Goal: Book appointment/travel/reservation

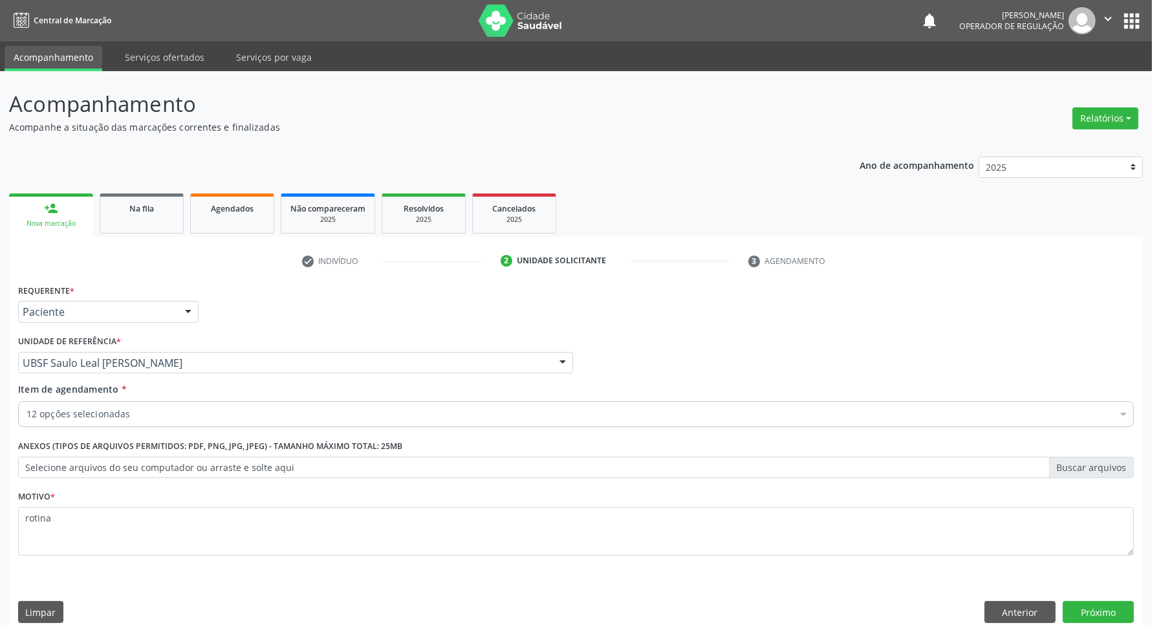
click at [189, 426] on div "12 opções selecionadas" at bounding box center [575, 414] width 1115 height 26
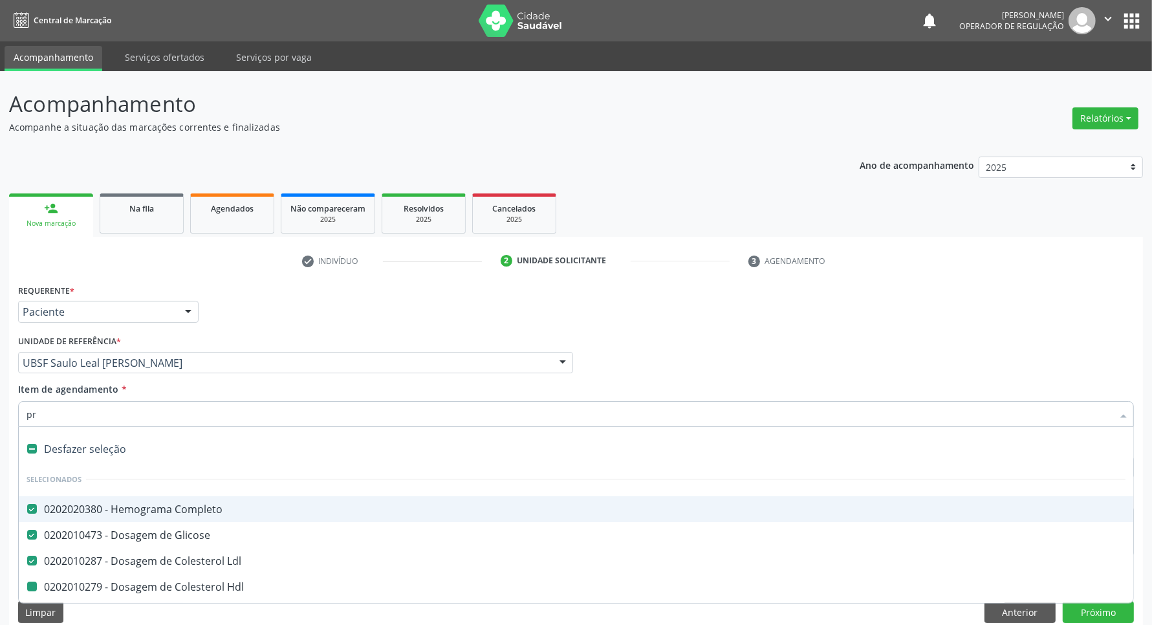
type input "pro"
checkbox Hdl "false"
checkbox Triglicerideos "false"
checkbox Fracoes "false"
checkbox Glomerular "false"
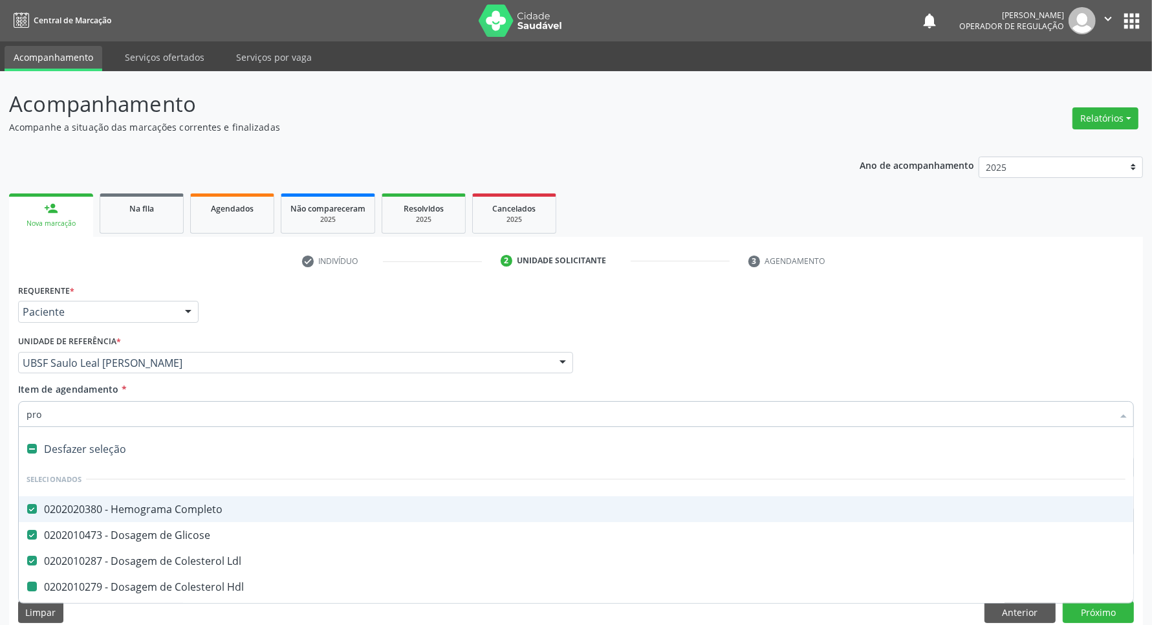
checkbox Progesterona "false"
checkbox Estradiol "false"
checkbox B12 "false"
checkbox Testosterona "false"
checkbox Livre "false"
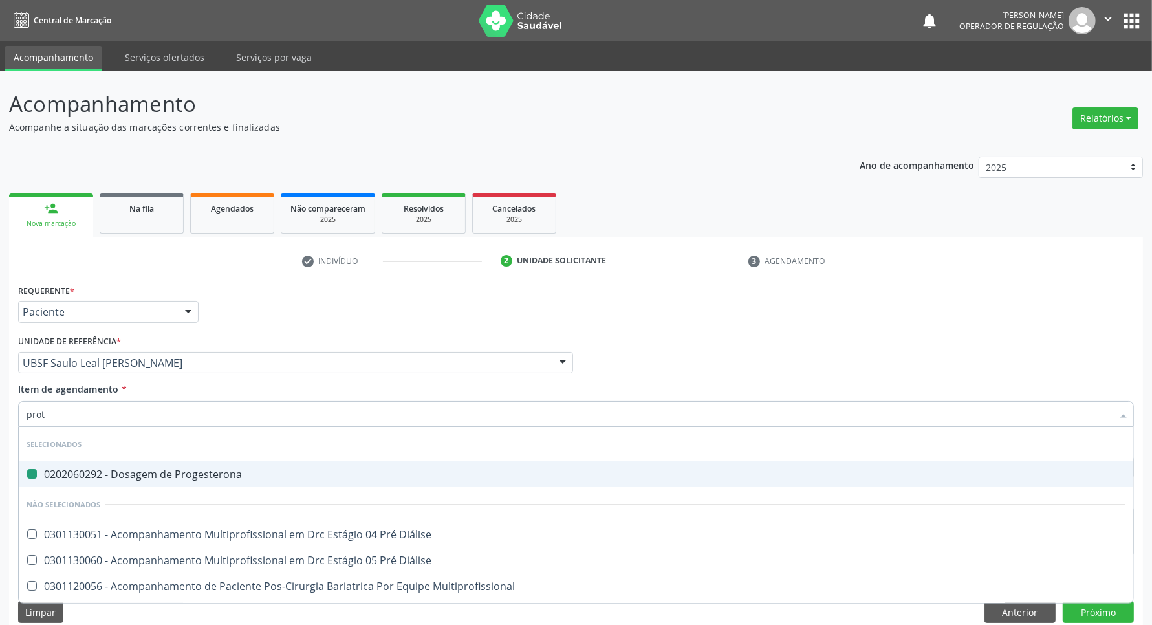
type input "prote"
checkbox Progesterona "false"
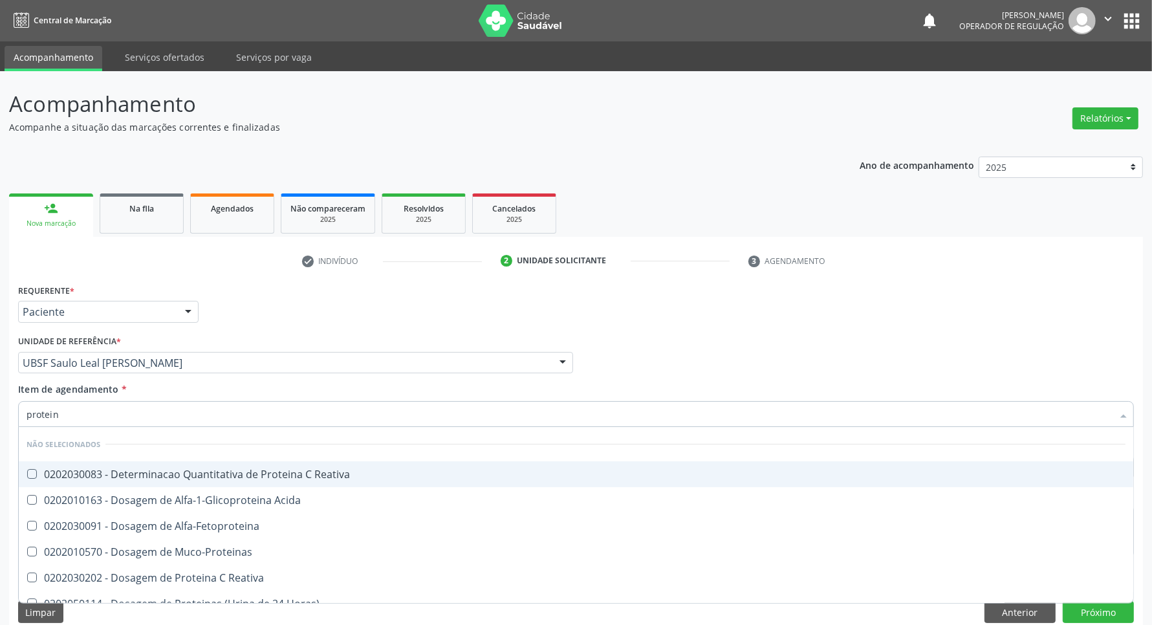
type input "proteina"
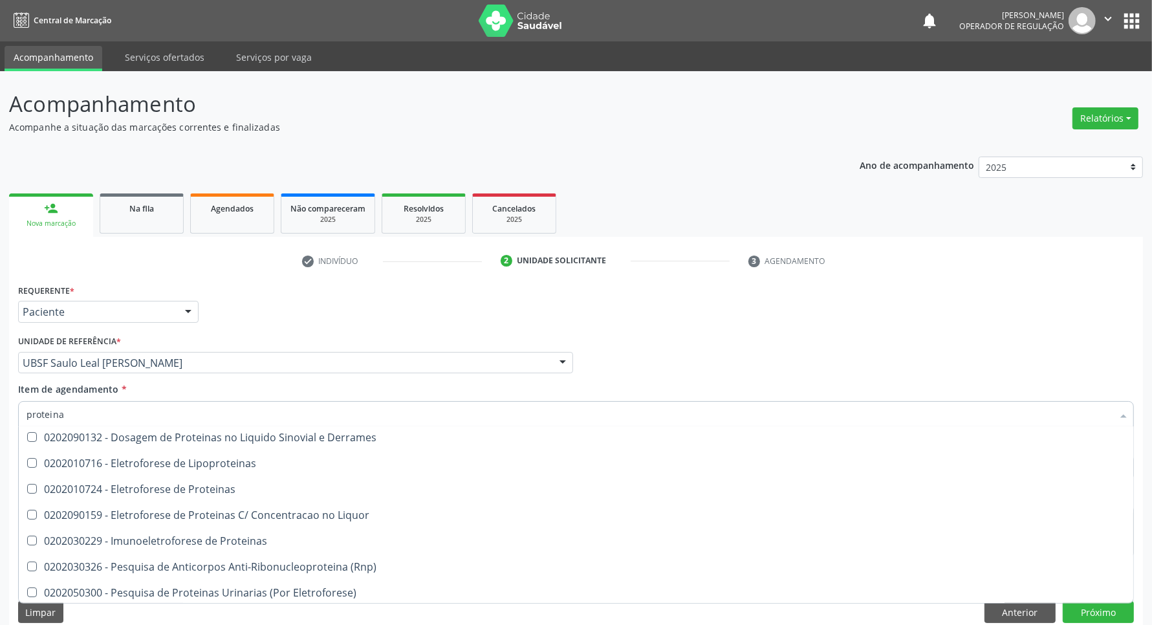
scroll to position [247, 0]
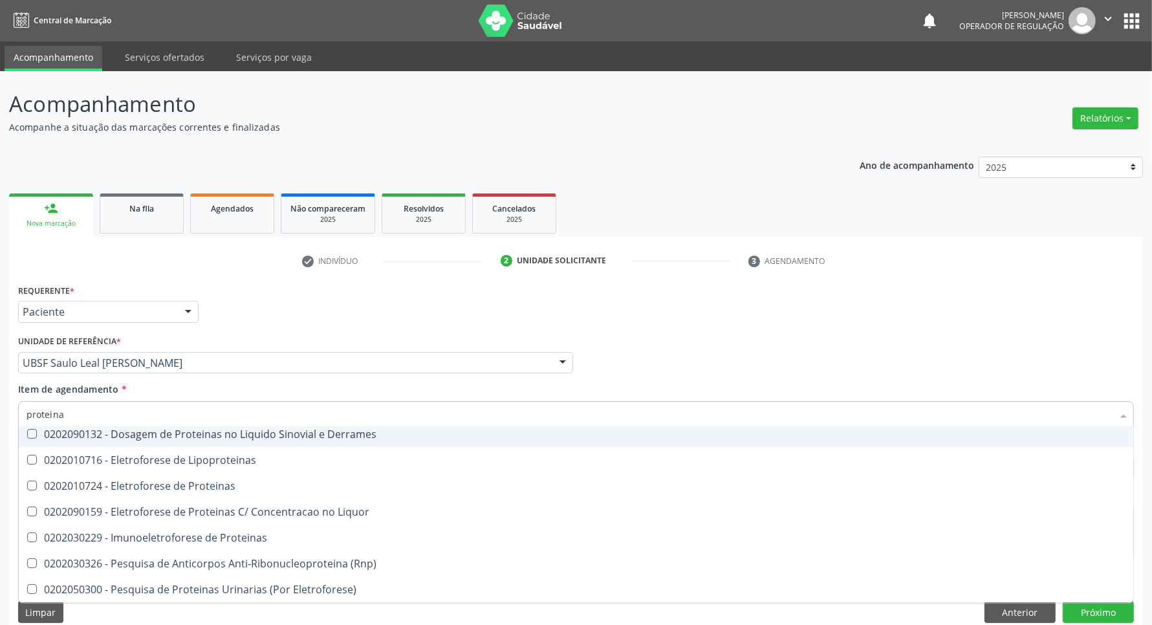
click at [440, 321] on div "Requerente * Paciente Profissional de Saúde Paciente Nenhum resultado encontrad…" at bounding box center [576, 306] width 1122 height 50
checkbox Reativa "true"
checkbox Muco-Proteinas "true"
checkbox Reativa "true"
checkbox Horas\) "true"
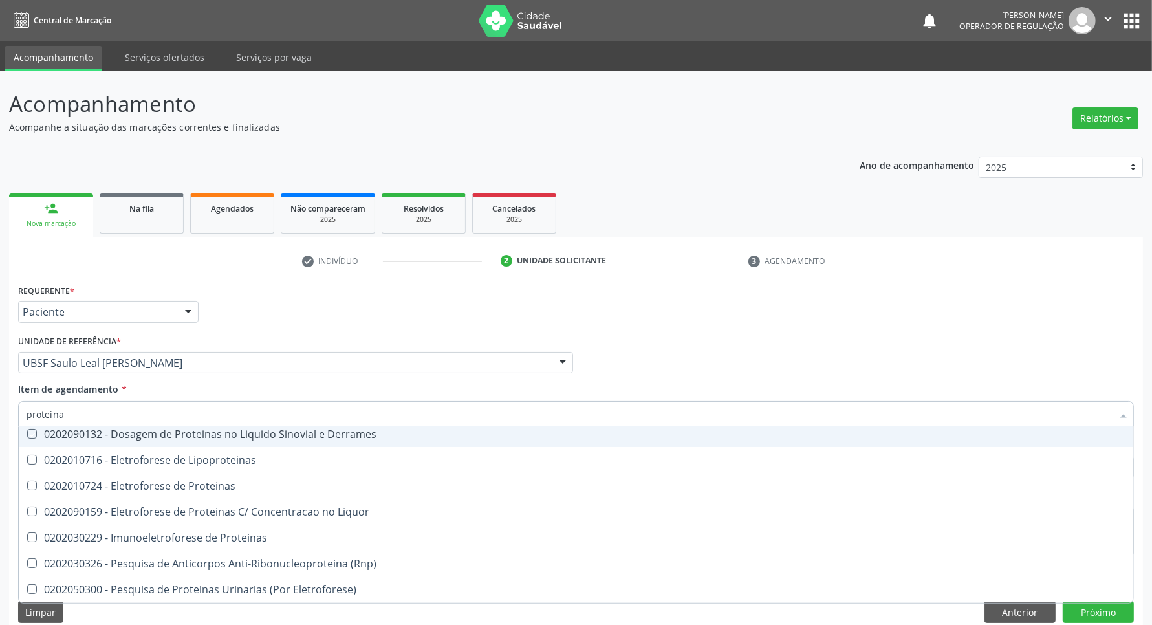
checkbox Totais "true"
checkbox Fracoes "true"
checkbox Derrames "true"
checkbox Lipoproteinas "true"
checkbox Proteinas "true"
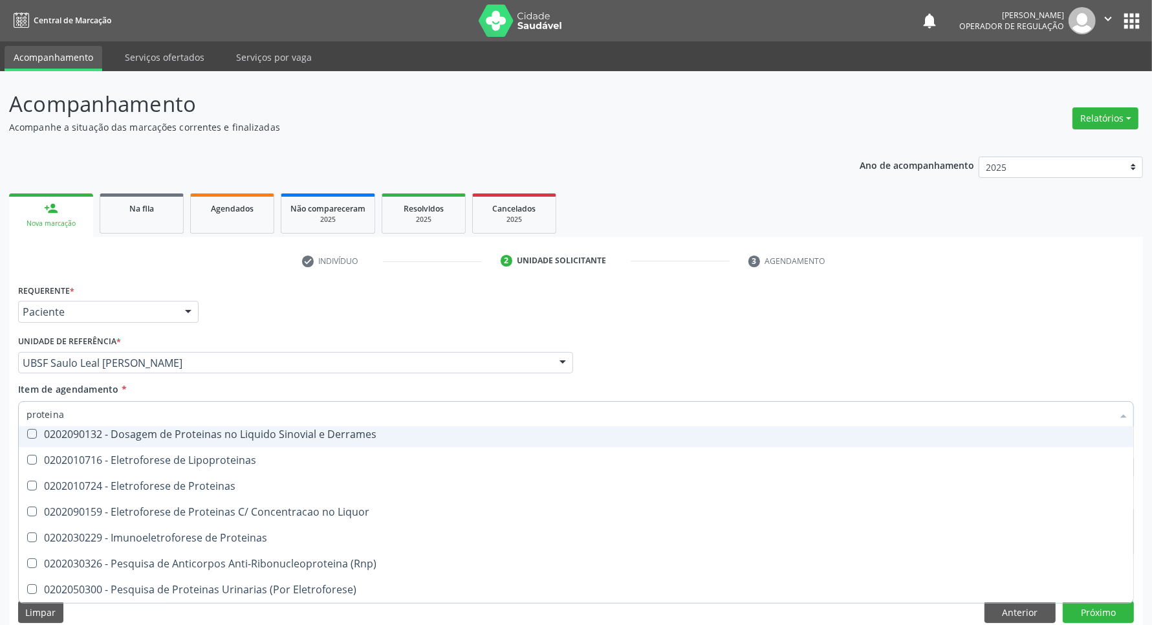
checkbox Liquor "true"
checkbox Alfa-Fetoproteina "true"
checkbox Acida "true"
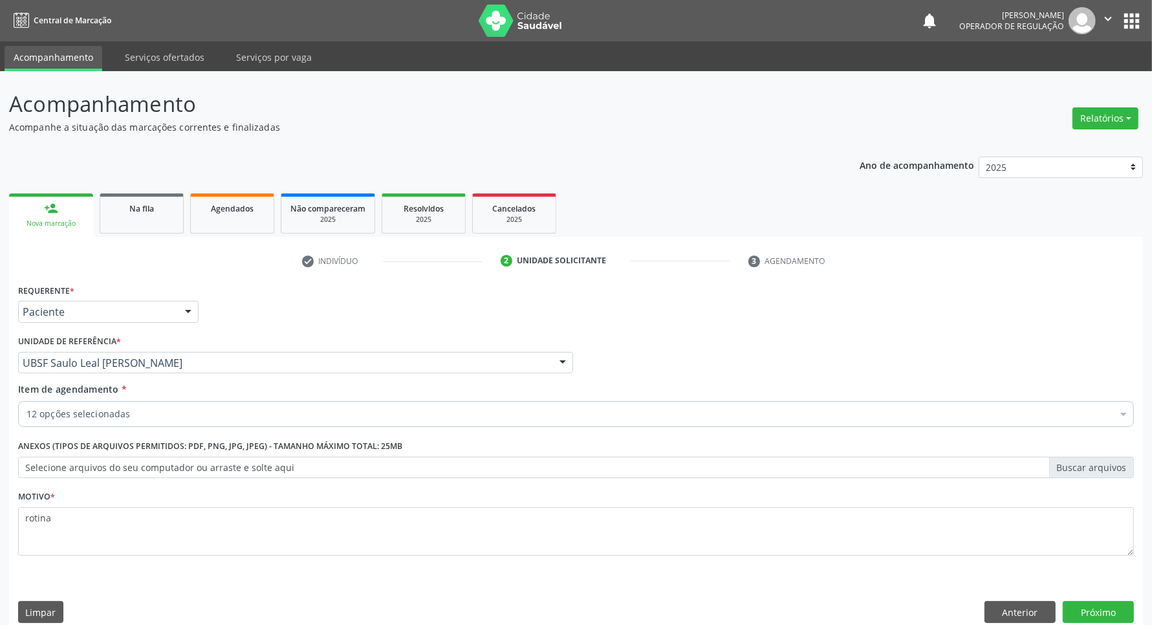
scroll to position [0, 0]
click at [1088, 609] on button "Próximo" at bounding box center [1097, 612] width 71 height 22
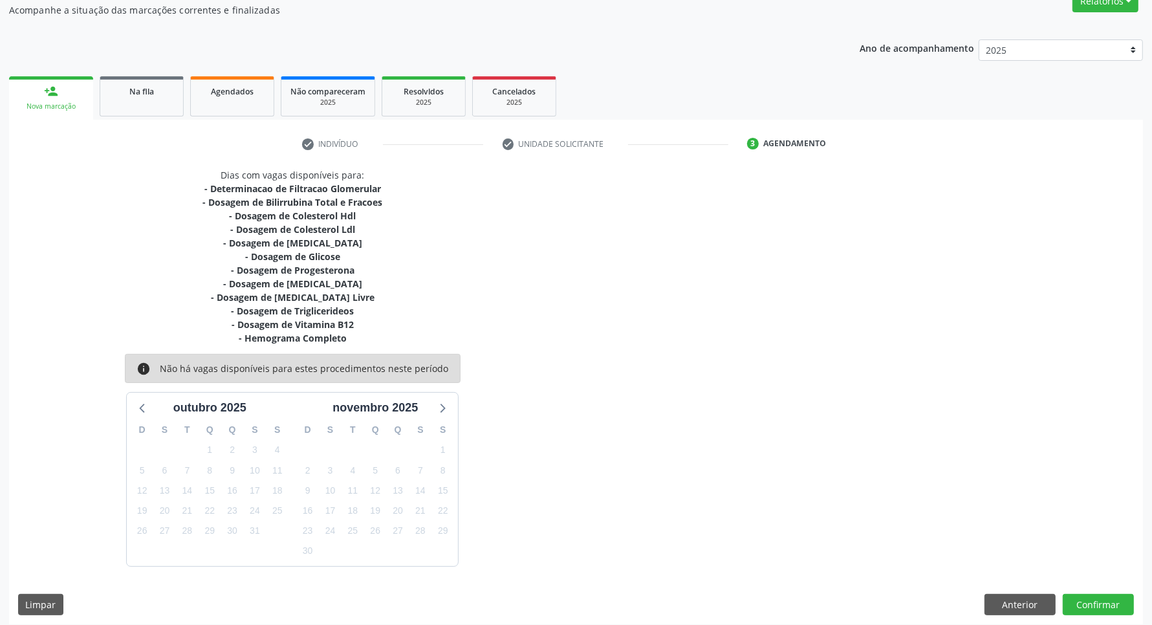
scroll to position [126, 0]
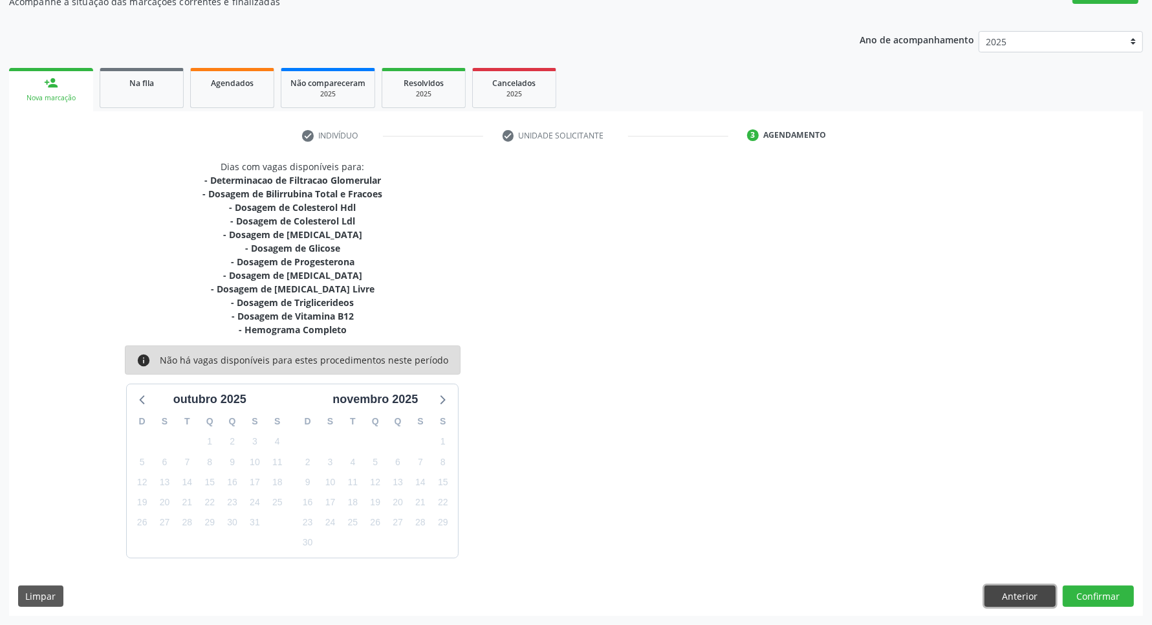
click at [1039, 592] on button "Anterior" at bounding box center [1019, 596] width 71 height 22
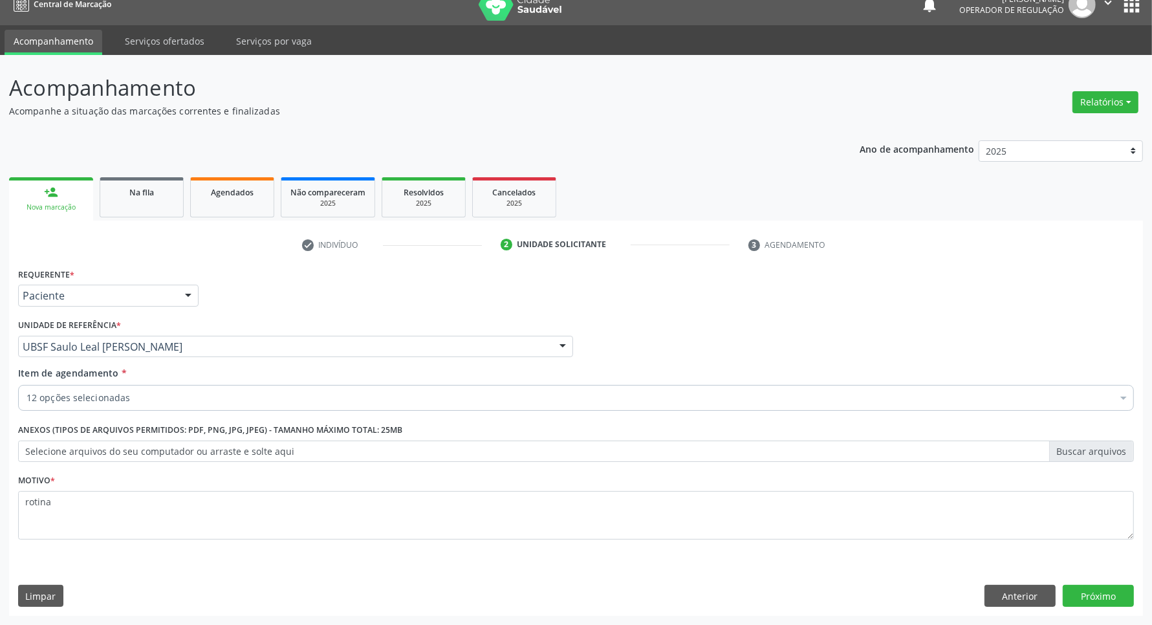
scroll to position [16, 0]
click at [235, 389] on div "12 opções selecionadas" at bounding box center [575, 398] width 1115 height 26
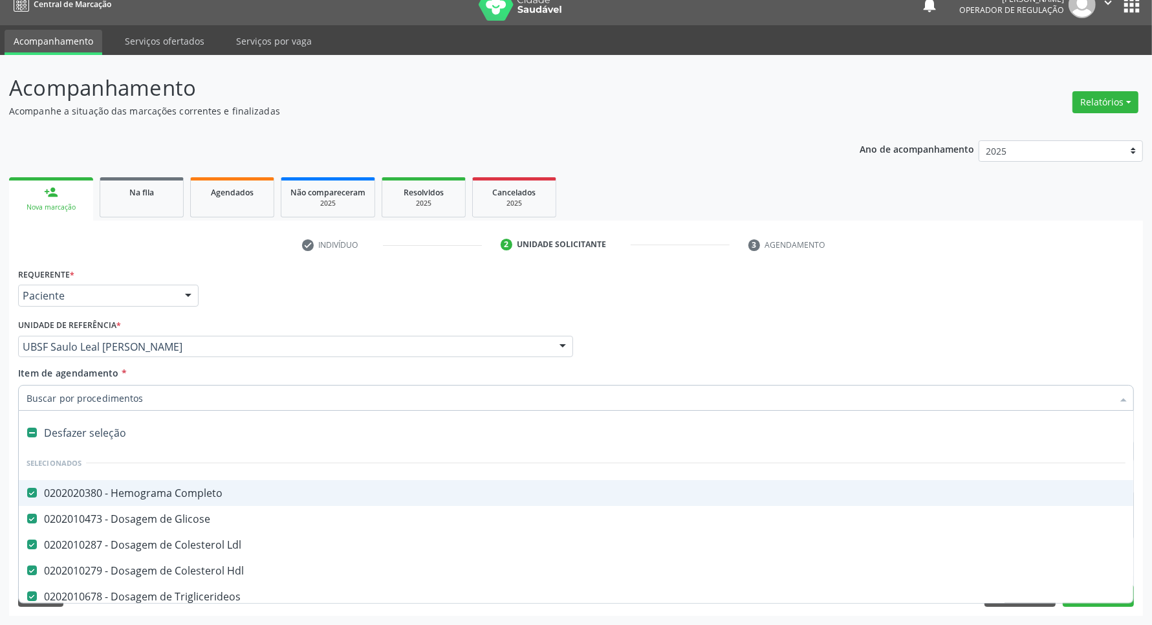
scroll to position [81, 0]
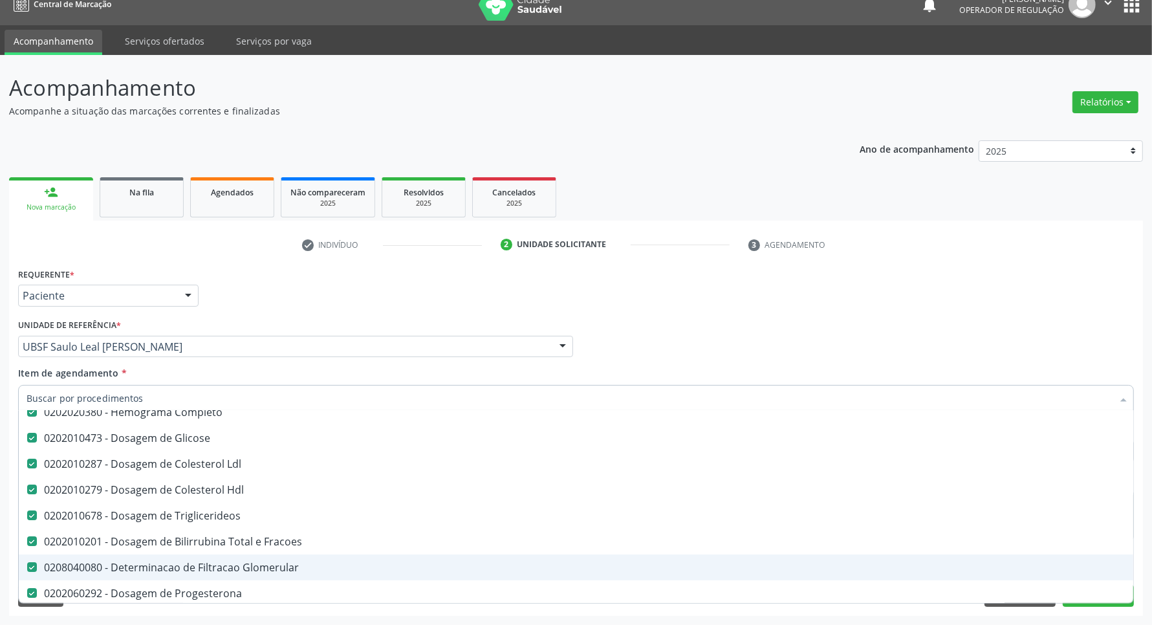
click at [283, 563] on div "0208040080 - Determinacao de Filtracao Glomerular" at bounding box center [576, 567] width 1099 height 10
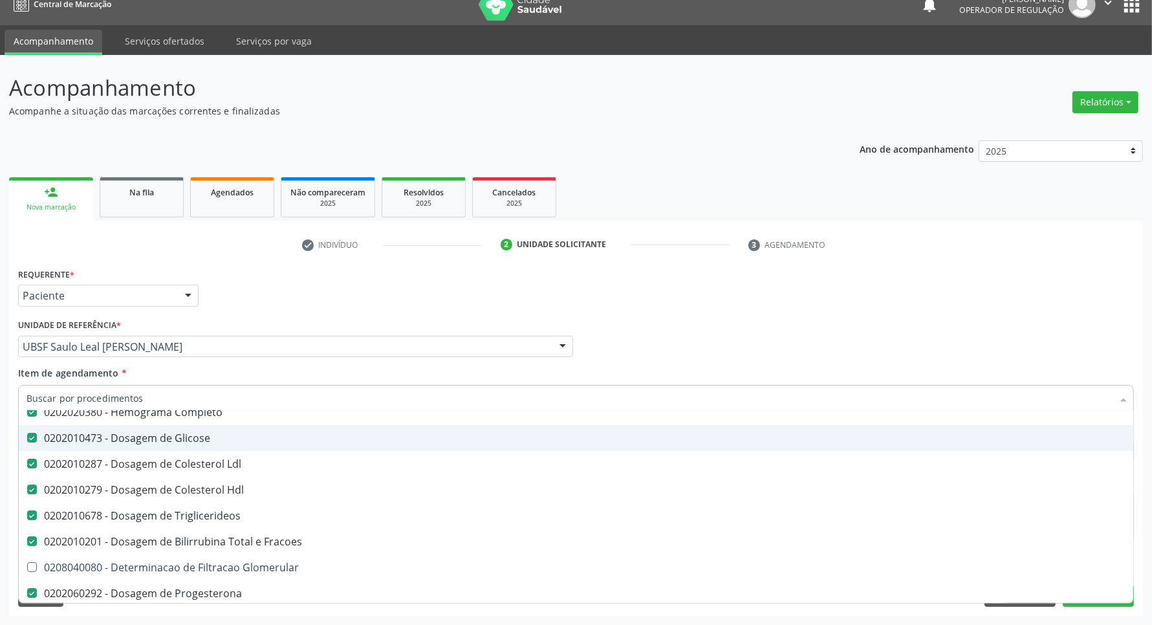
click at [395, 301] on div "Requerente * Paciente Profissional de Saúde Paciente Nenhum resultado encontrad…" at bounding box center [576, 289] width 1122 height 50
checkbox Glomerular "true"
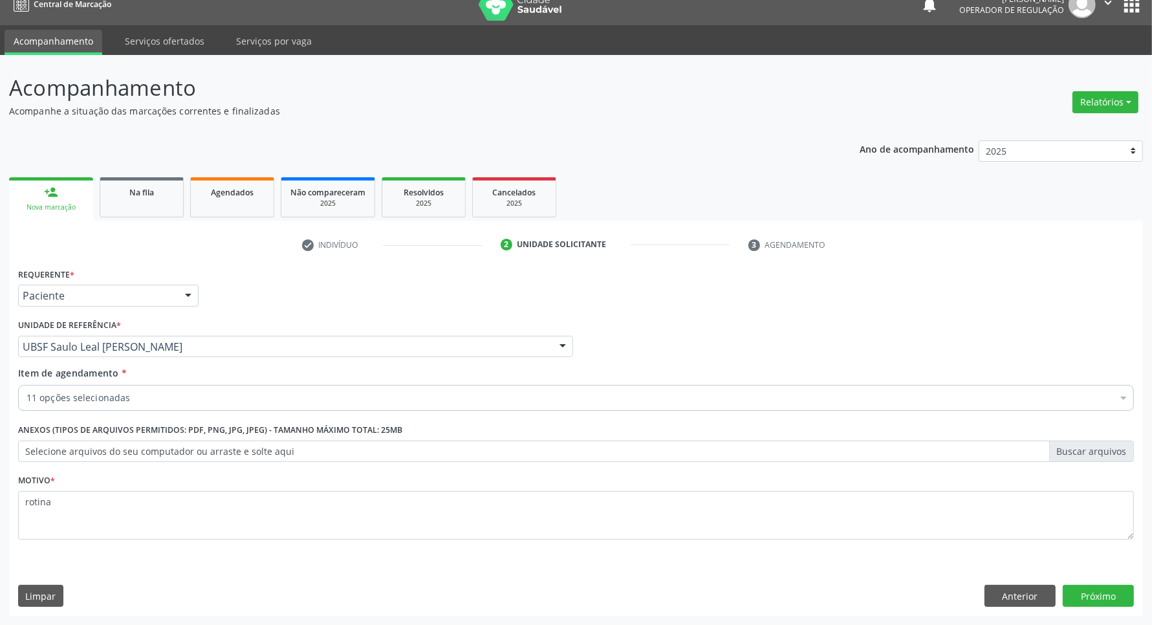
scroll to position [0, 0]
click at [1088, 588] on button "Próximo" at bounding box center [1097, 596] width 71 height 22
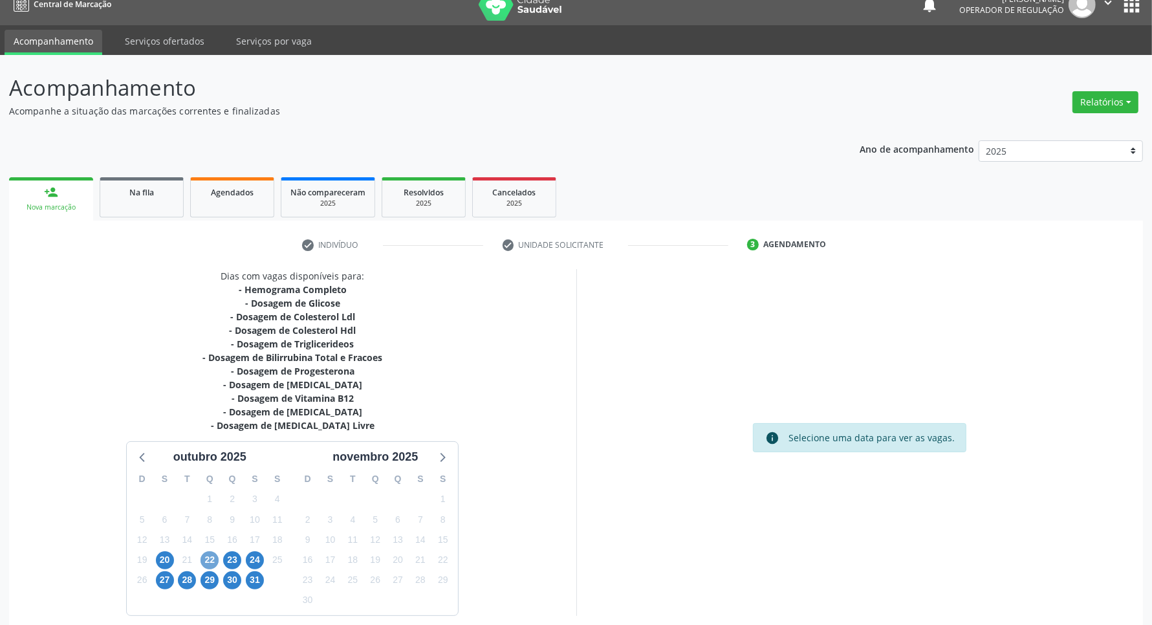
click at [208, 558] on span "22" at bounding box center [209, 560] width 18 height 18
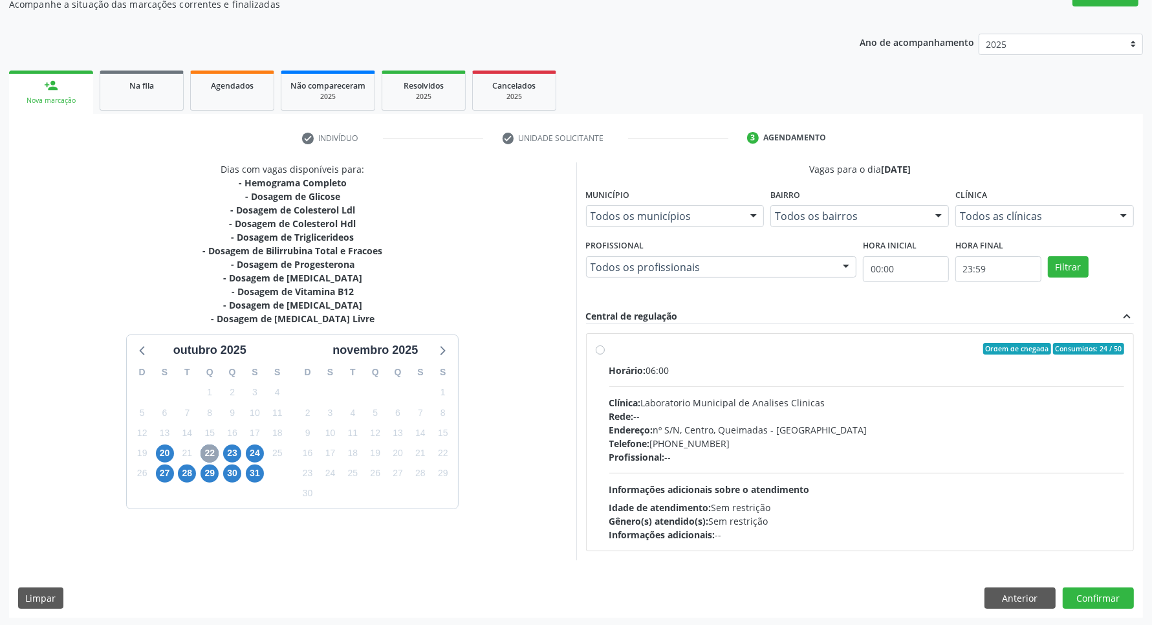
scroll to position [125, 0]
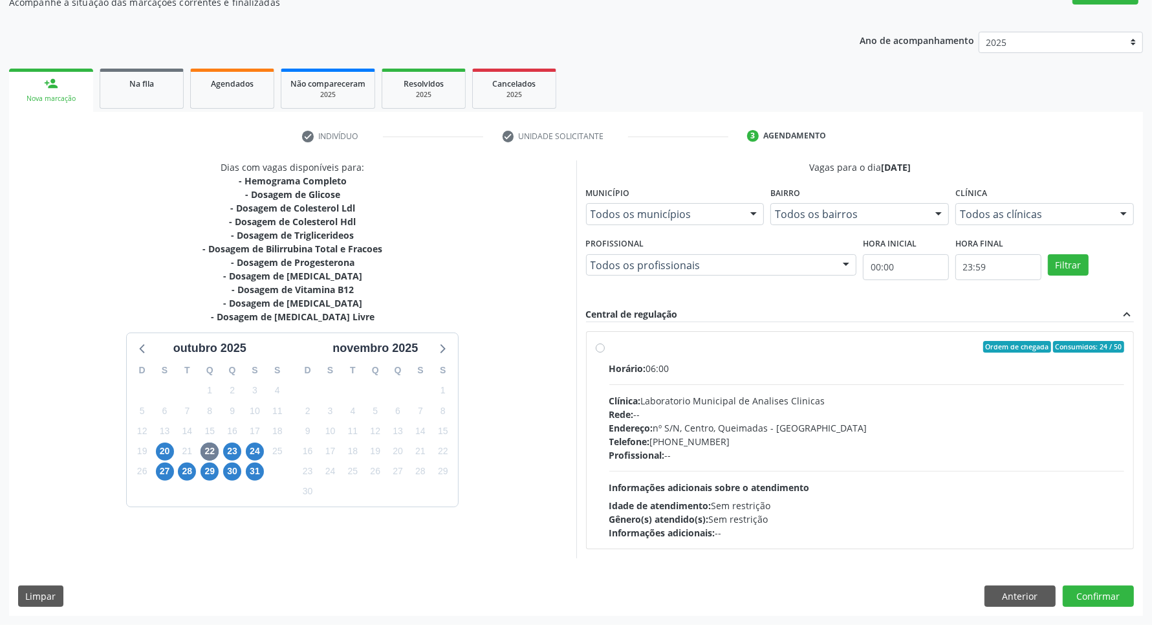
click at [729, 406] on div "Clínica: Laboratorio Municipal de Analises Clinicas" at bounding box center [866, 401] width 515 height 14
click at [605, 352] on input "Ordem de chegada Consumidos: 24 / 50 Horário: 06:00 Clínica: Laboratorio Munici…" at bounding box center [600, 347] width 9 height 12
radio input "true"
click at [226, 450] on span "23" at bounding box center [232, 451] width 18 height 18
click at [212, 455] on span "22" at bounding box center [209, 451] width 18 height 18
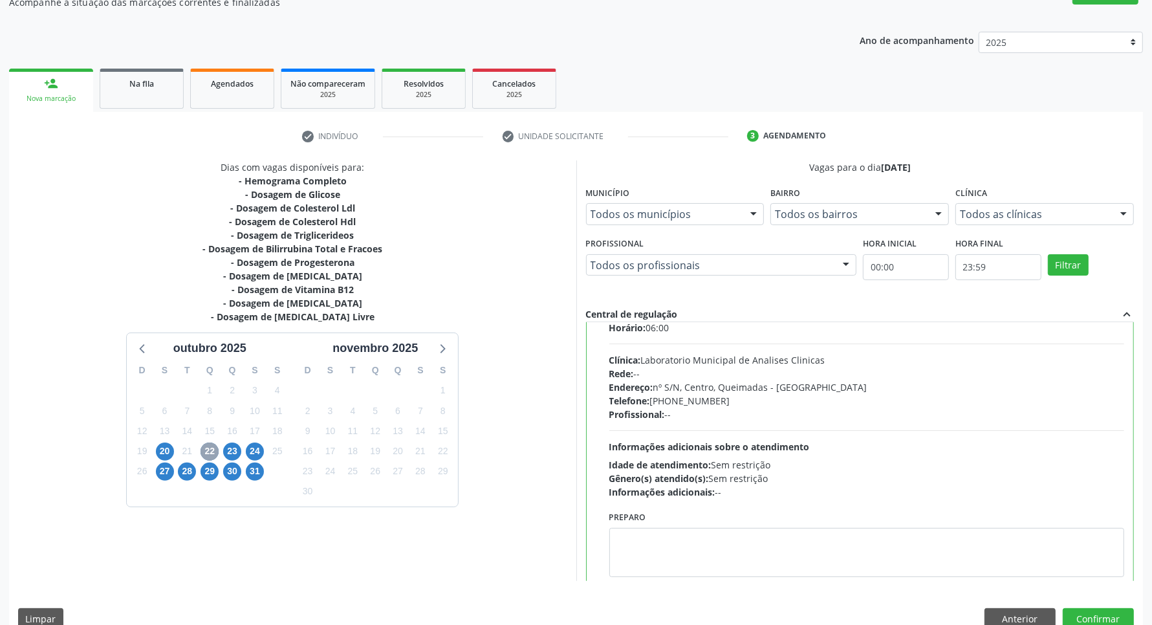
scroll to position [65, 0]
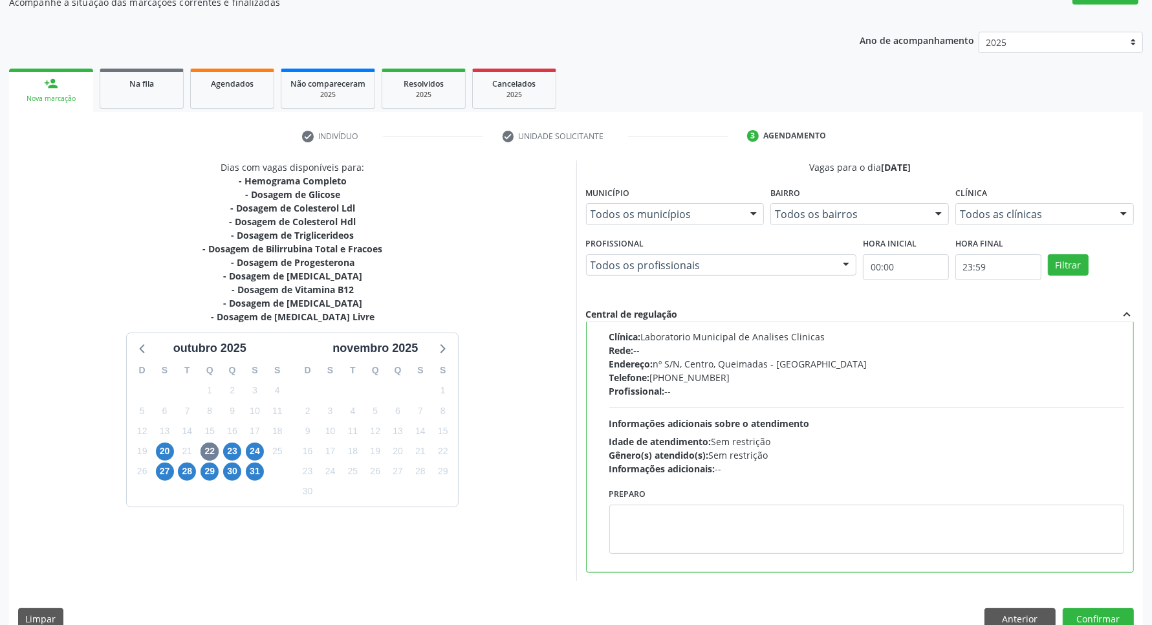
click at [1107, 605] on div "Dias com vagas disponíveis para: - Hemograma Completo - Dosagem de Glicose - Do…" at bounding box center [576, 399] width 1134 height 478
click at [1110, 614] on button "Confirmar" at bounding box center [1097, 619] width 71 height 22
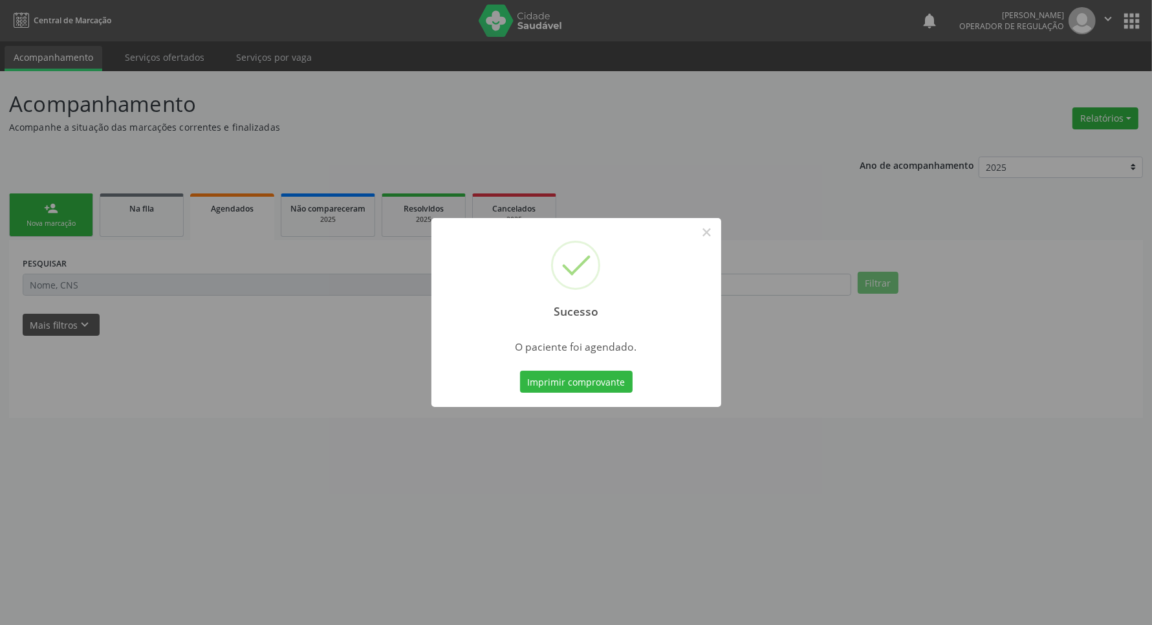
scroll to position [0, 0]
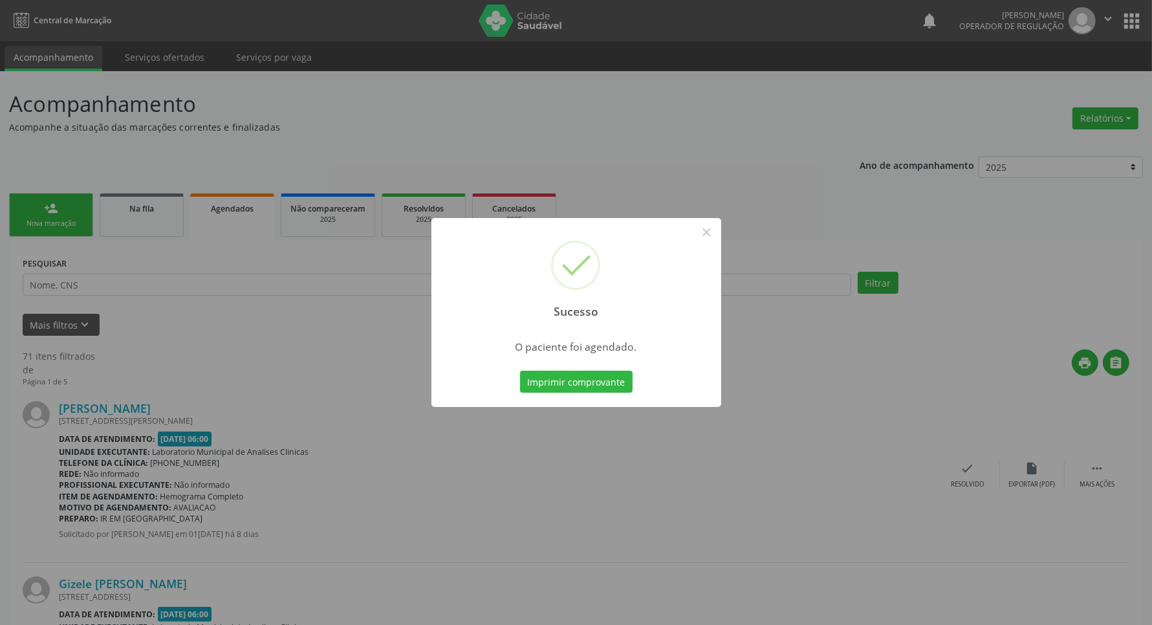
click at [520, 371] on button "Imprimir comprovante" at bounding box center [576, 382] width 113 height 22
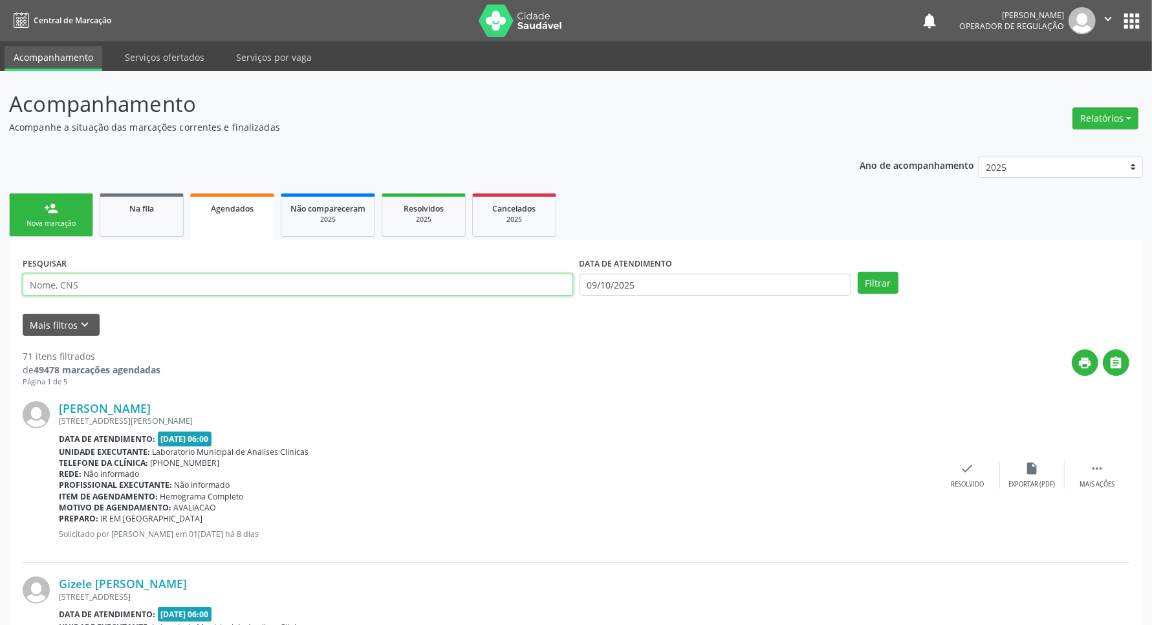
click at [241, 286] on input "text" at bounding box center [298, 285] width 550 height 22
paste input "701 1000 2068 5310"
type input "701 1000 2068 5310"
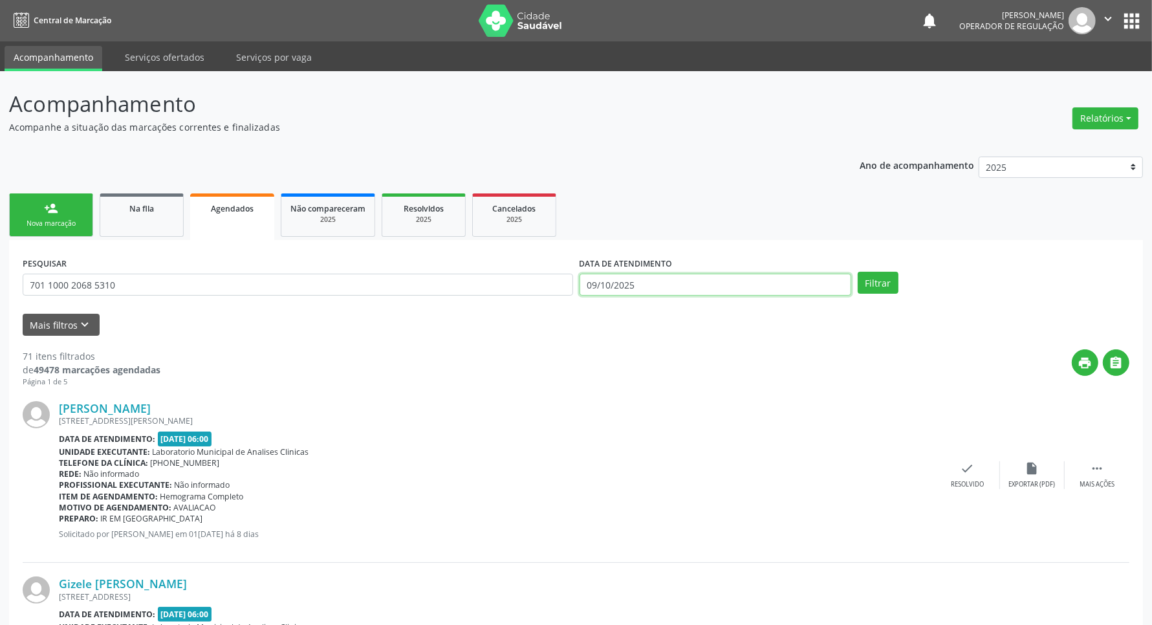
click at [719, 283] on input "09/10/2025" at bounding box center [715, 285] width 272 height 22
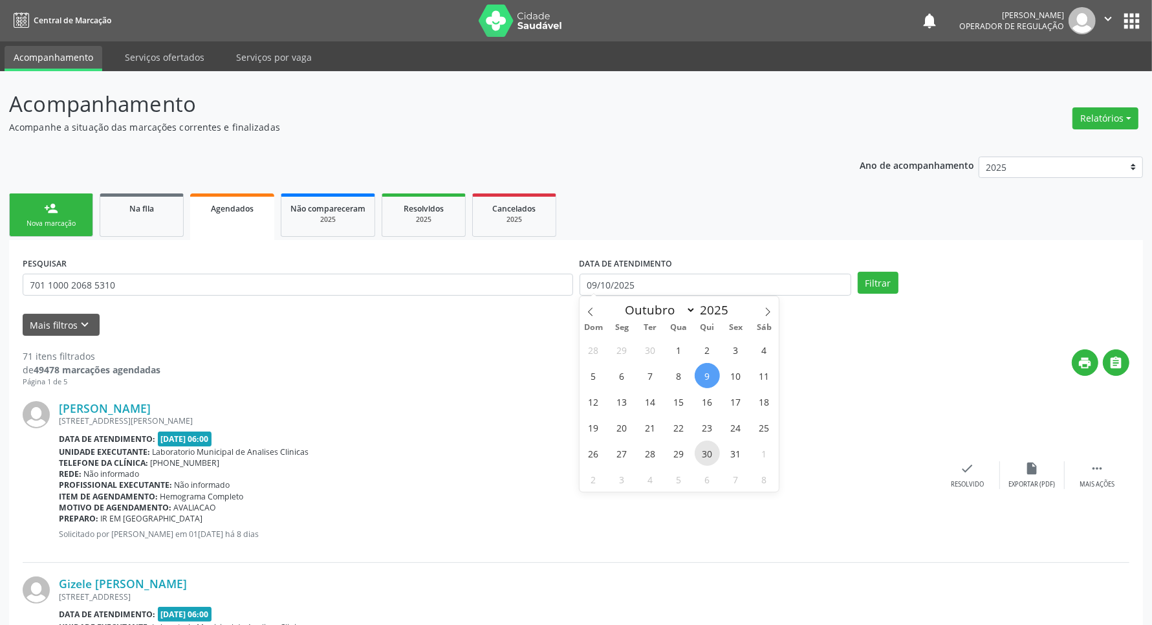
click at [716, 444] on span "30" at bounding box center [707, 452] width 25 height 25
type input "30/10/2025"
click at [680, 428] on span "22" at bounding box center [678, 427] width 25 height 25
click at [680, 428] on div "[PERSON_NAME] [STREET_ADDRESS] Data de atendimento: [DATE] 06:00 Unidade execut…" at bounding box center [497, 474] width 876 height 147
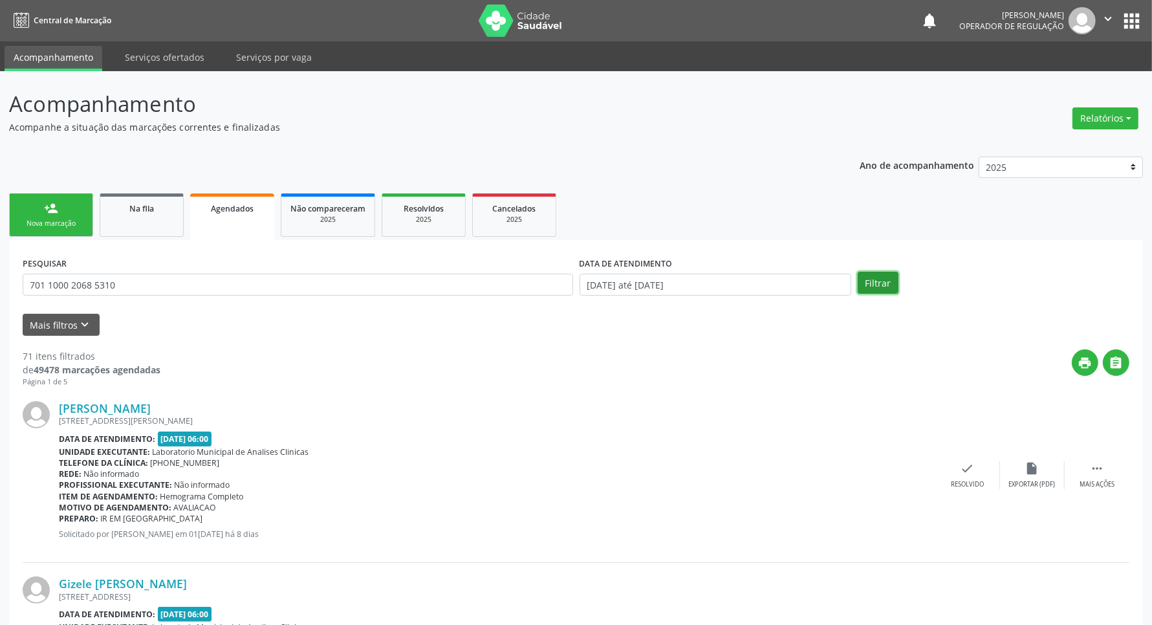
click at [883, 283] on button "Filtrar" at bounding box center [877, 283] width 41 height 22
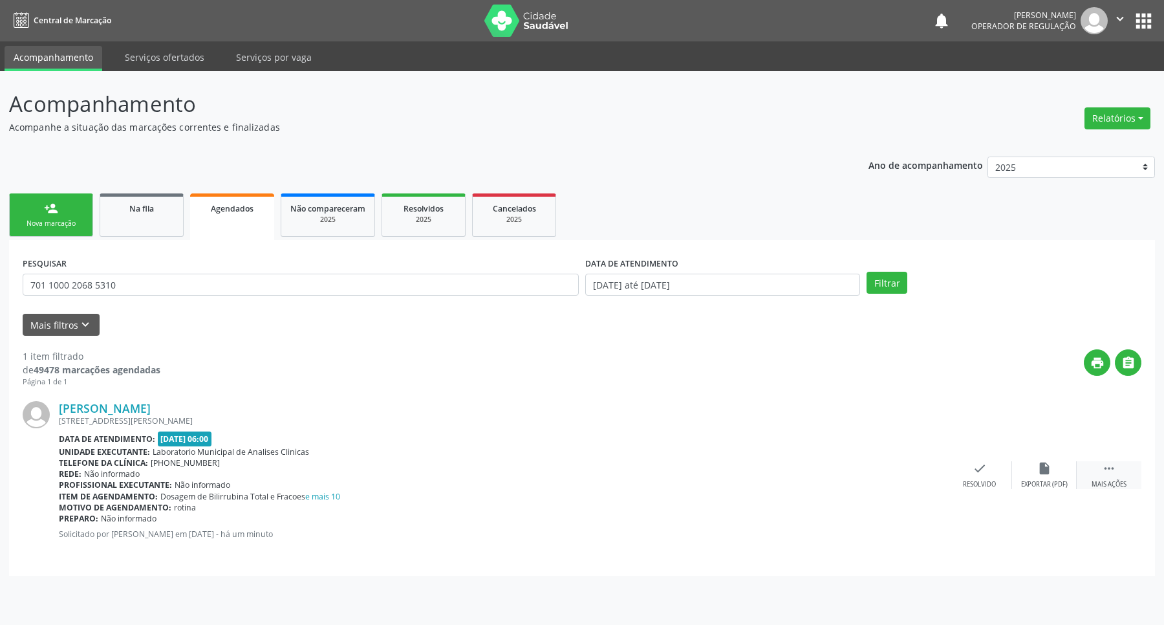
click at [1102, 471] on icon "" at bounding box center [1109, 468] width 14 height 14
click at [1059, 477] on div "edit Editar" at bounding box center [1044, 475] width 65 height 28
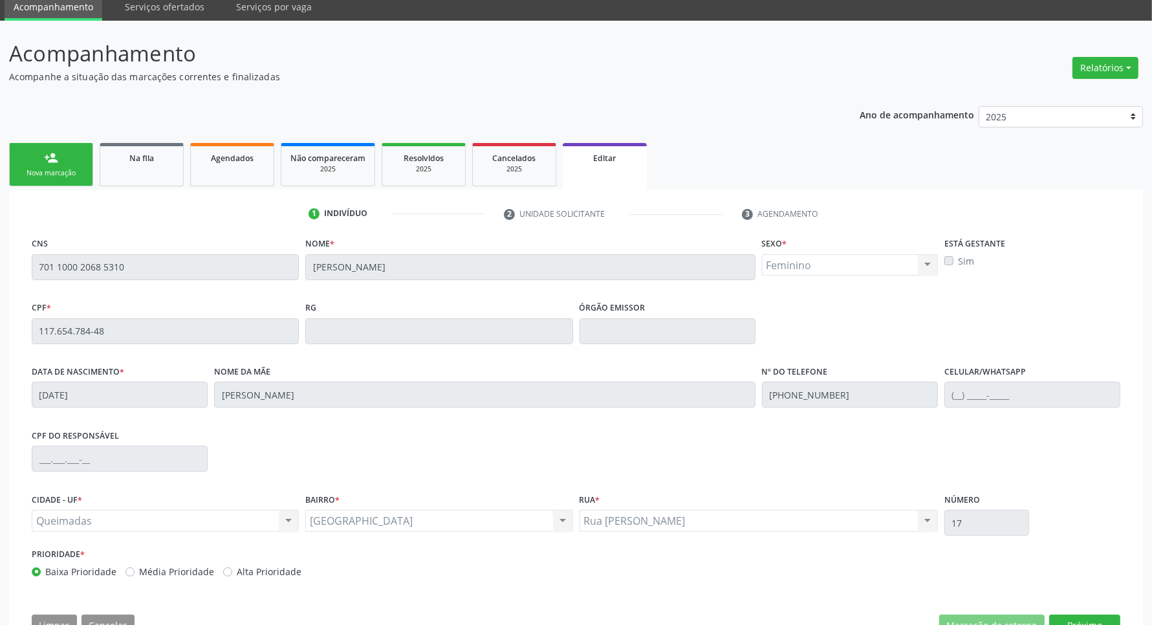
scroll to position [94, 0]
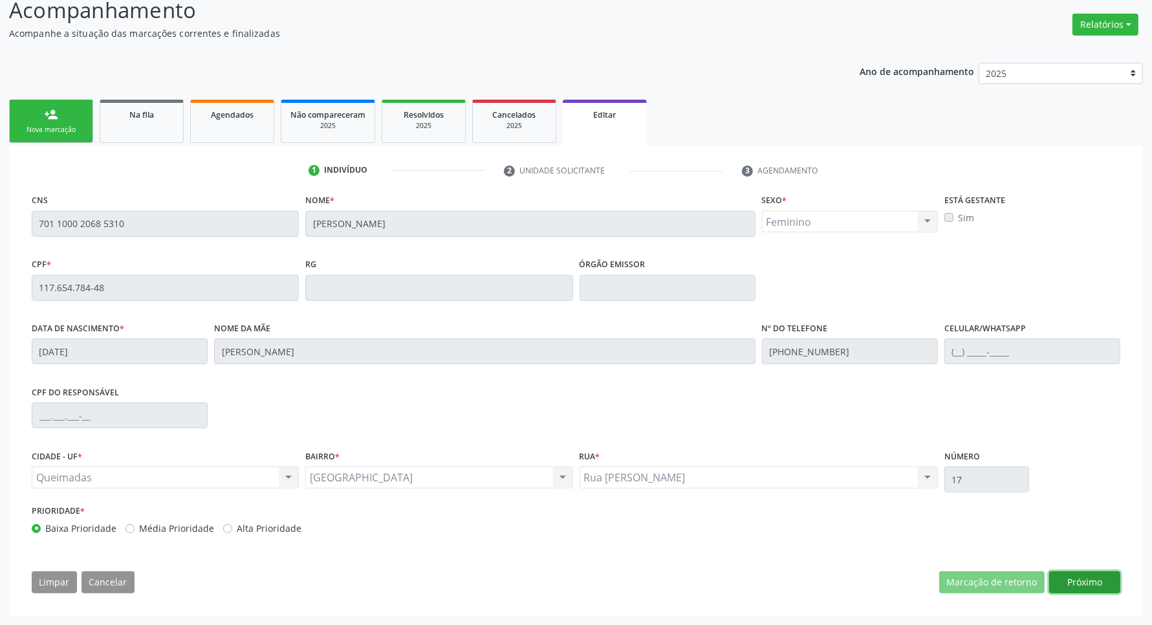
click at [1097, 588] on button "Próximo" at bounding box center [1084, 582] width 71 height 22
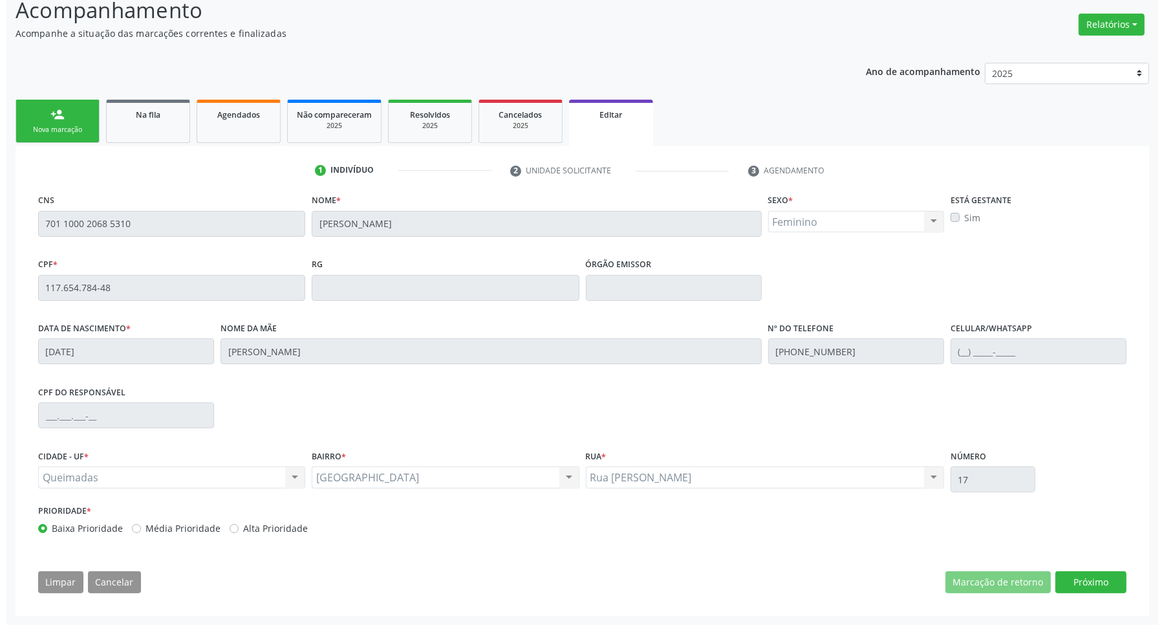
scroll to position [0, 0]
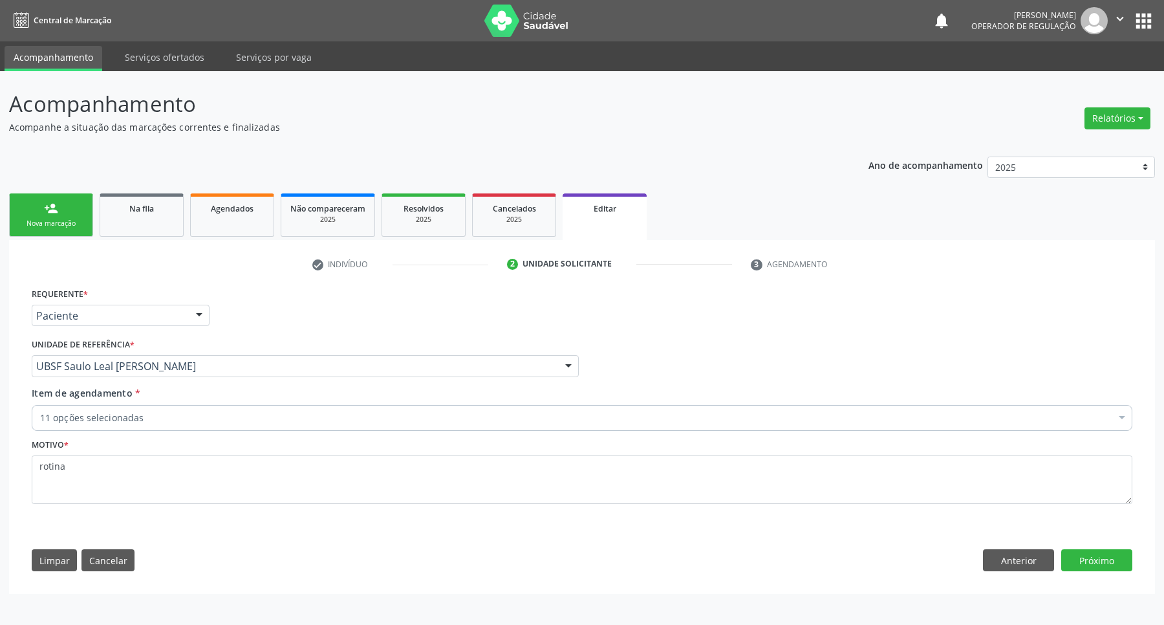
click at [149, 427] on div "11 opções selecionadas" at bounding box center [582, 418] width 1101 height 26
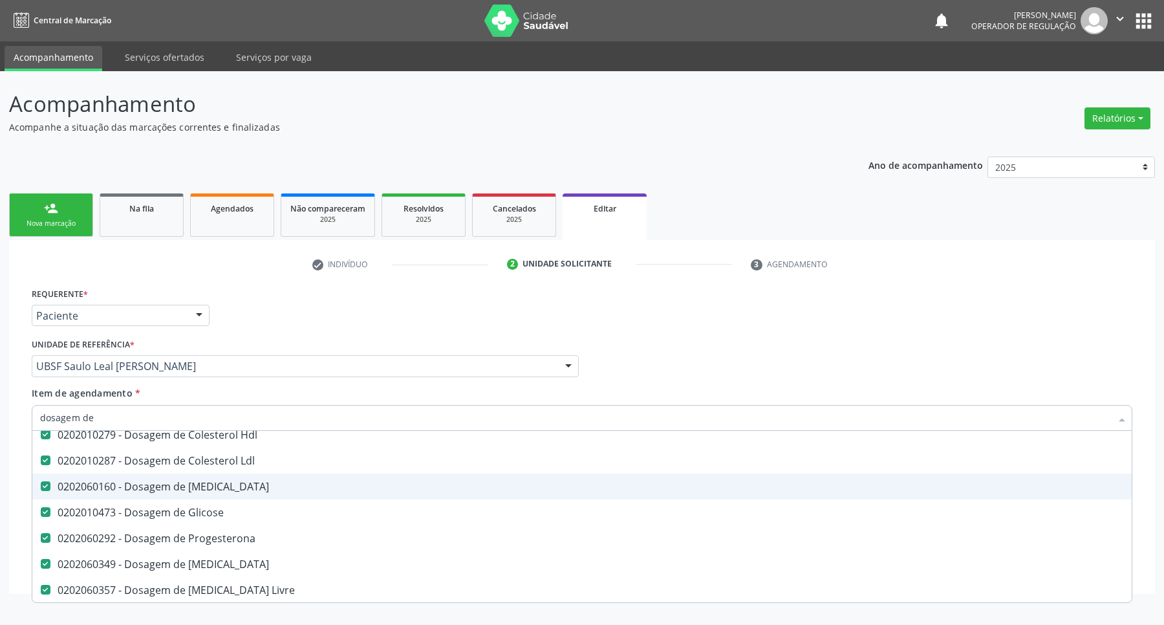
scroll to position [162, 0]
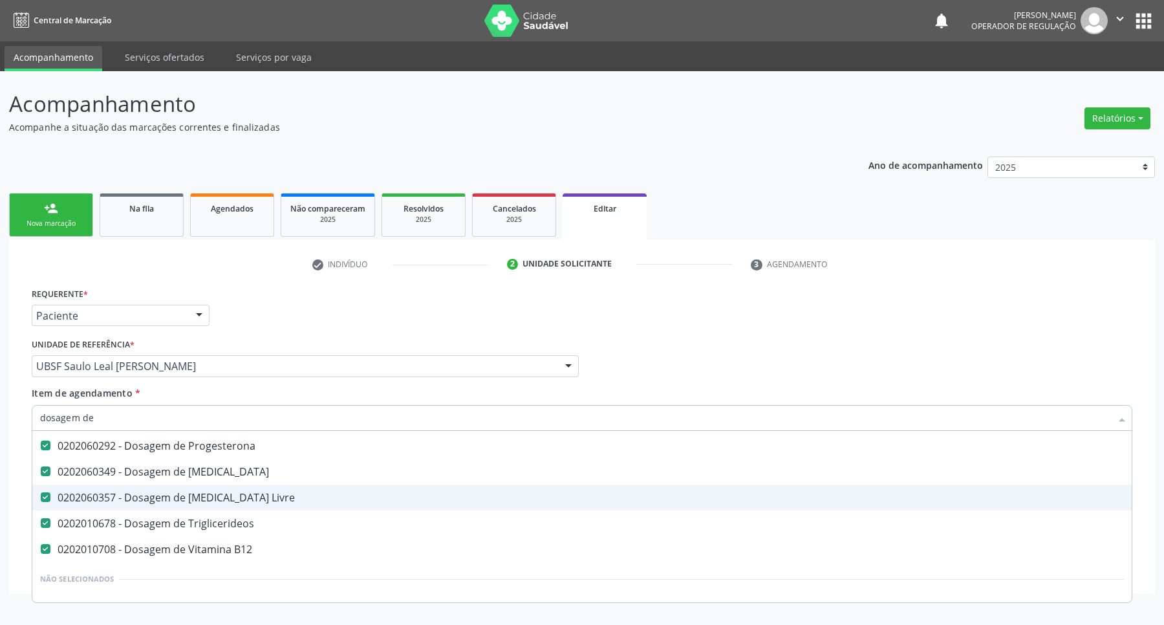
click at [276, 415] on input "dosagem de" at bounding box center [575, 418] width 1071 height 26
type input "dosagem de c"
checkbox Estradiol "false"
checkbox Glicose "false"
checkbox Progesterona "false"
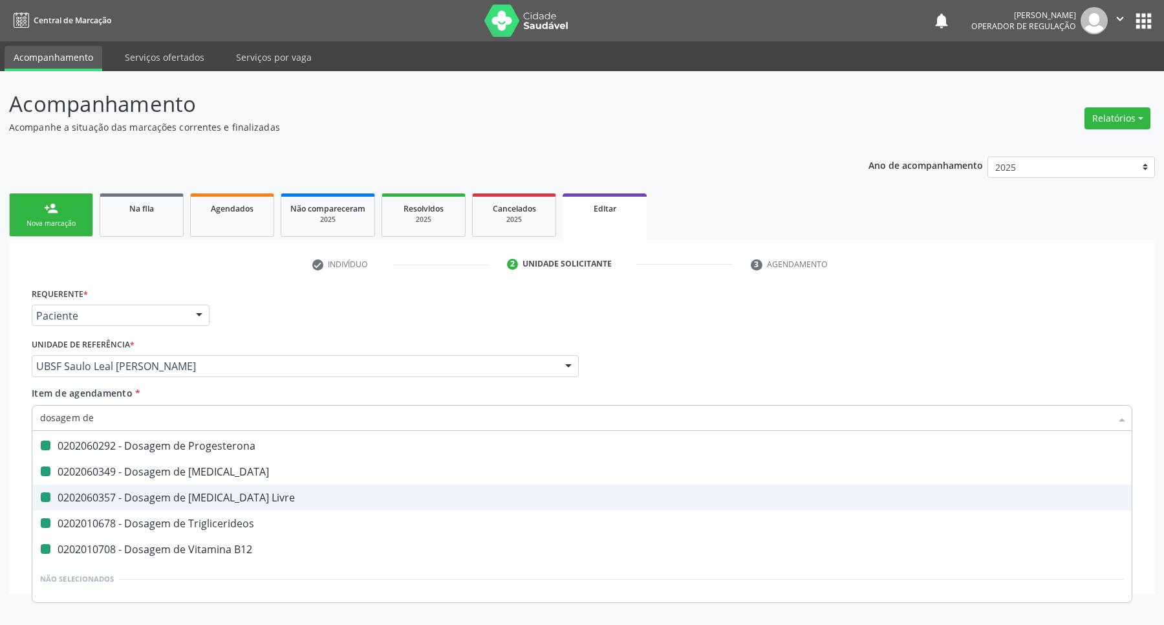
checkbox Testosterona "false"
checkbox Livre "false"
checkbox Triglicerideos "false"
checkbox B12 "false"
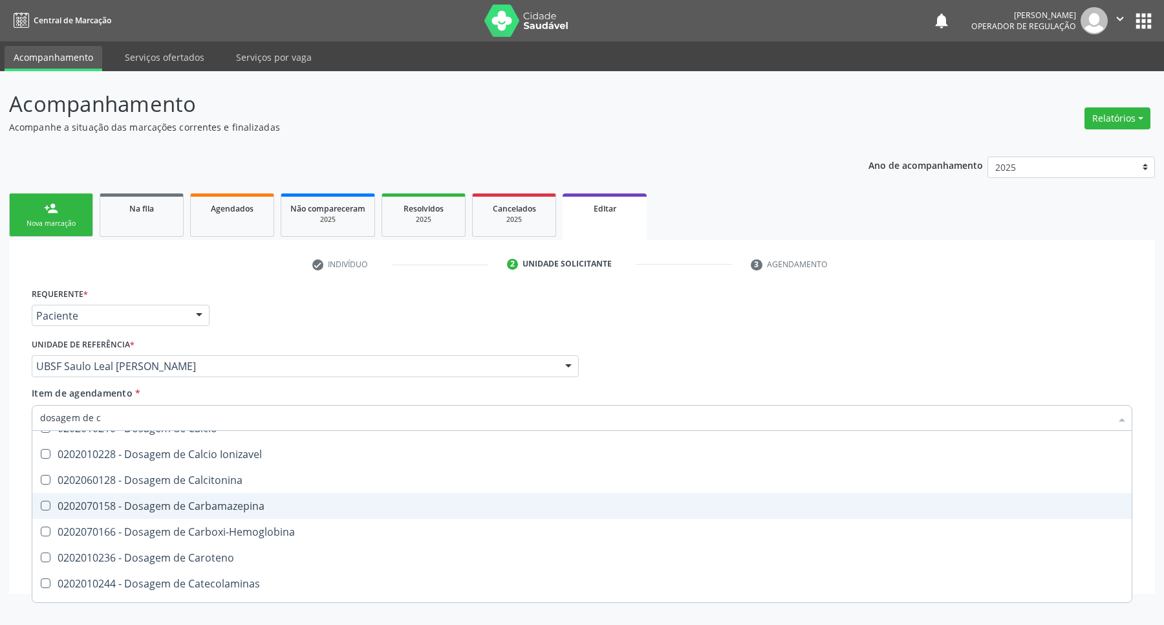
scroll to position [70, 0]
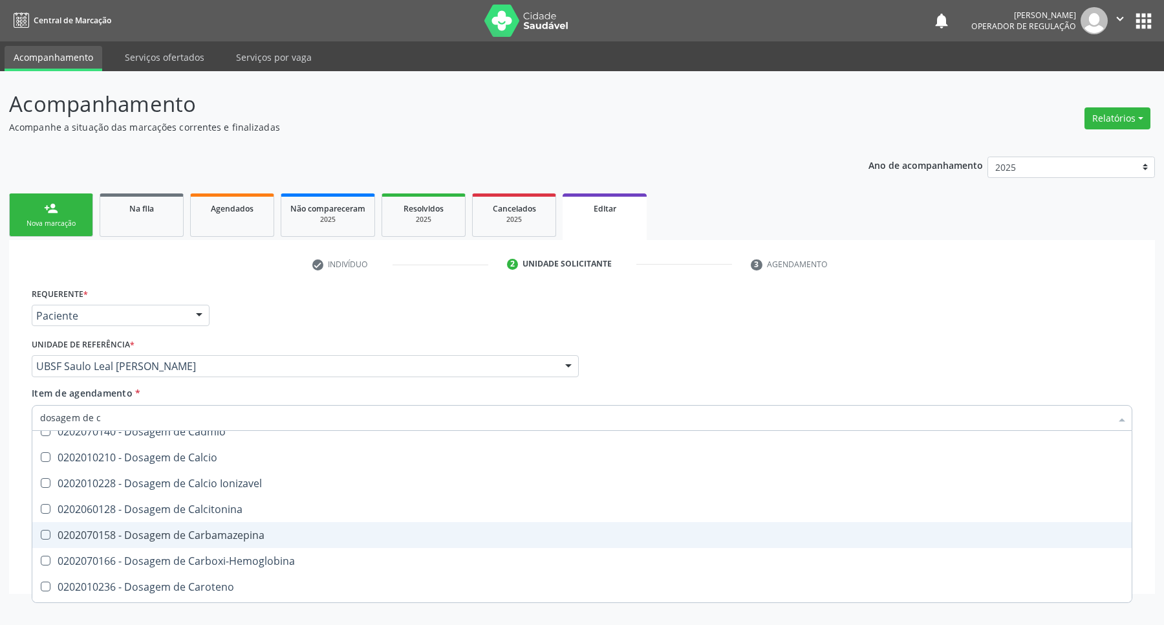
type input "dosagem de ca"
checkbox Hdl "false"
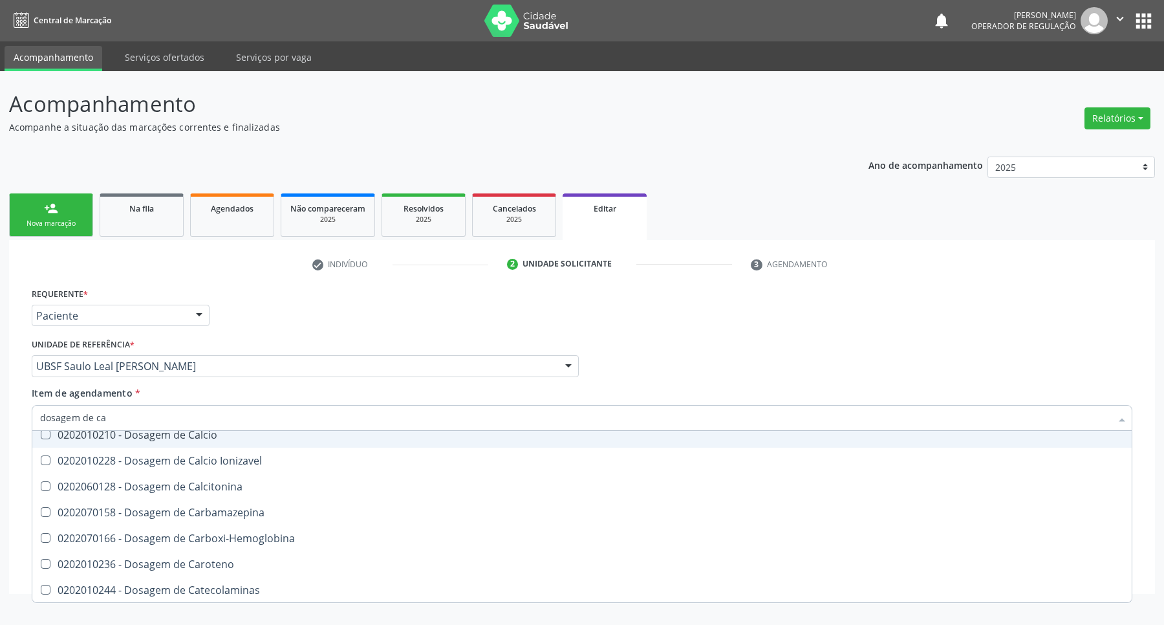
click at [231, 443] on span "0202010210 - Dosagem de Calcio" at bounding box center [581, 435] width 1099 height 26
checkbox Calcio "true"
type input "dosagem de c"
checkbox Cadmio "true"
checkbox Carbamazepina "true"
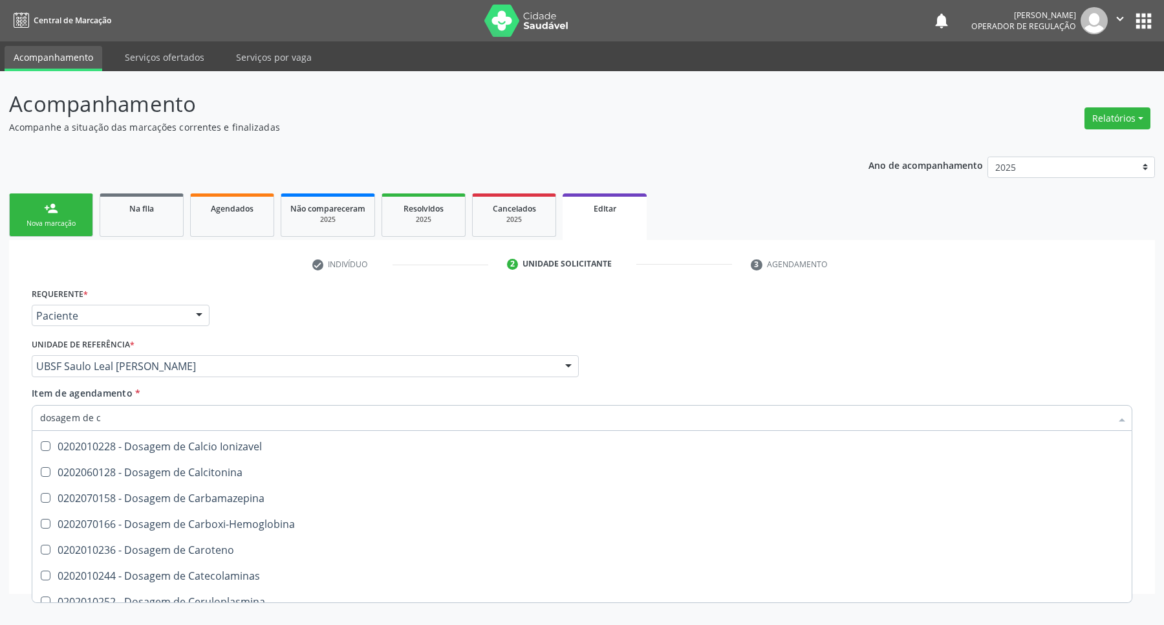
type input "dosagem de"
checkbox Cadmio "true"
checkbox Ionizavel "true"
checkbox Calcitonina "true"
checkbox Carbamazepina "true"
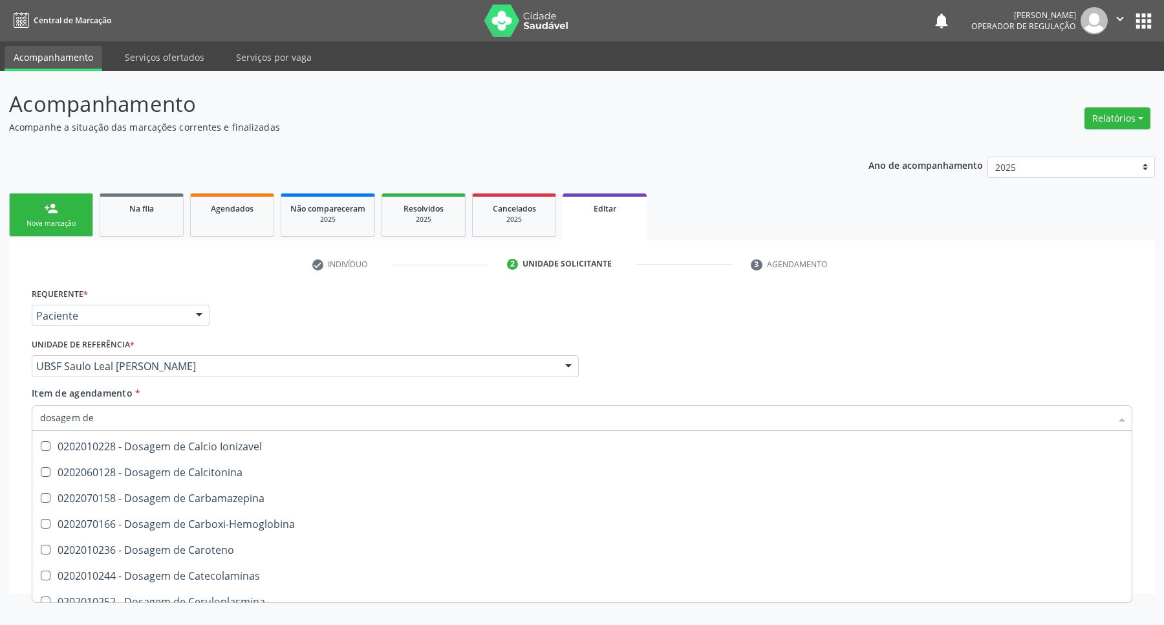
checkbox Carboxi-Hemoglobina "true"
checkbox Caroteno "true"
type input "dosagem de c"
checkbox Estradiol "false"
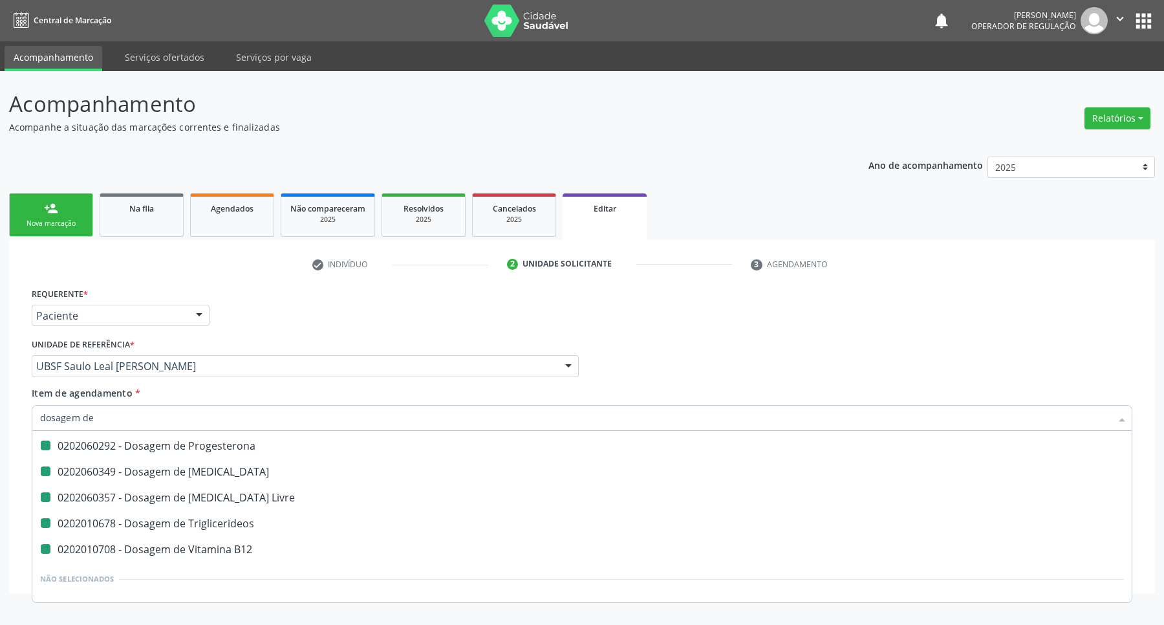
checkbox Progesterona "false"
checkbox Testosterona "false"
checkbox Livre "false"
checkbox Triglicerideos "false"
checkbox B12 "false"
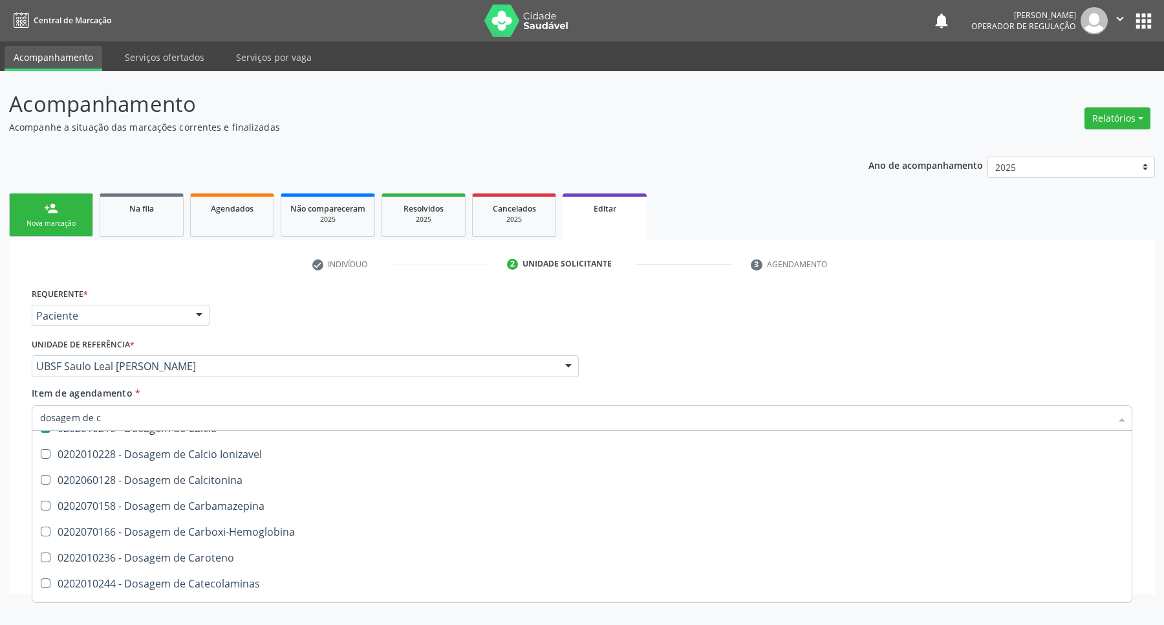
scroll to position [169, 0]
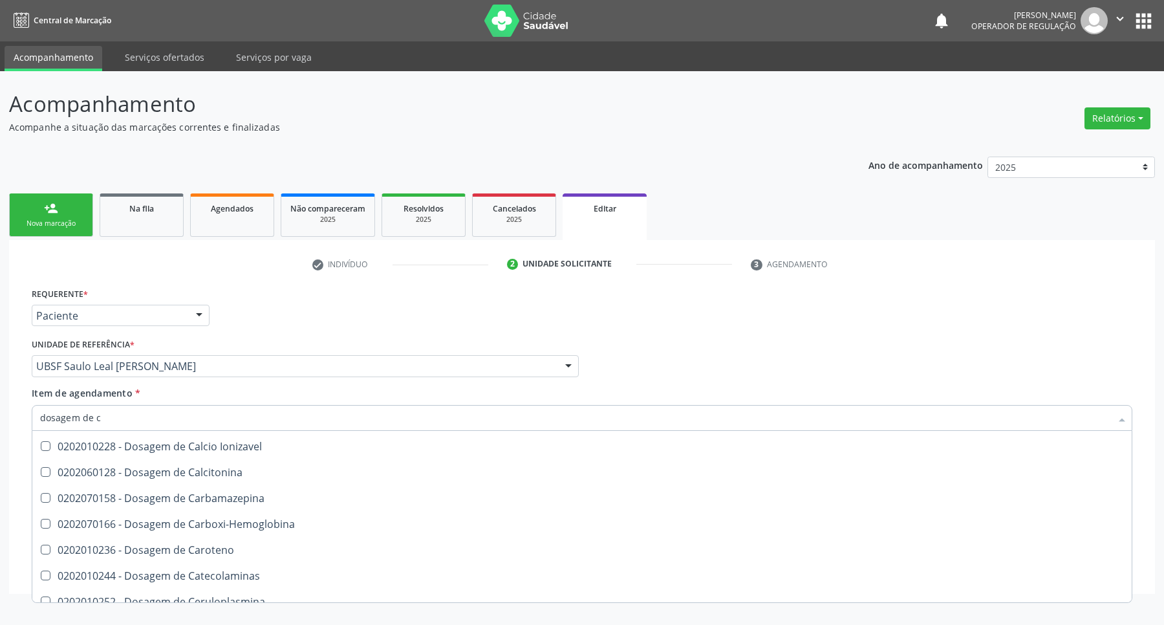
type input "dosagem de cr"
checkbox Hdl "false"
checkbox Ldl "false"
checkbox Calcio "false"
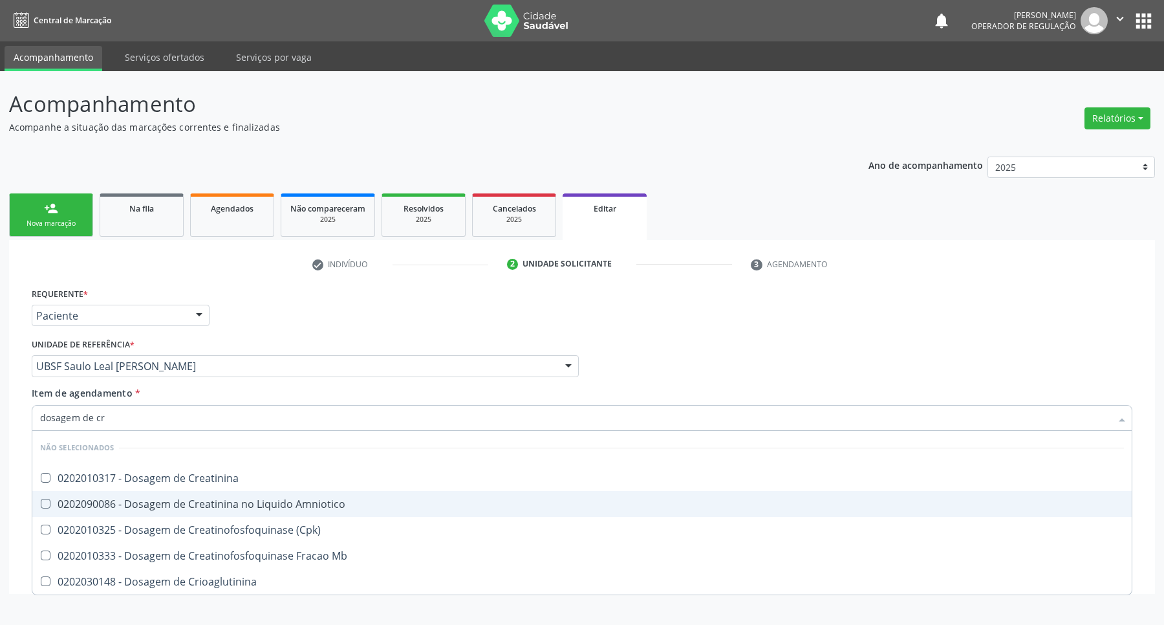
scroll to position [0, 0]
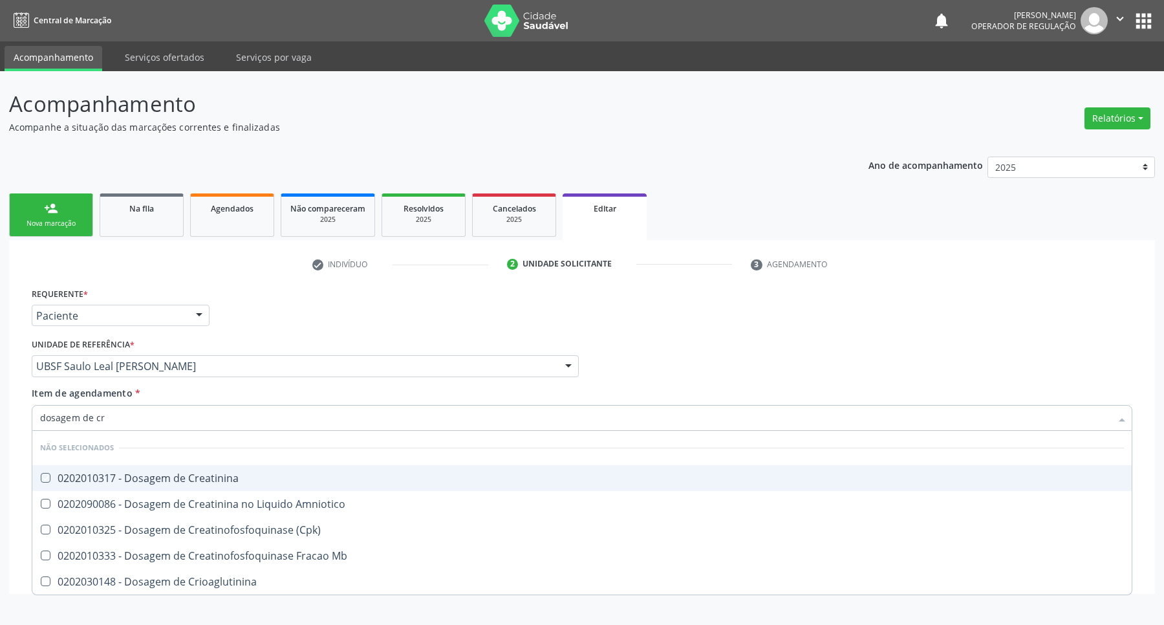
type input "dosagem de c"
checkbox Creatinina "true"
checkbox Amniotico "true"
checkbox Crioaglutinina "true"
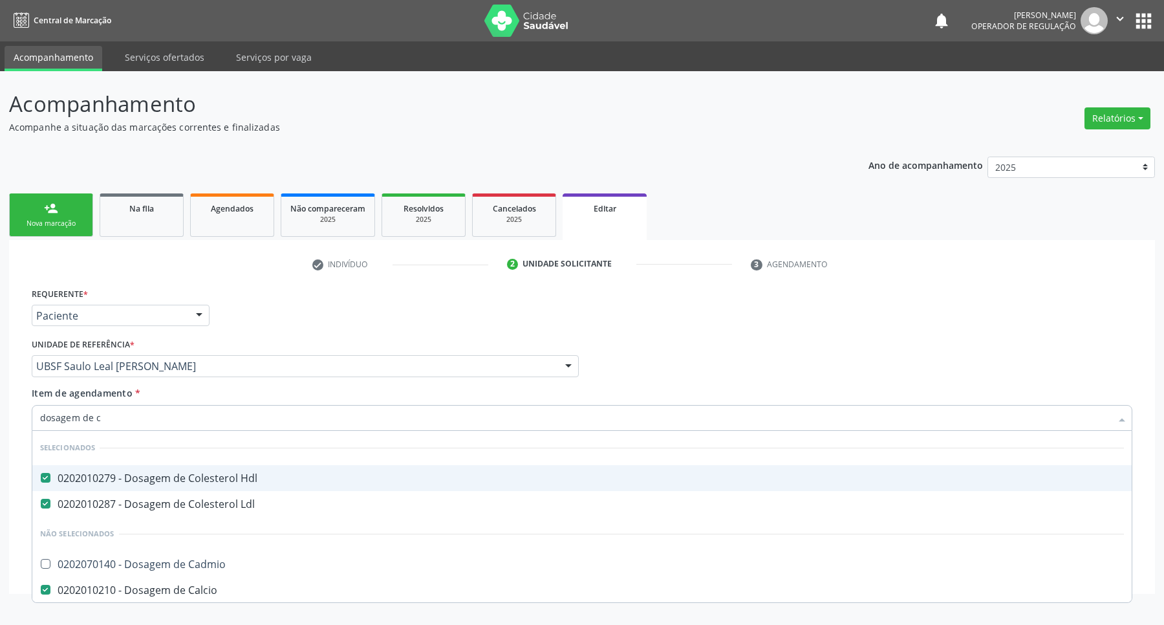
type input "dosagem de"
checkbox Cadmio "true"
checkbox Ionizavel "true"
checkbox Calcitonina "true"
checkbox Carbamazepina "true"
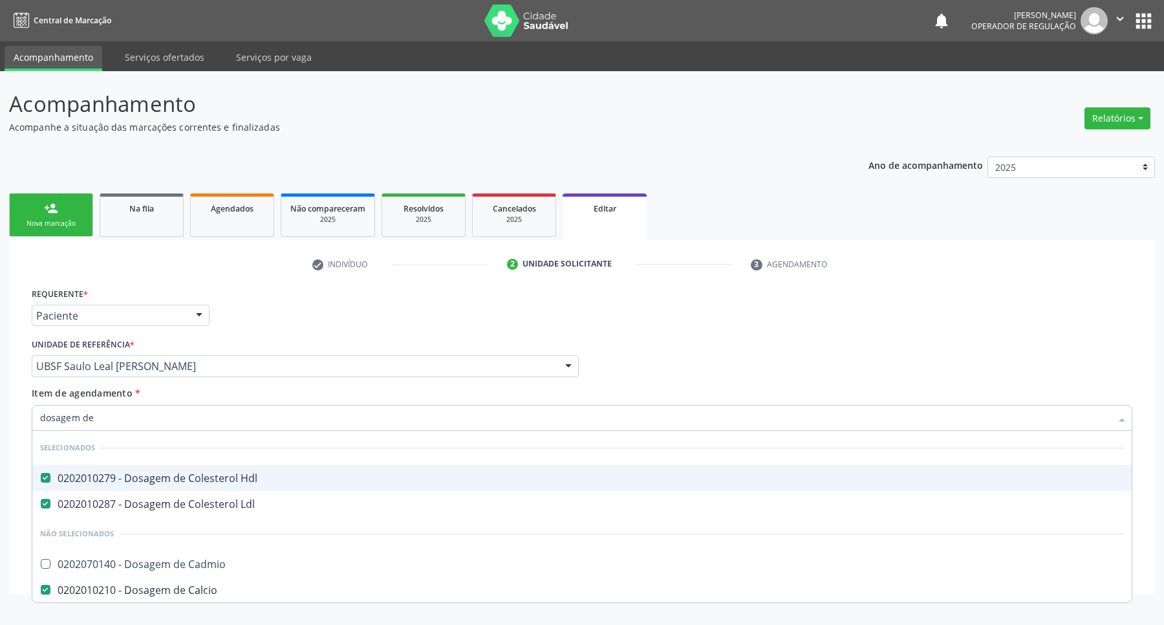
checkbox Carboxi-Hemoglobina "true"
checkbox Caroteno "true"
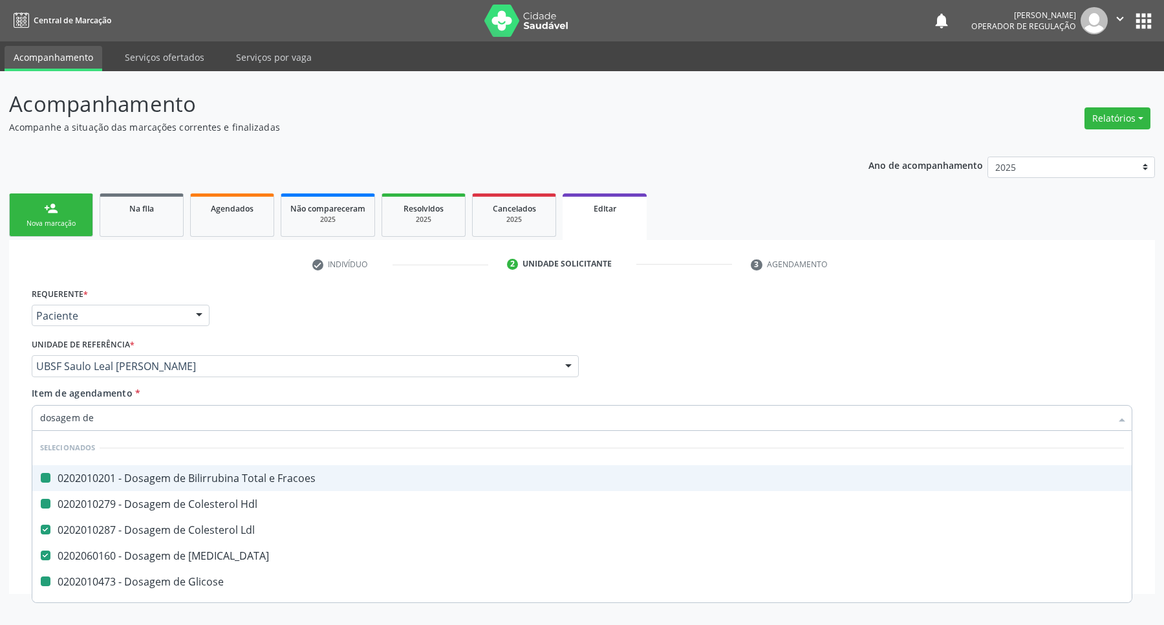
type input "dosagem de i"
checkbox Fracoes "false"
checkbox Hdl "false"
checkbox Estradiol "false"
checkbox Glicose "false"
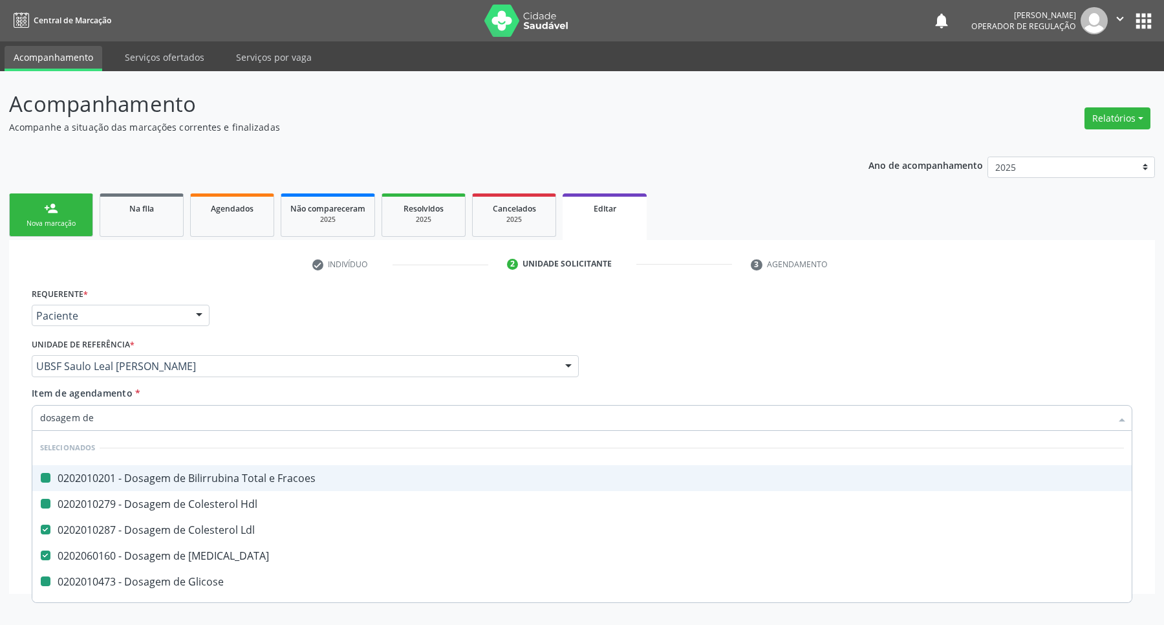
checkbox Progesterona "false"
checkbox Testosterona "false"
checkbox Ldl "false"
type input "dosagem de"
checkbox \(Iga\) "true"
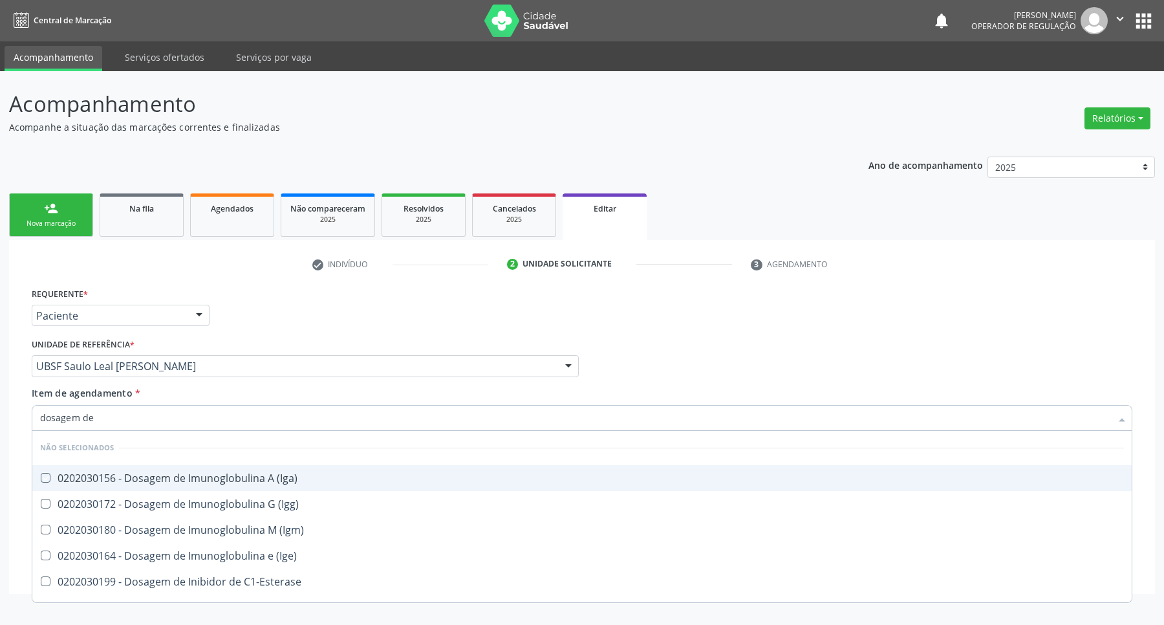
checkbox \(Igg\) "true"
checkbox \(Igm\) "true"
checkbox \(Ige\) "true"
checkbox C1-Esterase "true"
checkbox Insulina "true"
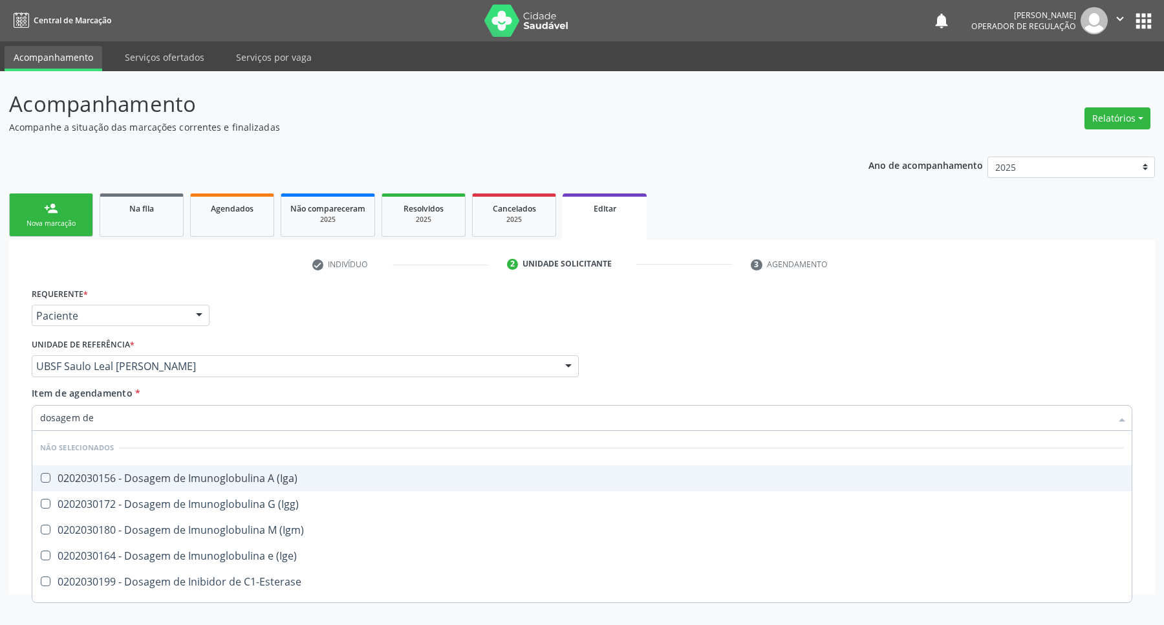
checkbox Isomerase-Fosfohexose "true"
type input "dosagem d"
checkbox Calcio "false"
checkbox Calcitonina "true"
type input "dosagem"
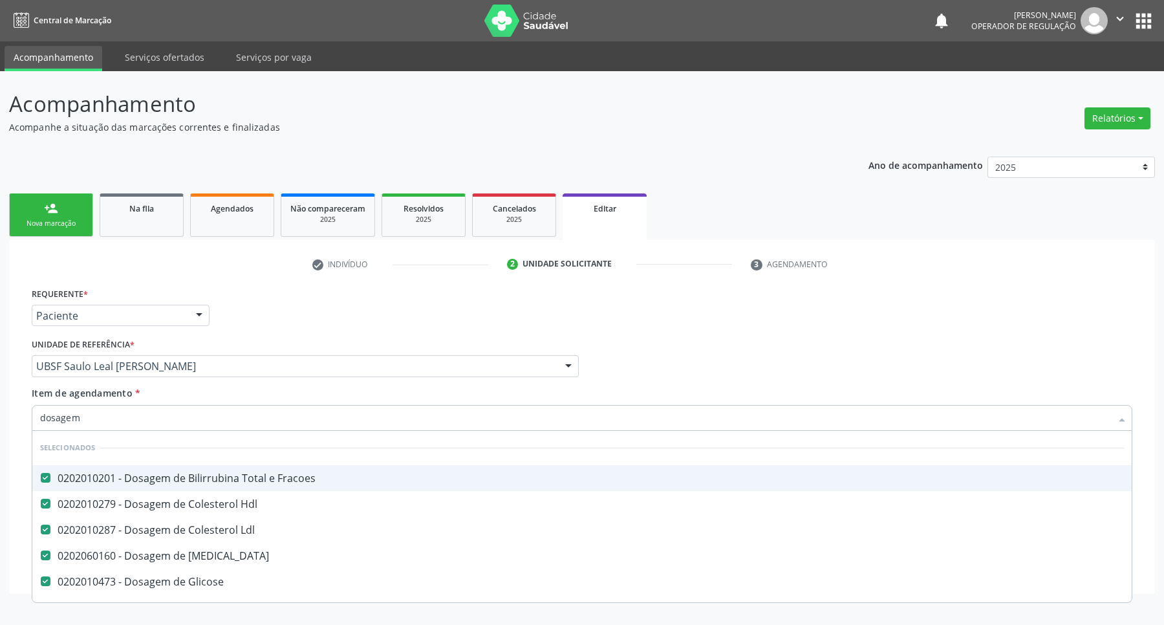
checkbox Calcio "false"
checkbox Caroteno "true"
type input "dosage"
checkbox Calcio "false"
checkbox Carboxi-Hemoglobina "true"
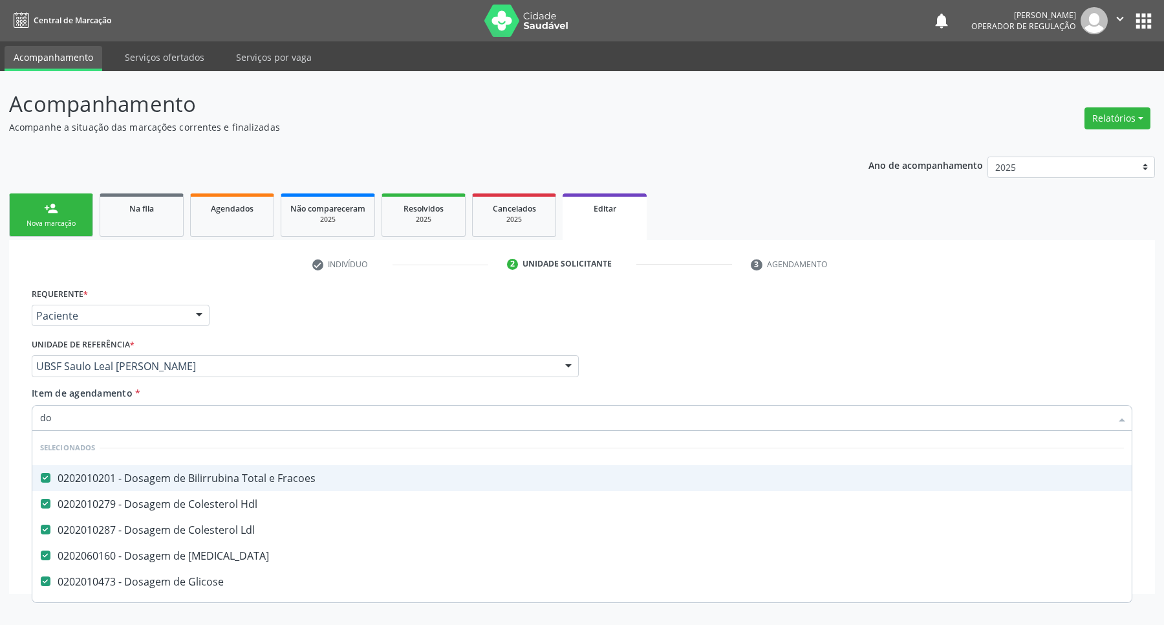
type input "d"
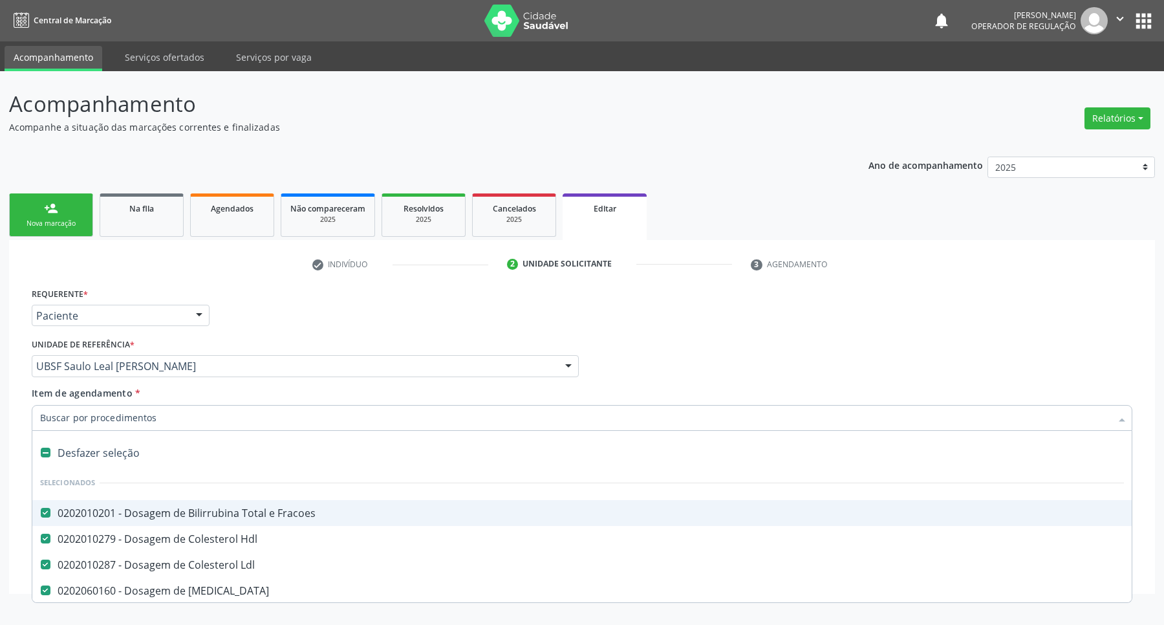
type input "c"
checkbox Livre "false"
checkbox Triglicerideos "false"
checkbox B12 "false"
checkbox Biotinidase "false"
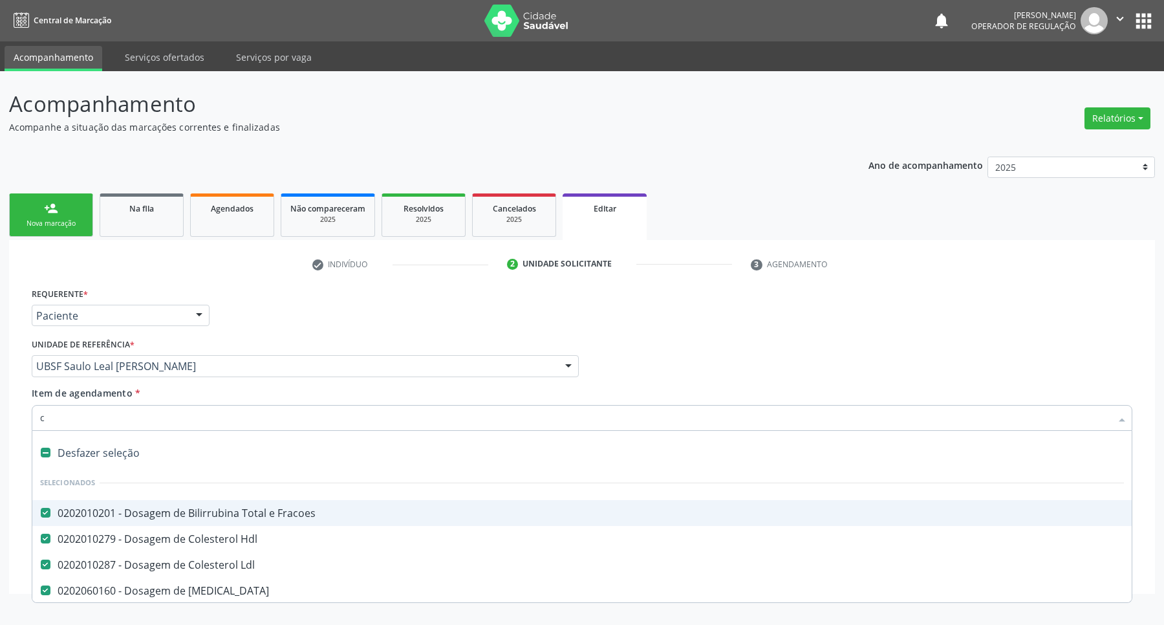
checkbox Congênita\ "false"
checkbox Frasco-Ampola\) "false"
checkbox Completo "false"
type input "cr"
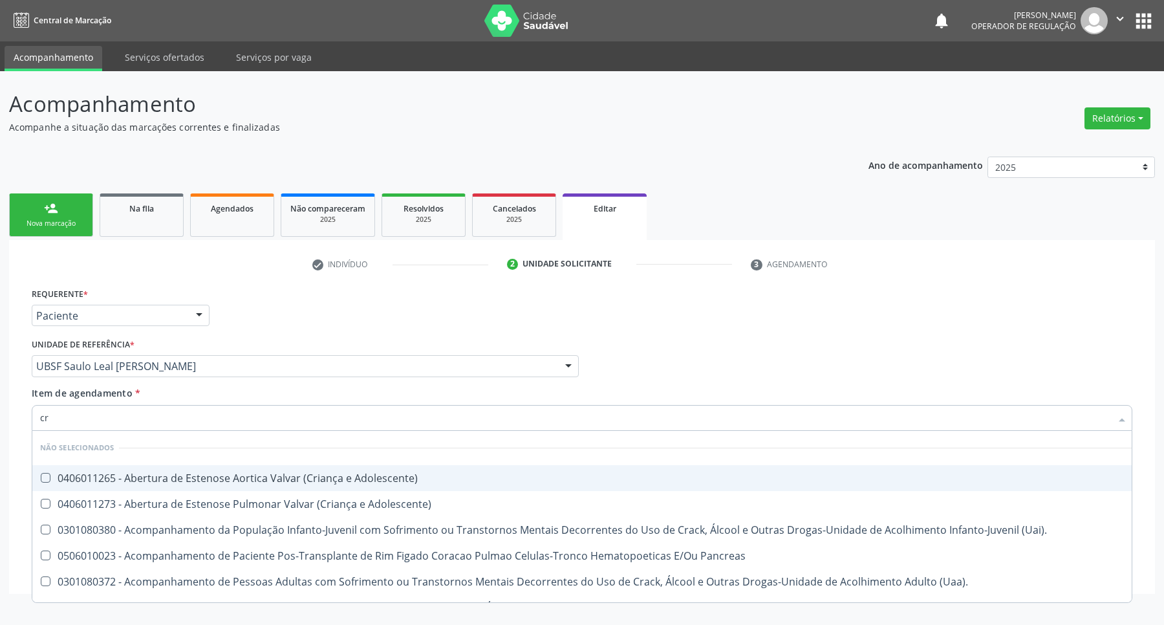
checkbox Adolescente\) "false"
checkbox \(Uai\)\ "false"
checkbox Pancreas "false"
checkbox \(Uaa\)\ "false"
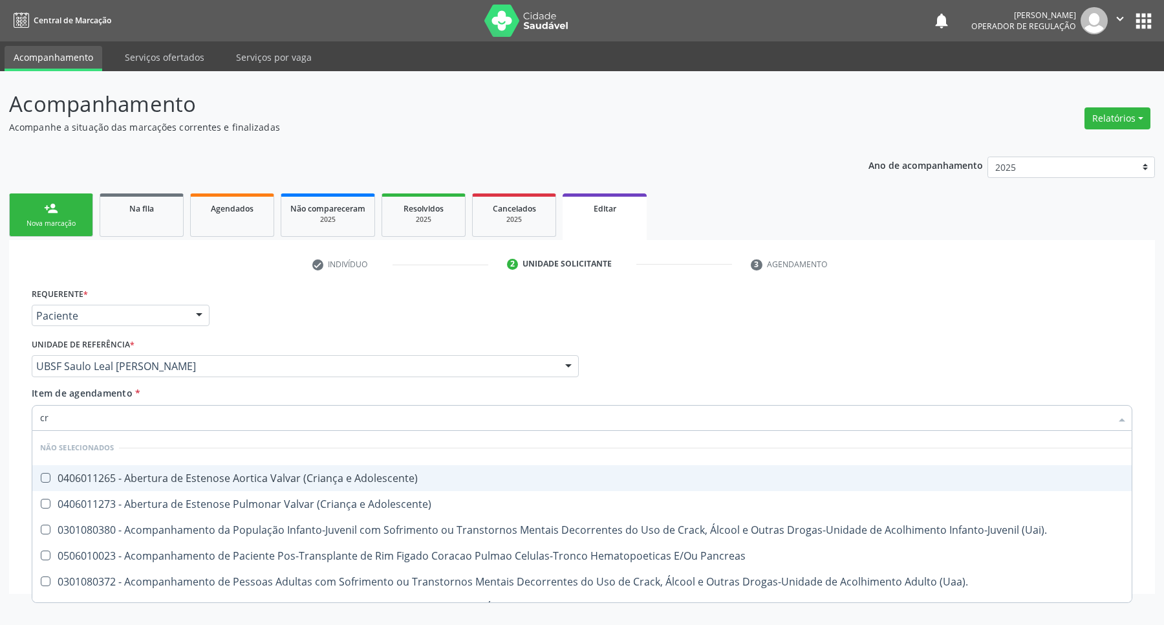
checkbox Terapêuticas\)\ "false"
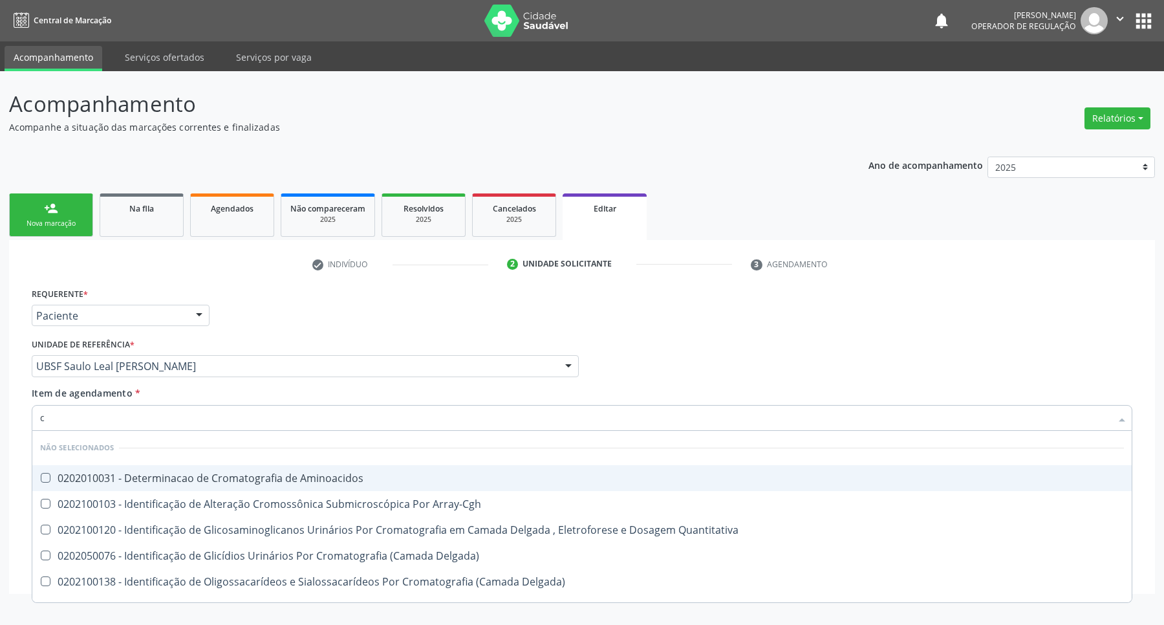
type input "ci"
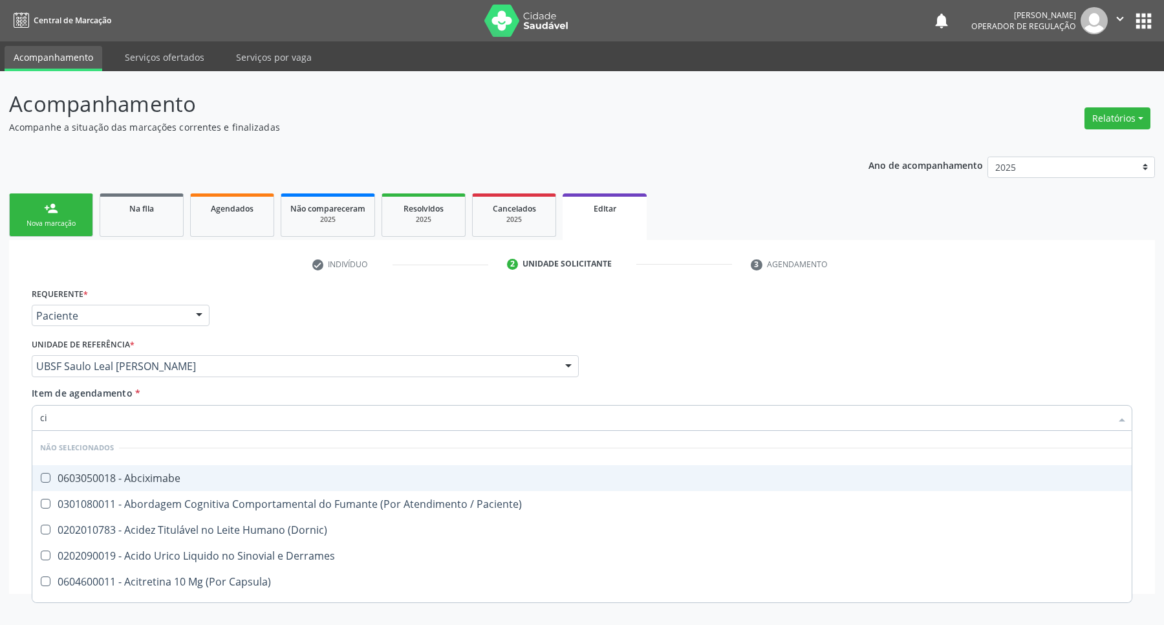
checkbox Abciximabe "false"
checkbox Paciente\) "false"
checkbox \(Dornic\) "false"
checkbox Derrames "false"
checkbox Capsula\) "false"
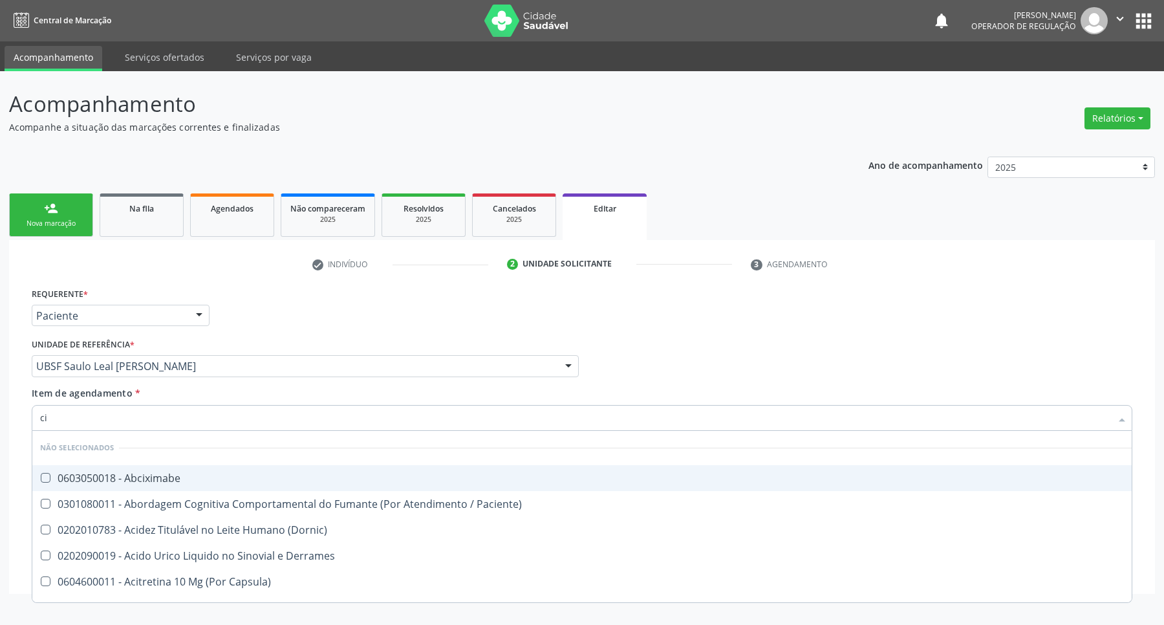
checkbox Capsula\) "false"
type input "cio"
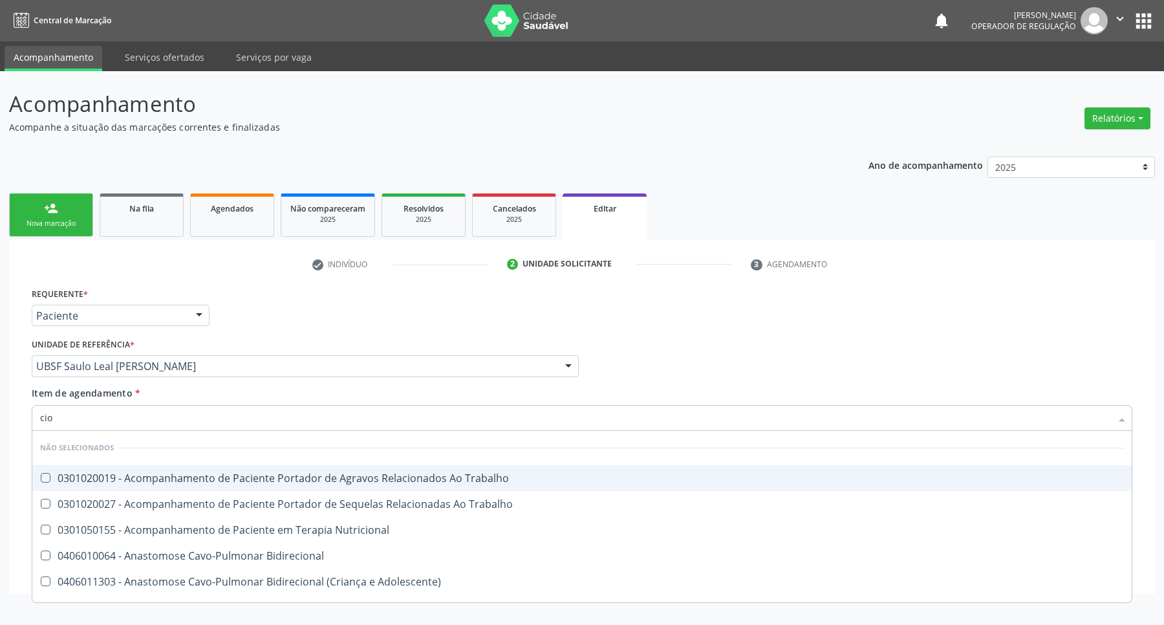
checkbox Calcio "true"
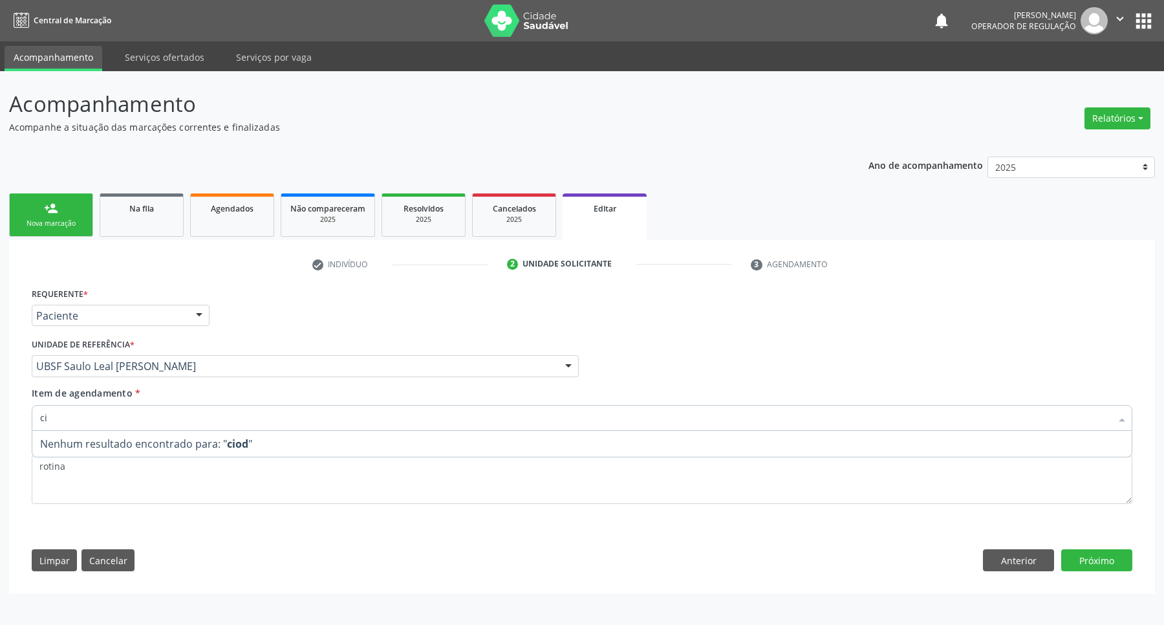
type input "c"
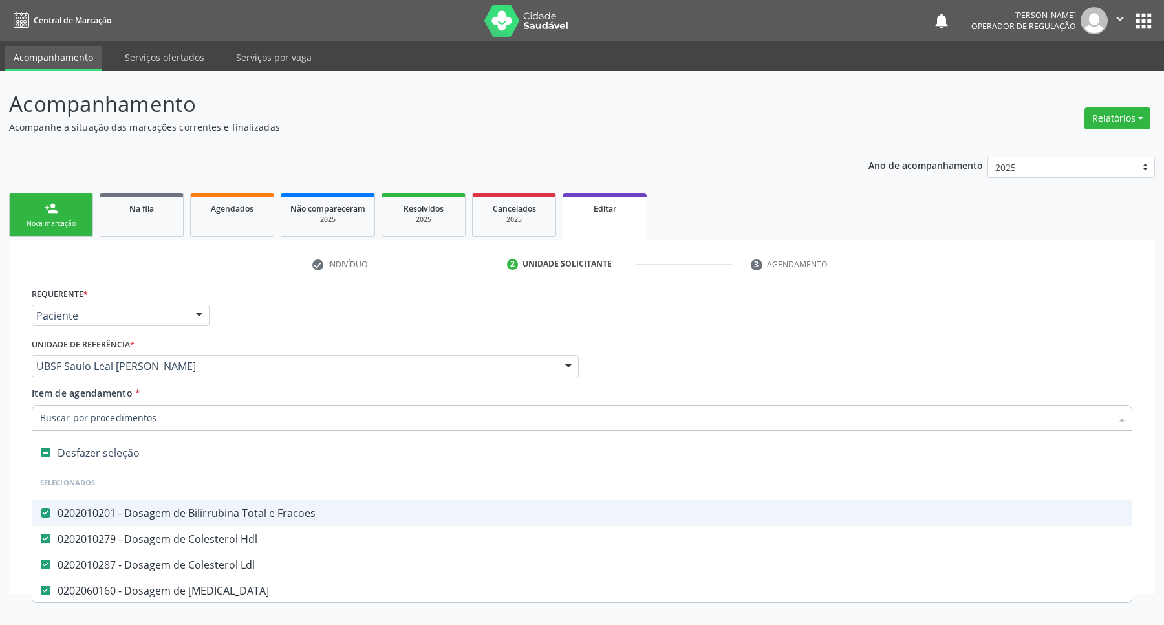
type input "i"
checkbox Livre "false"
checkbox Triglicerideos "false"
checkbox B12 "false"
checkbox Completo "false"
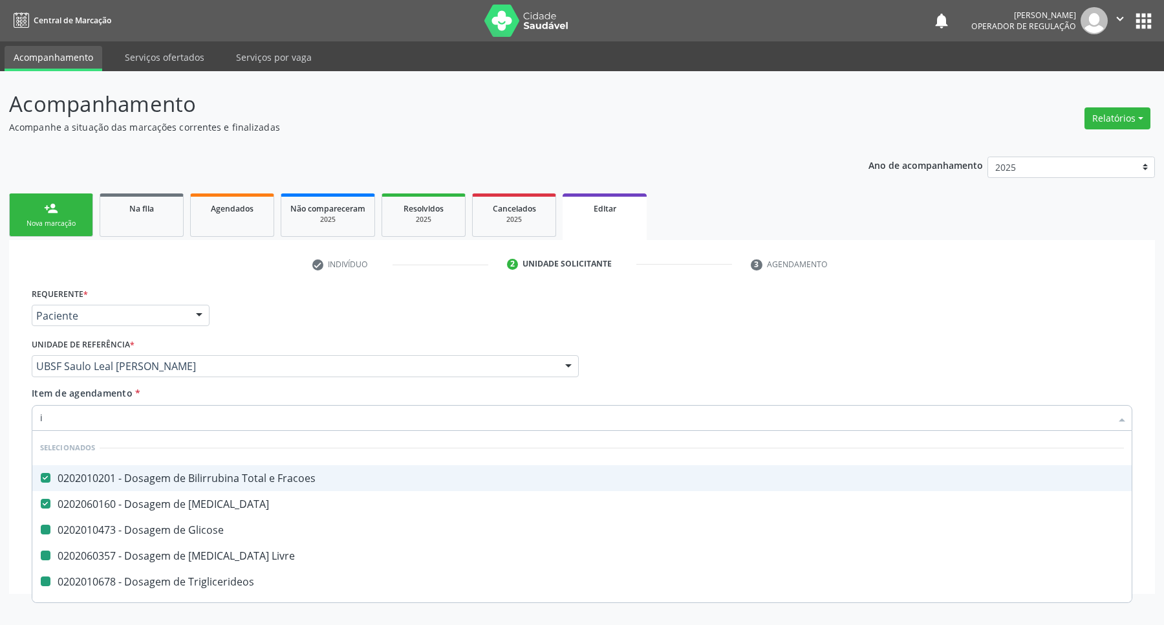
type input "io"
checkbox Glicose "false"
checkbox Livre "false"
checkbox Triglicerideos "false"
checkbox B12 "false"
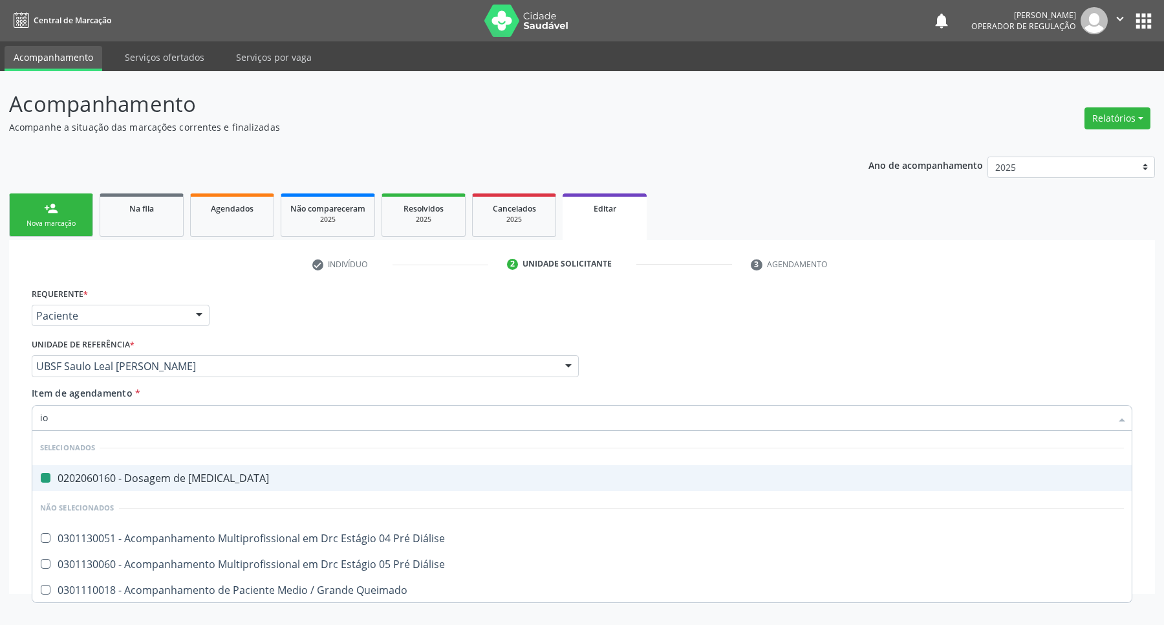
type input "iod"
checkbox Estradiol "false"
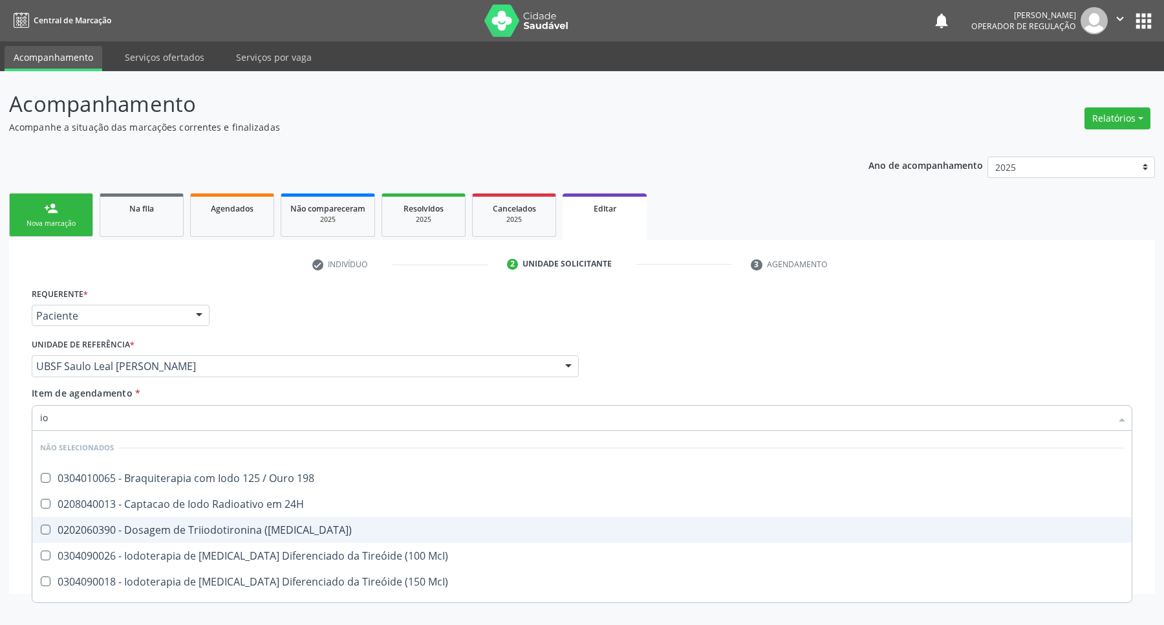
type input "i"
checkbox 198 "true"
checkbox \(T3\) "true"
checkbox McI\) "true"
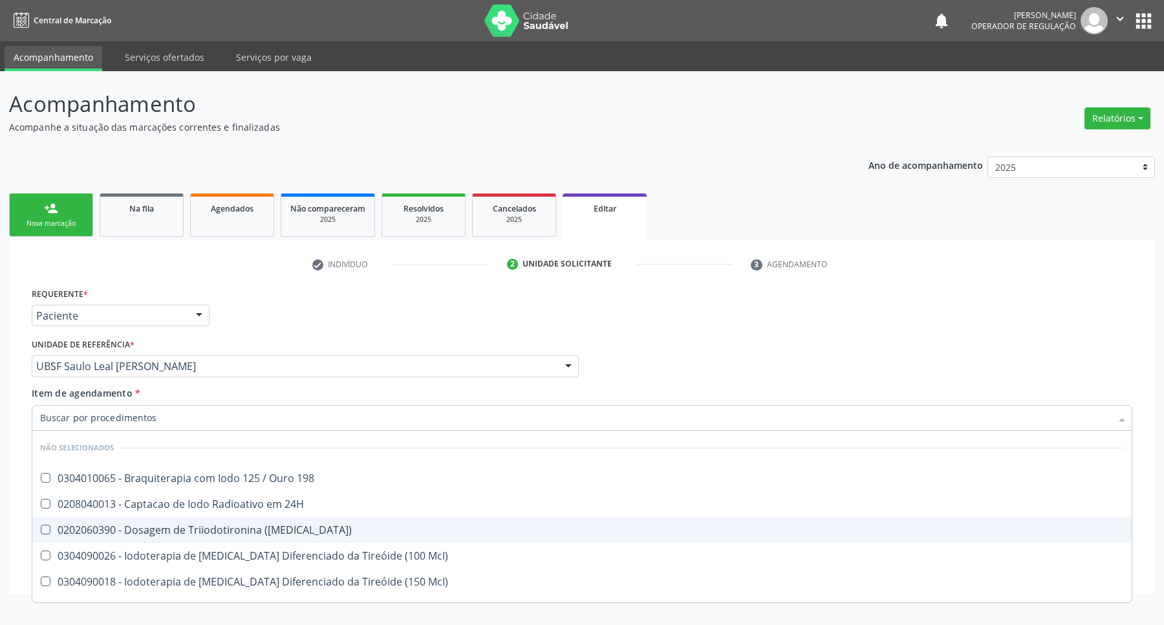
checkbox McI\) "true"
checkbox 30McI\) "true"
checkbox 50McI\) "true"
checkbox Sextante\) "true"
checkbox Perinatal "true"
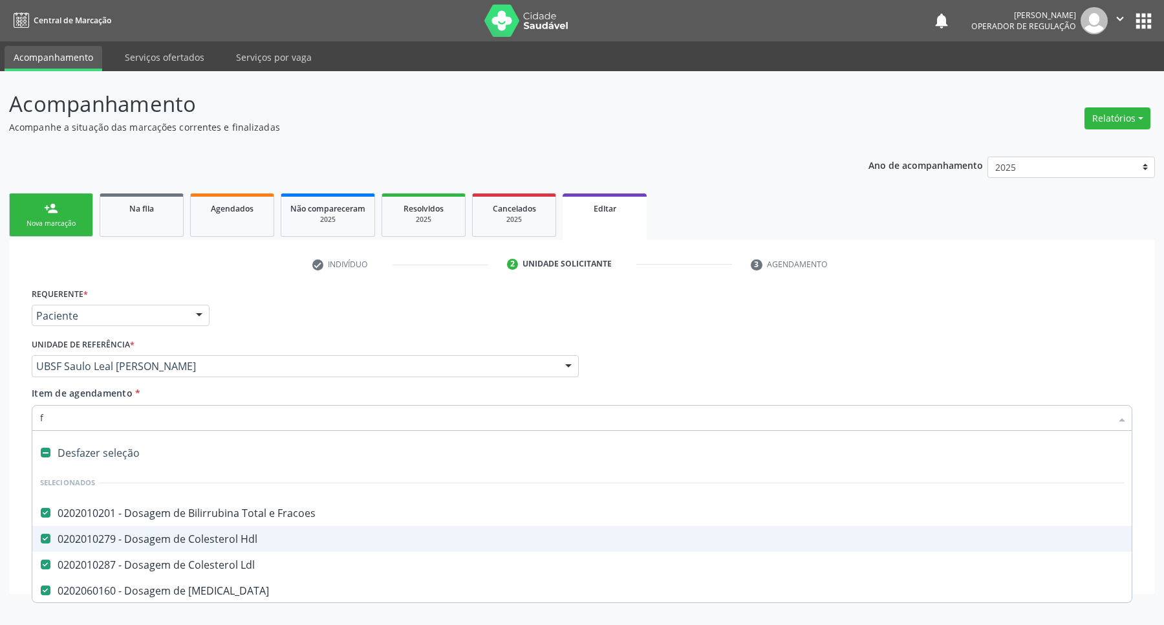
type input "fe"
checkbox Fracoes "false"
checkbox Ldl "false"
checkbox Estradiol "false"
checkbox Glicose "false"
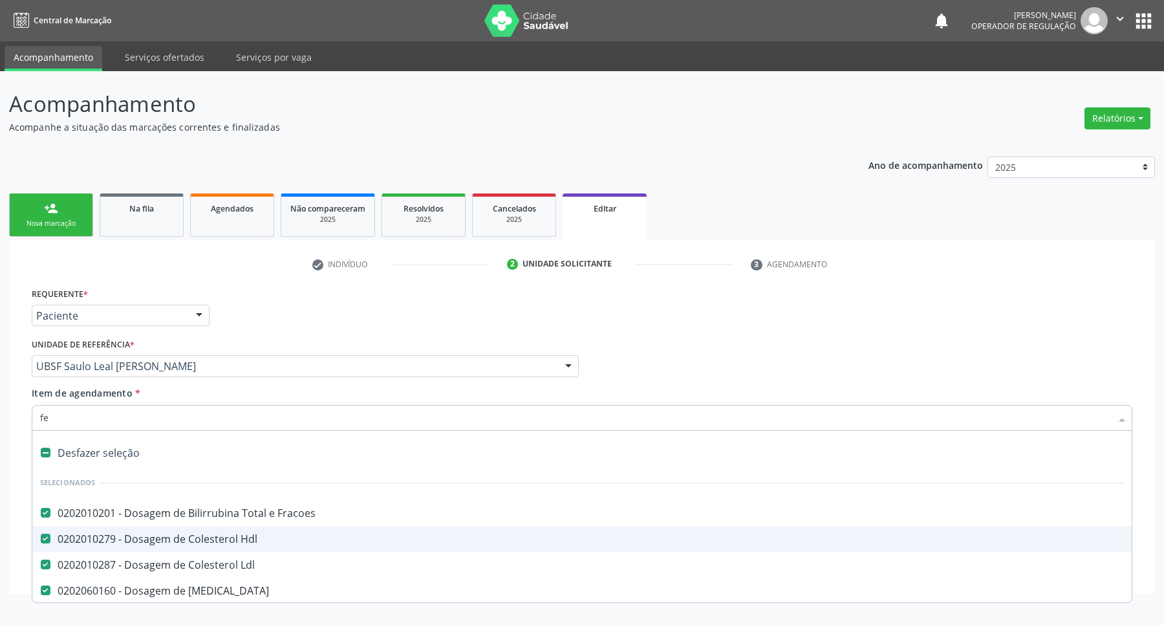
checkbox Progesterona "false"
checkbox Livre "false"
checkbox Triglicerideos "false"
checkbox B12 "false"
checkbox Completo "false"
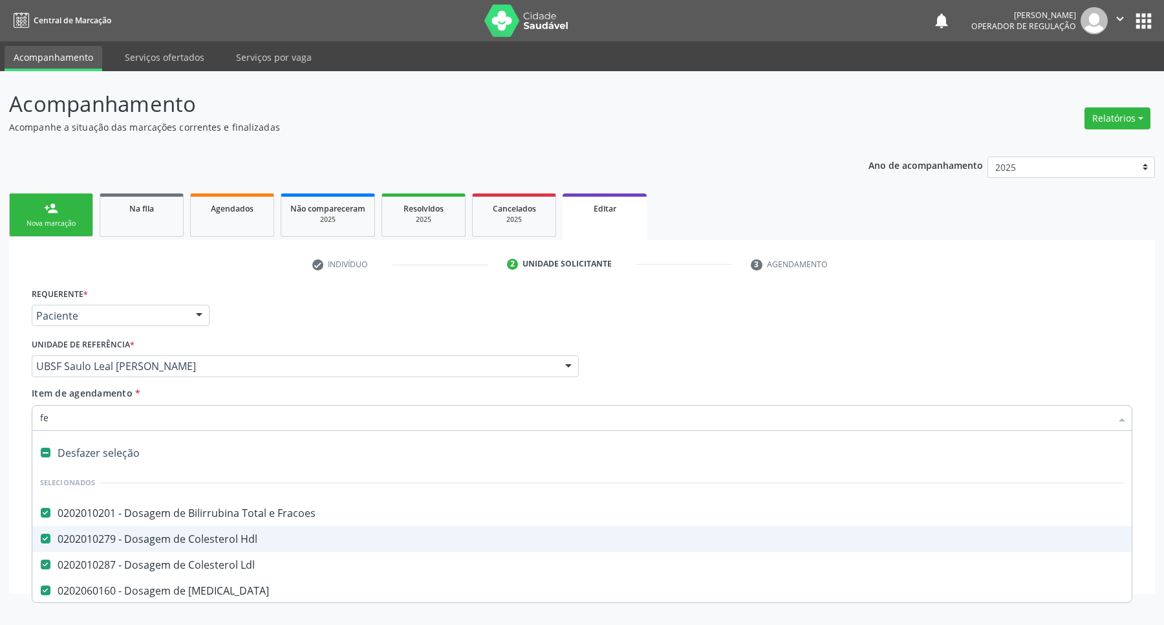
checkbox Testosterona "false"
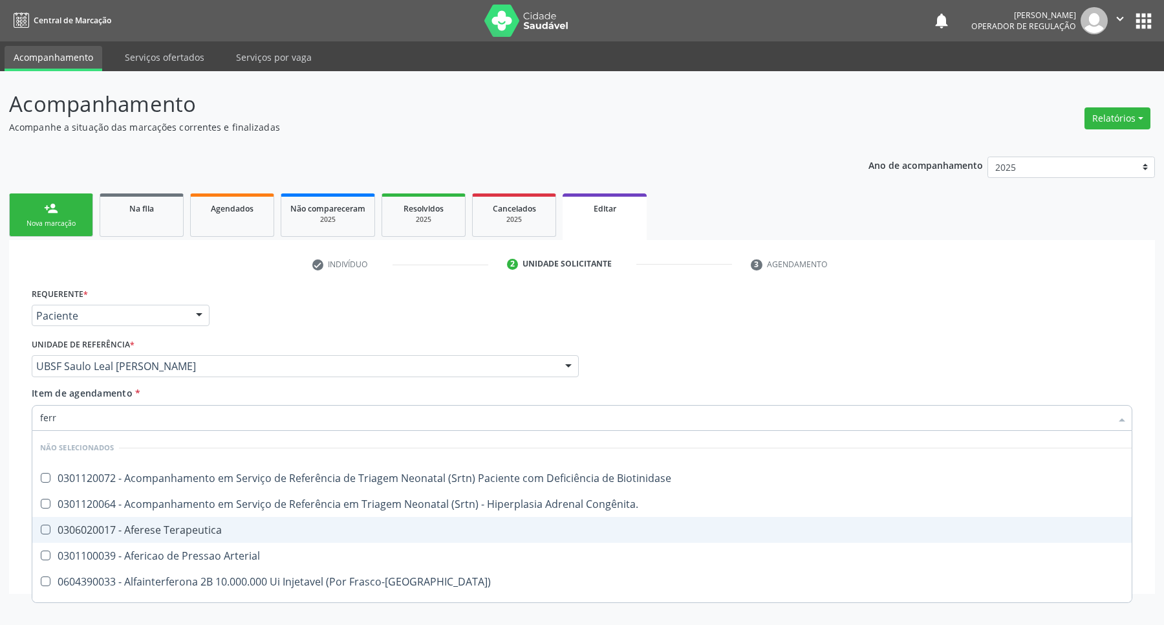
type input "ferro"
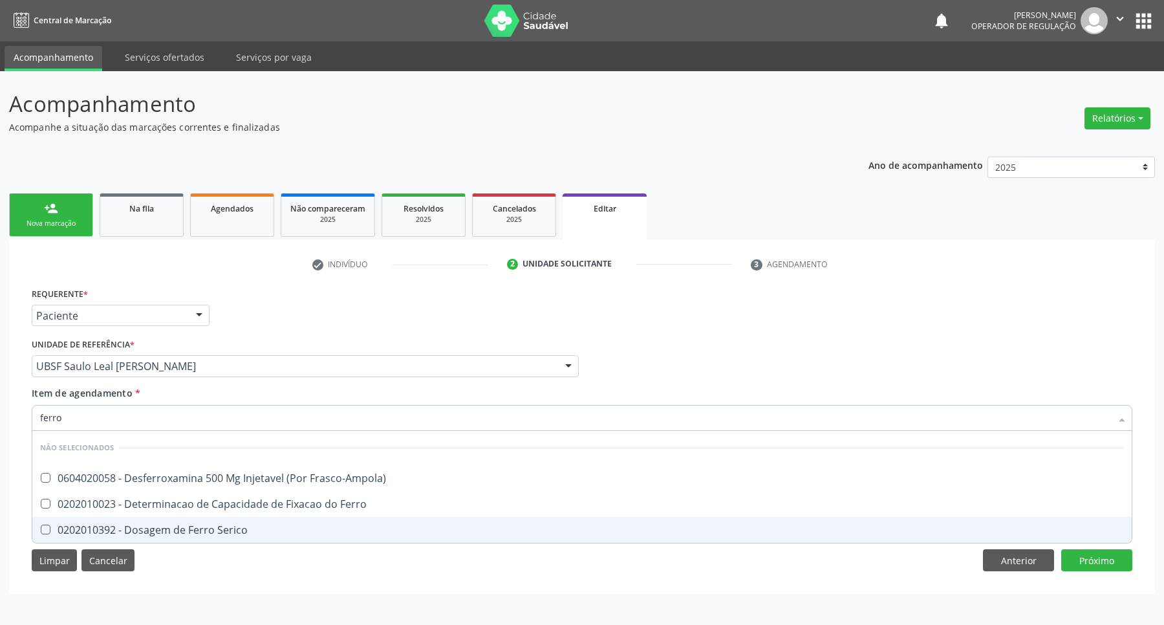
click at [273, 531] on div "0202010392 - Dosagem de Ferro Serico" at bounding box center [582, 529] width 1084 height 10
checkbox Serico "true"
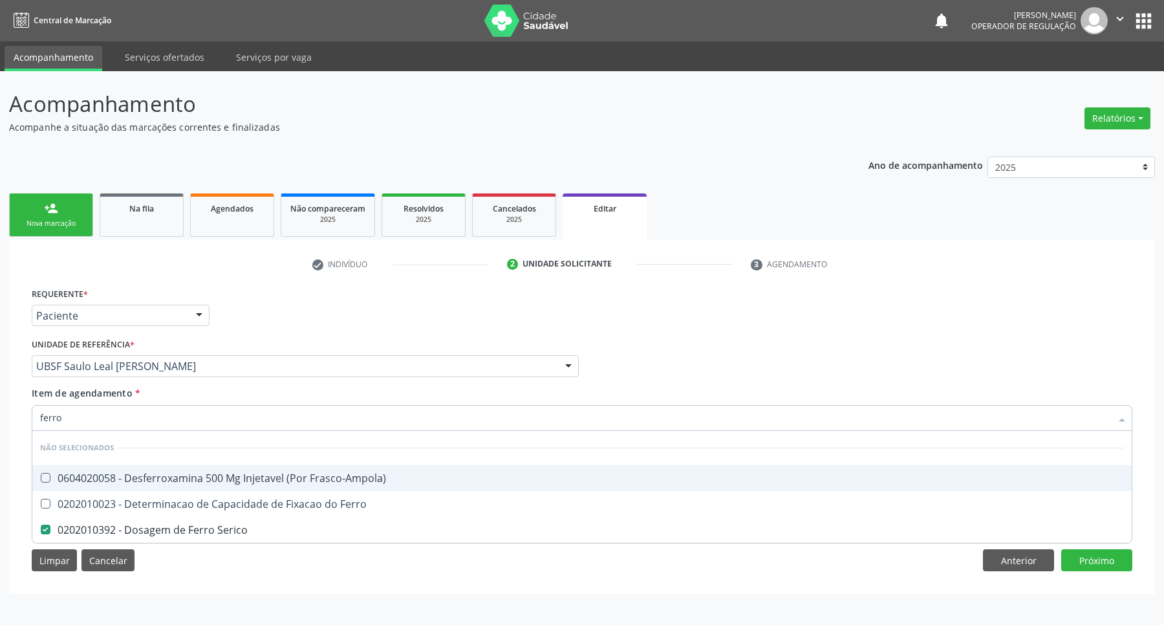
type input "ferr"
checkbox Serico "false"
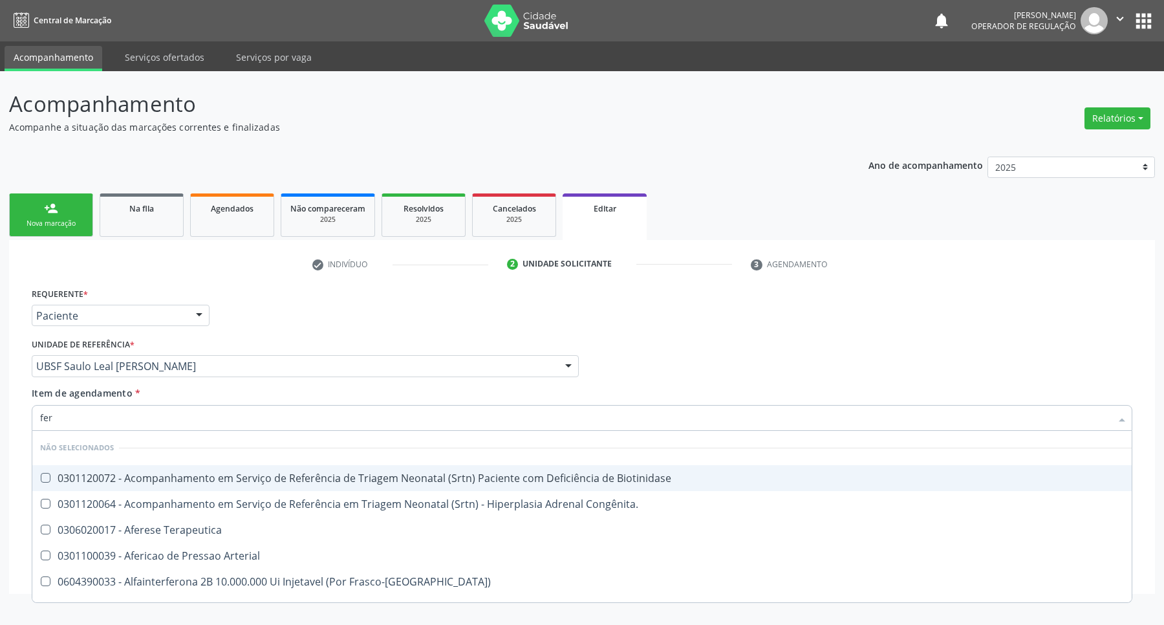
type input "fe"
checkbox Serico "false"
checkbox Inferior "true"
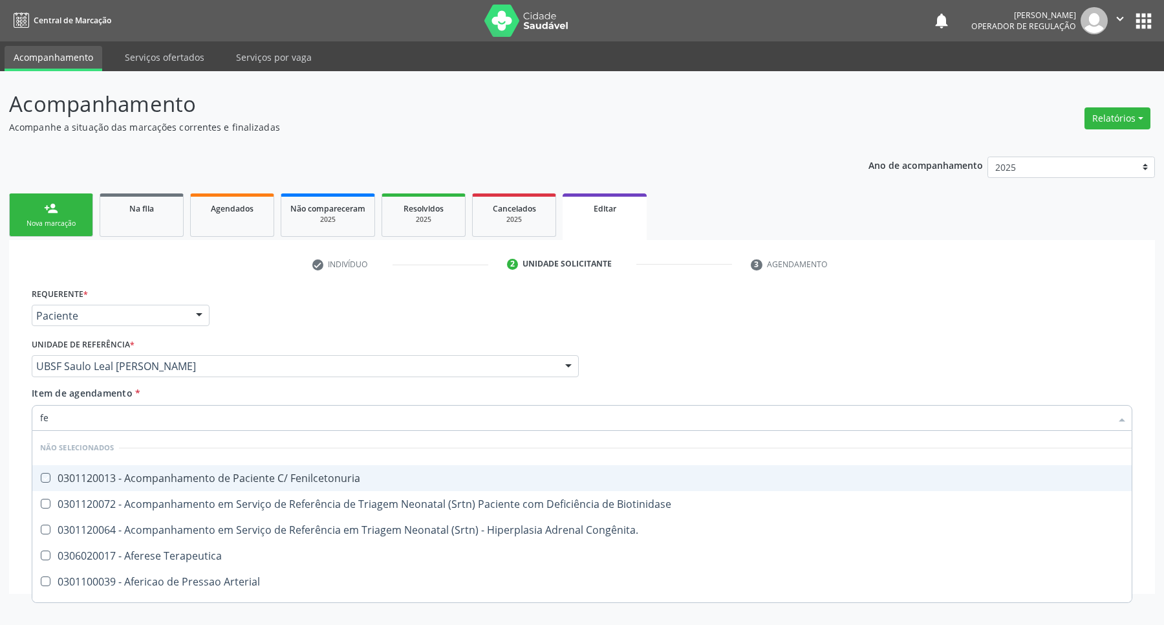
type input "f"
checkbox Fenilcetonuria "true"
checkbox Serico "false"
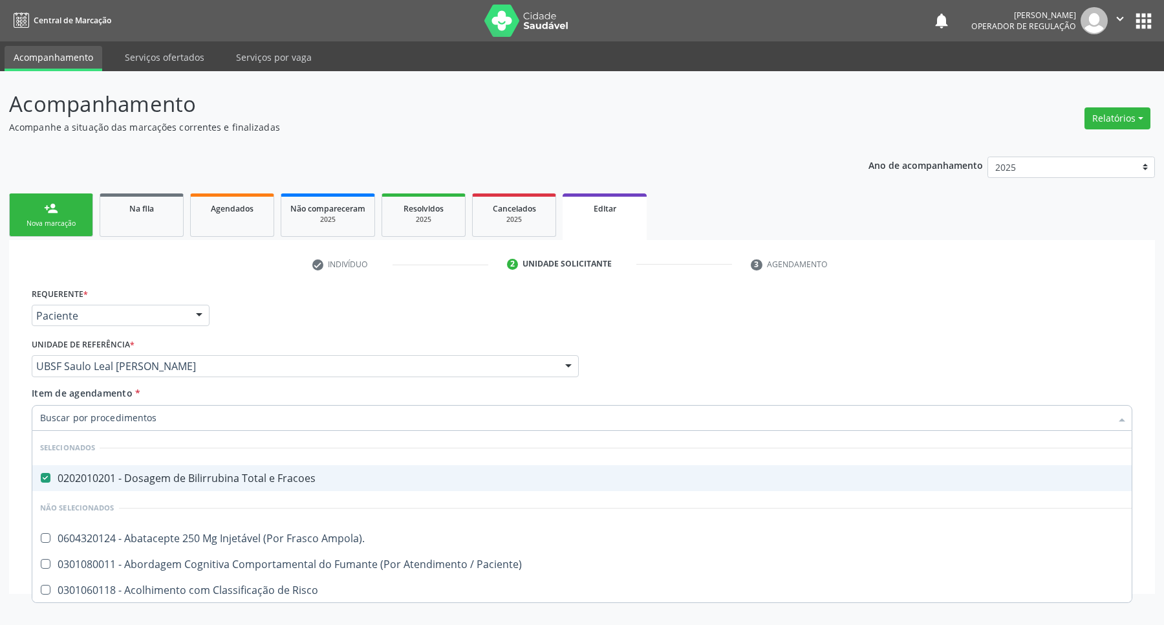
checkbox Ampola\)\ "true"
checkbox Paciente\) "true"
checkbox Risco "true"
checkbox Diálise "true"
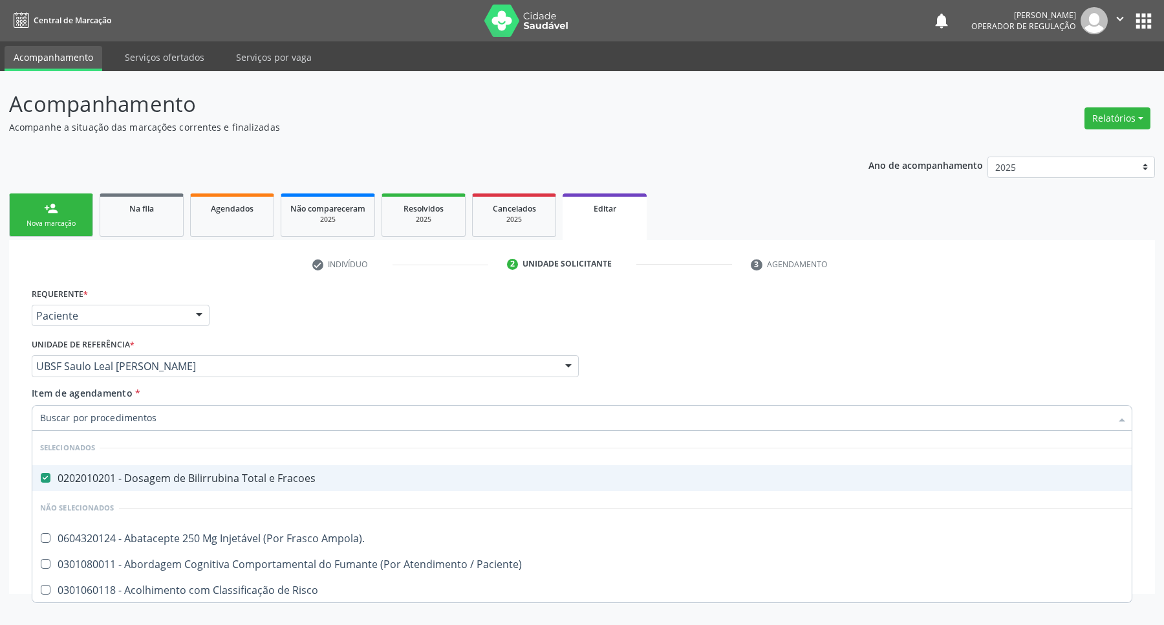
checkbox \(Uai\)\ "true"
checkbox Rim "true"
checkbox Fenilcetonuria "true"
checkbox Cistica "true"
checkbox Serico "false"
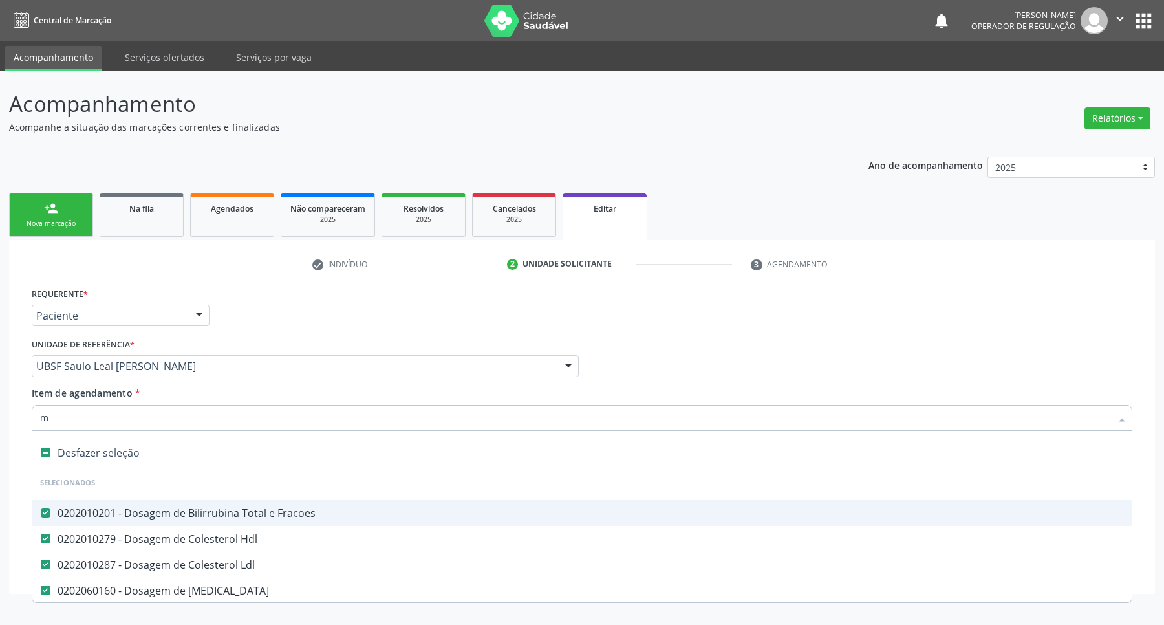
type input "ma"
checkbox Ldl "false"
checkbox Estradiol "false"
checkbox Glicose "false"
checkbox Progesterona "false"
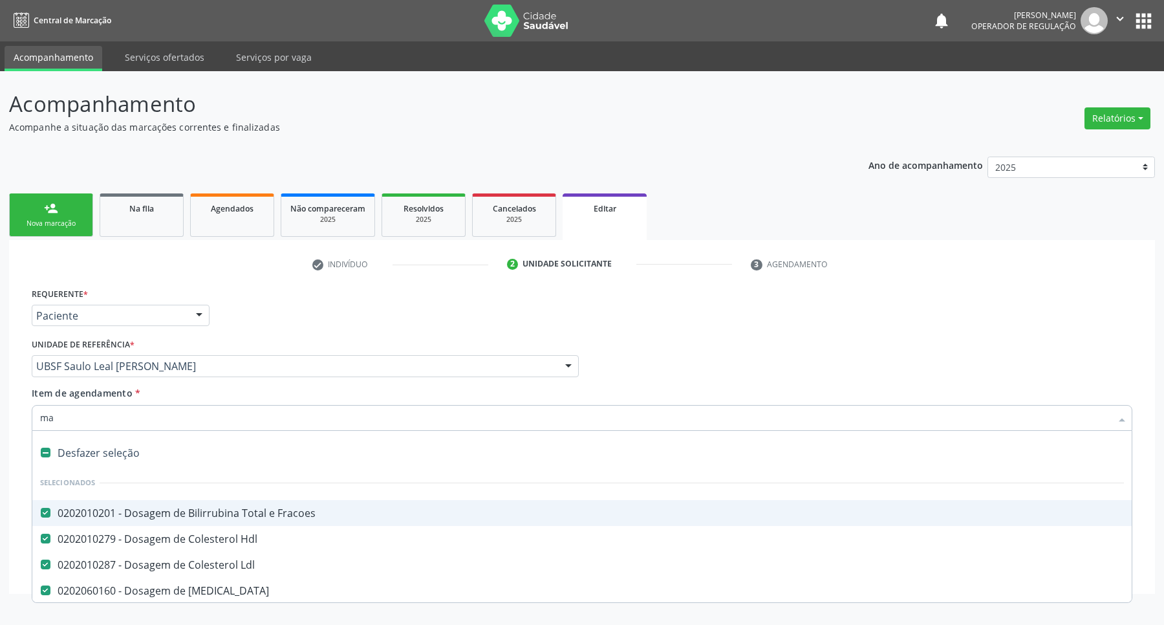
checkbox Testosterona "false"
checkbox Livre "false"
checkbox Triglicerideos "false"
checkbox B12 "false"
checkbox Completo "false"
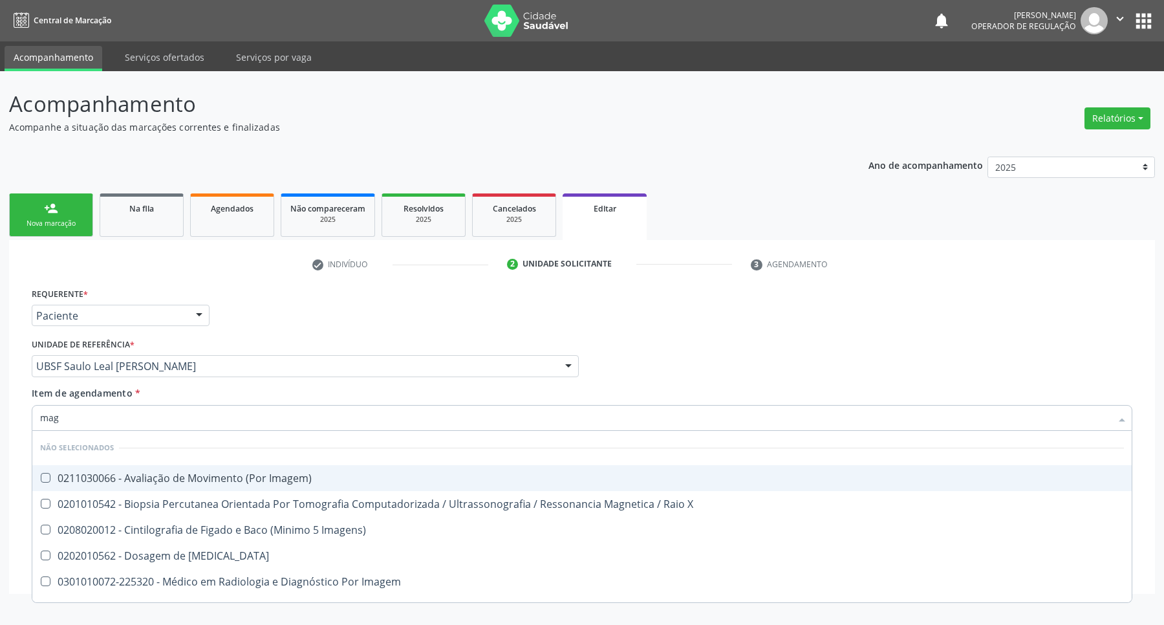
type input "magn"
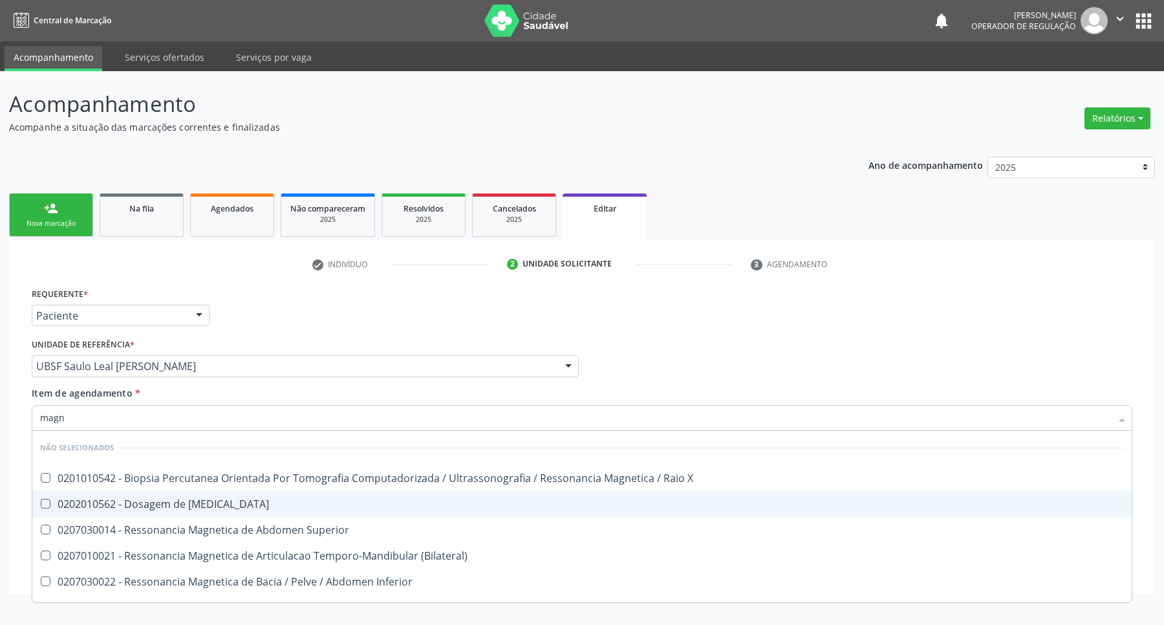
click at [234, 506] on div "0202010562 - Dosagem de [MEDICAL_DATA]" at bounding box center [582, 504] width 1084 height 10
checkbox Magnesio "true"
type input "mag"
checkbox Magnesio "false"
checkbox \(Bilateral\) "true"
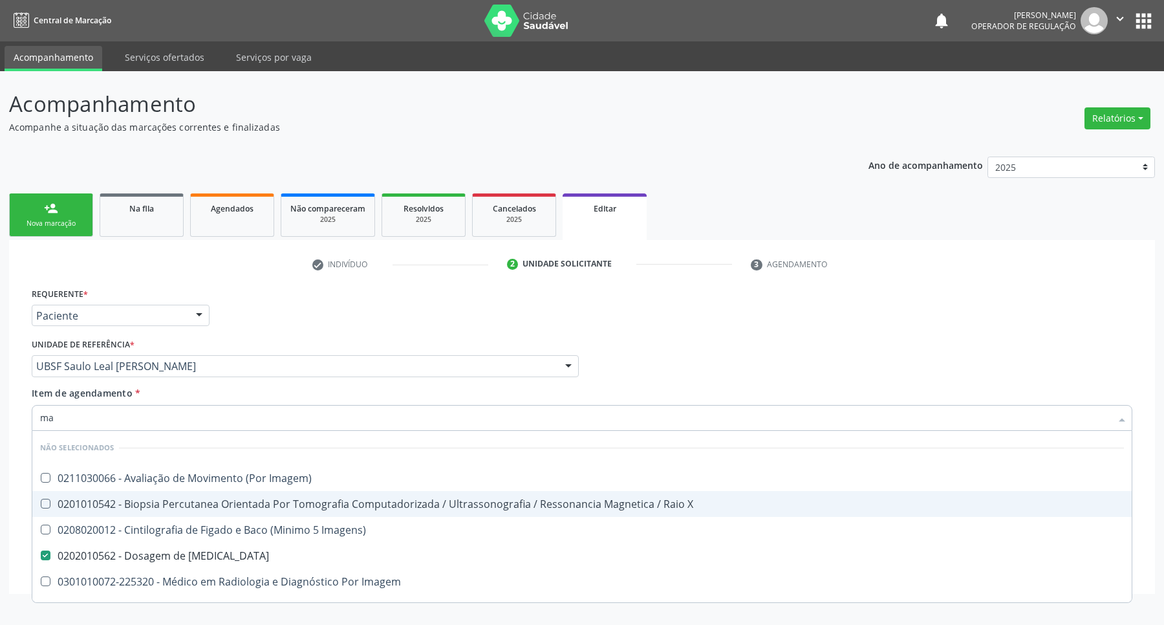
type input "m"
checkbox Imagem\) "true"
checkbox Imagens\) "true"
checkbox Magnesio "true"
checkbox Imagem "true"
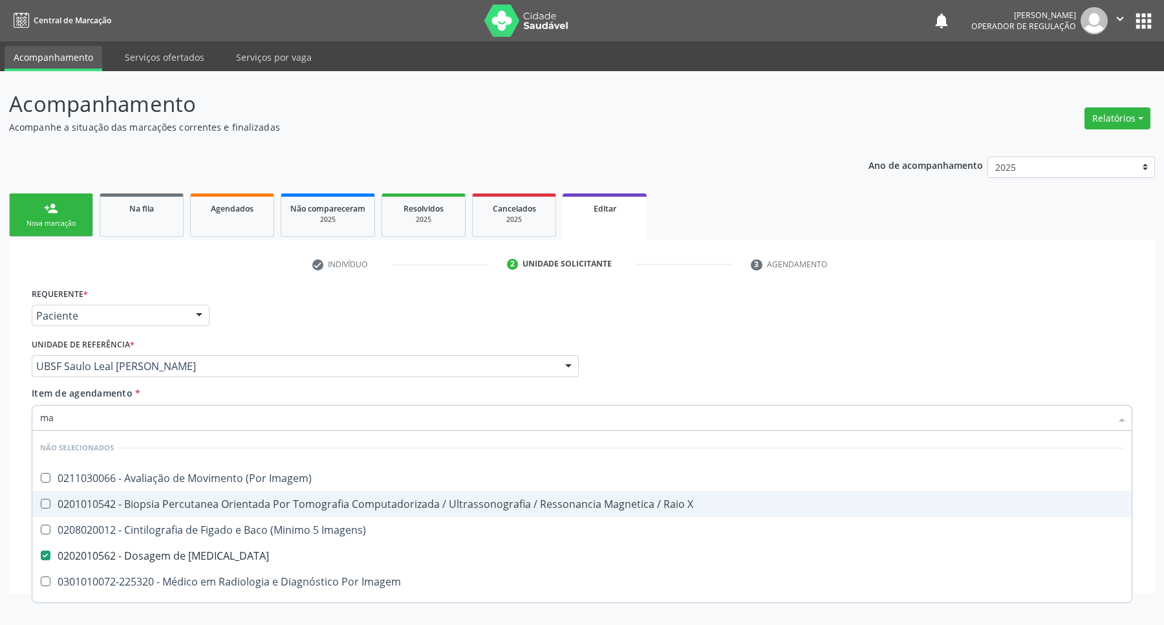
checkbox \(Pré-Operatória\) "true"
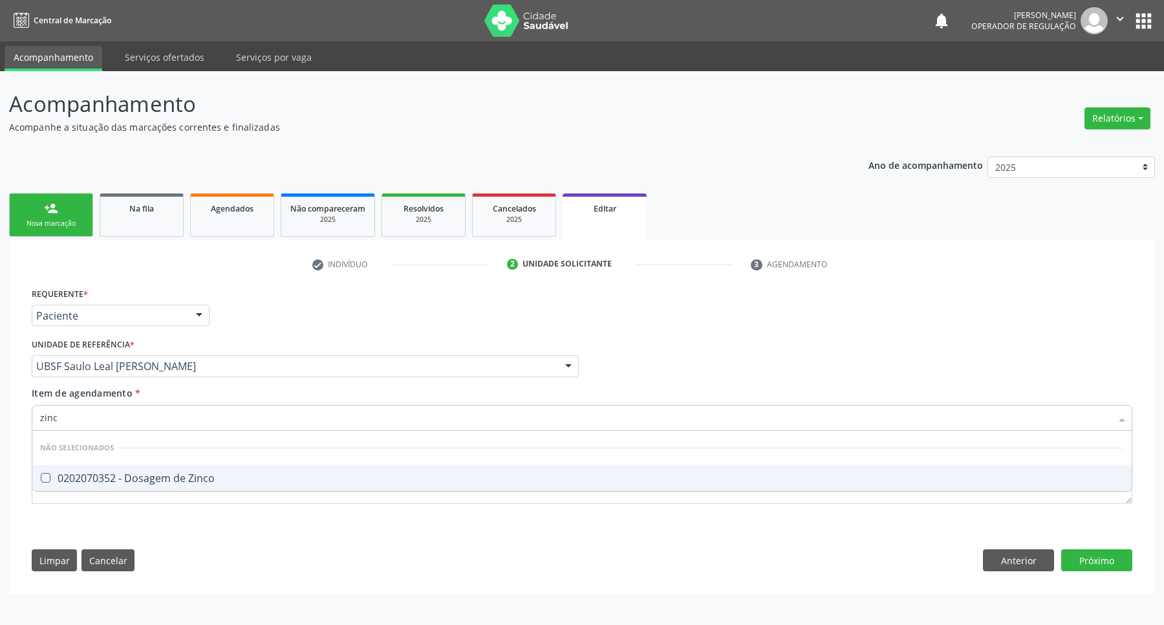
click at [69, 479] on div "0202070352 - Dosagem de Zinco" at bounding box center [582, 478] width 1084 height 10
click at [149, 406] on input "zinc" at bounding box center [575, 418] width 1071 height 26
click at [145, 412] on input "zinc" at bounding box center [575, 418] width 1071 height 26
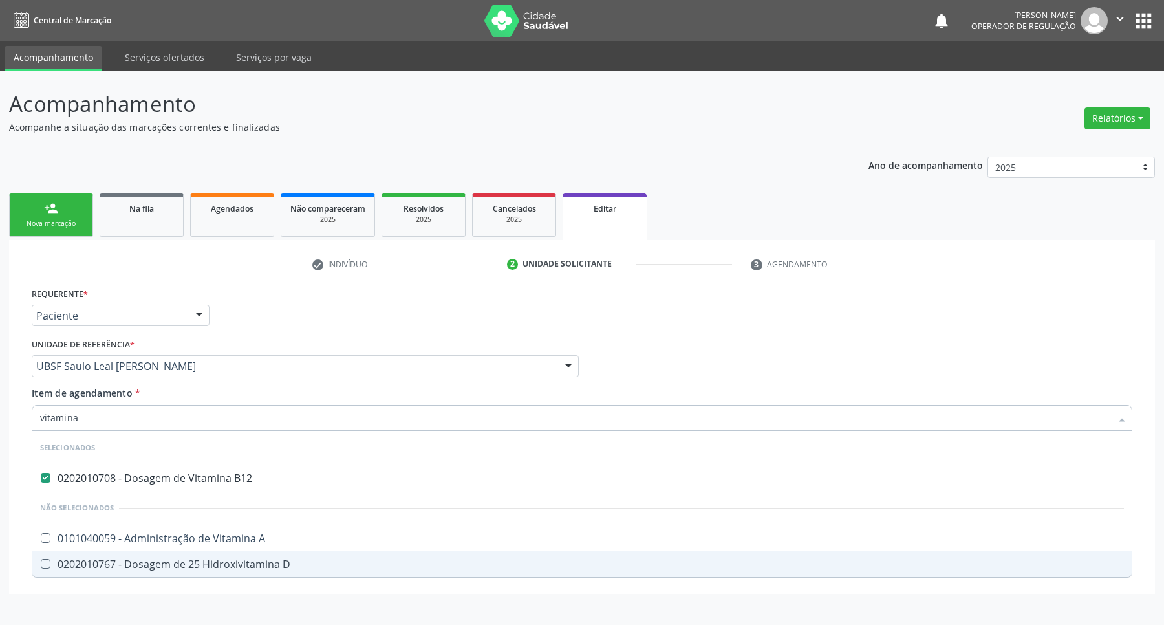
click at [201, 561] on div "0202010767 - Dosagem de 25 Hidroxivitamina D" at bounding box center [582, 564] width 1084 height 10
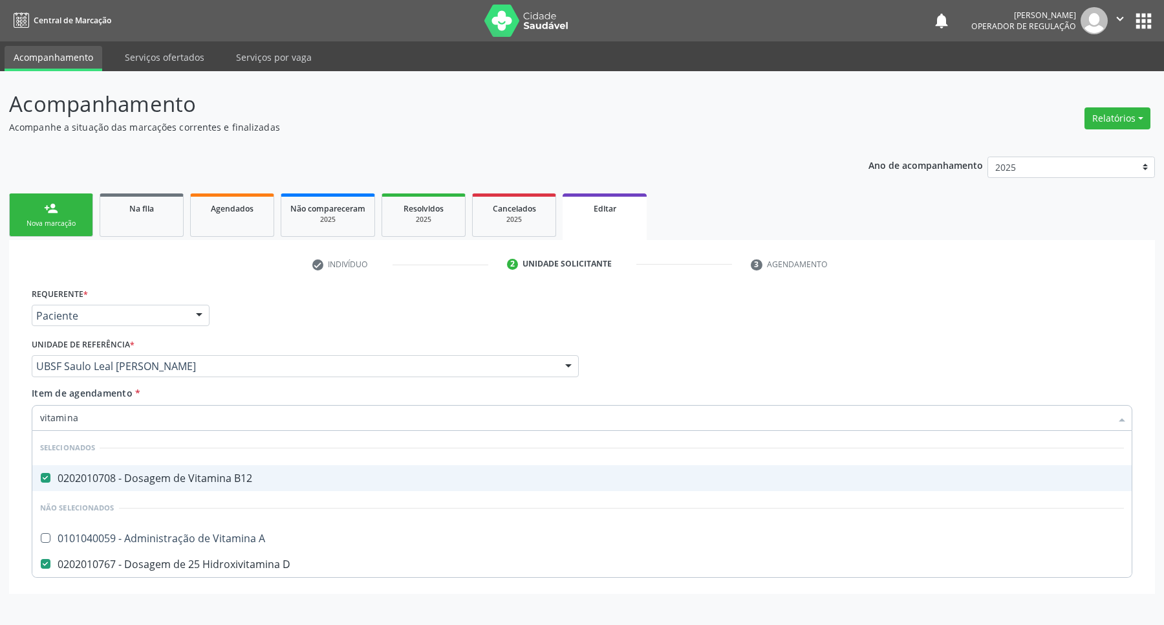
click at [5, 431] on div "Acompanhamento Acompanhe a situação das marcações correntes e finalizadas Relat…" at bounding box center [582, 348] width 1164 height 554
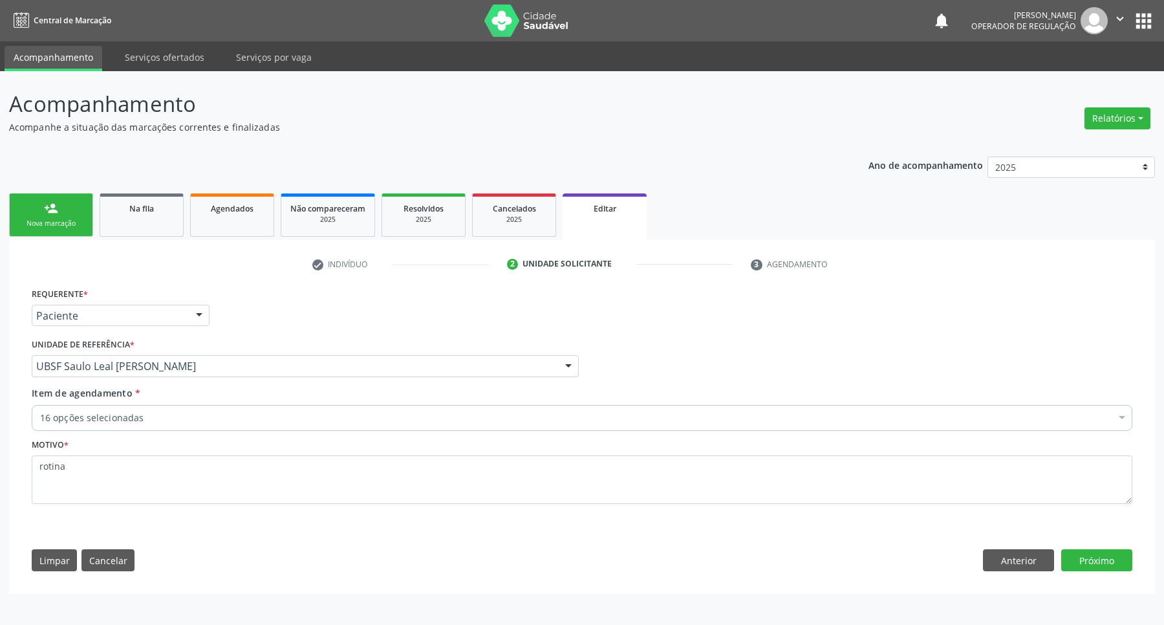
click at [944, 321] on div "Requerente * Paciente Profissional de Saúde Paciente Nenhum resultado encontrad…" at bounding box center [581, 310] width 1107 height 50
click at [1114, 560] on button "Próximo" at bounding box center [1096, 560] width 71 height 22
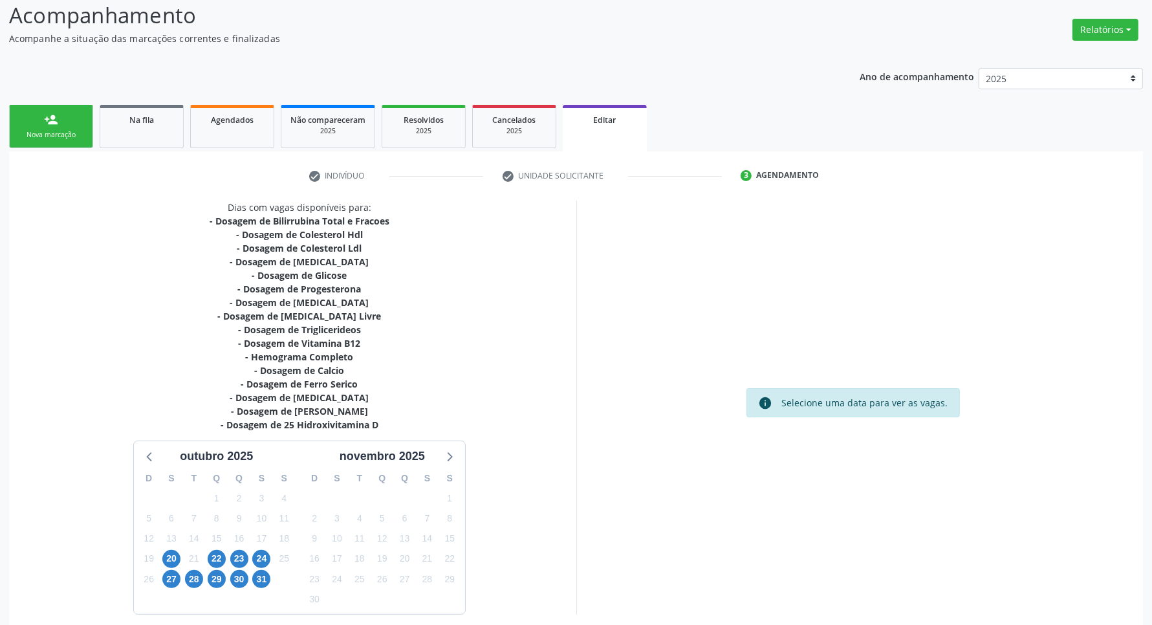
scroll to position [159, 0]
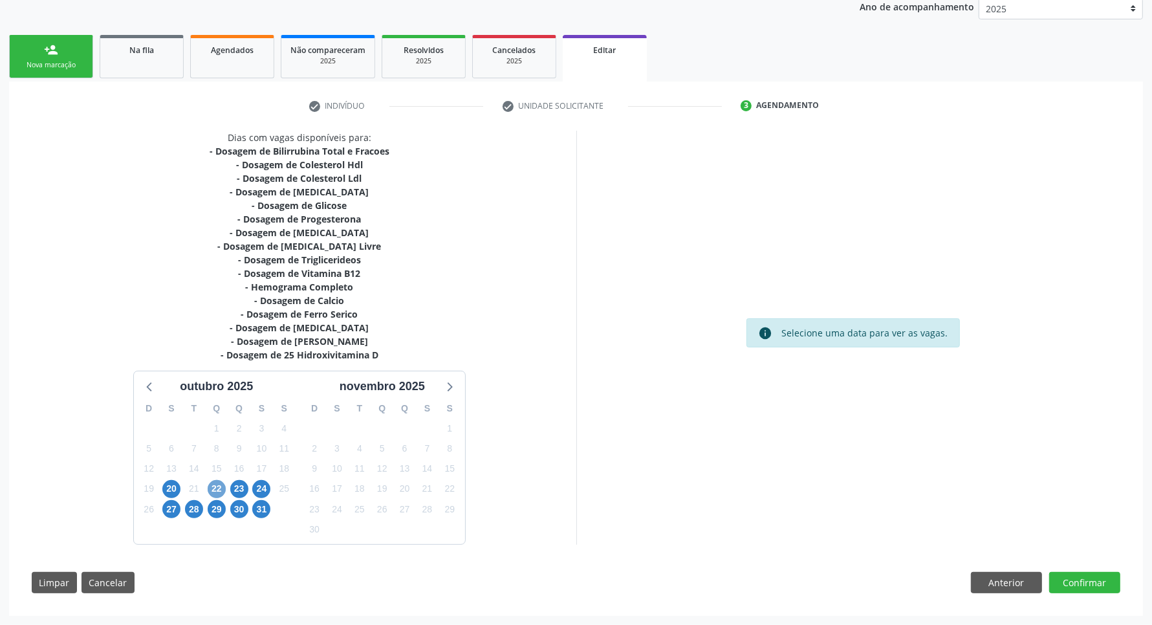
click at [217, 489] on span "22" at bounding box center [217, 489] width 18 height 18
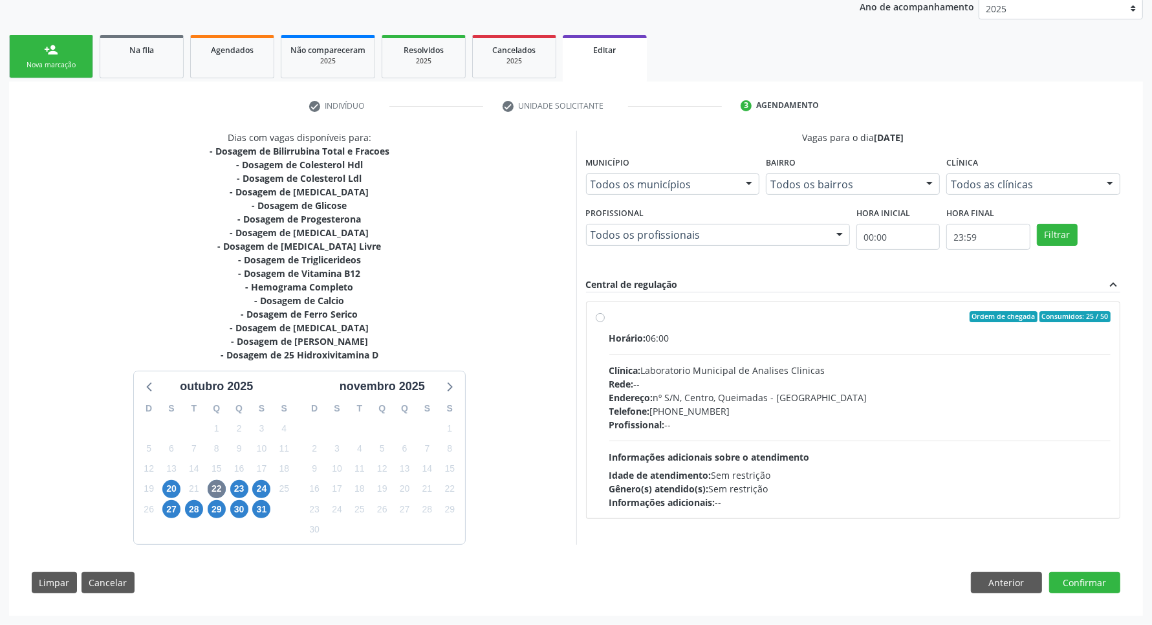
click at [790, 486] on div "Gênero(s) atendido(s): Sem restrição" at bounding box center [860, 489] width 502 height 14
click at [605, 323] on input "Ordem de chegada Consumidos: 25 / 50 Horário: 06:00 Clínica: Laboratorio Munici…" at bounding box center [600, 317] width 9 height 12
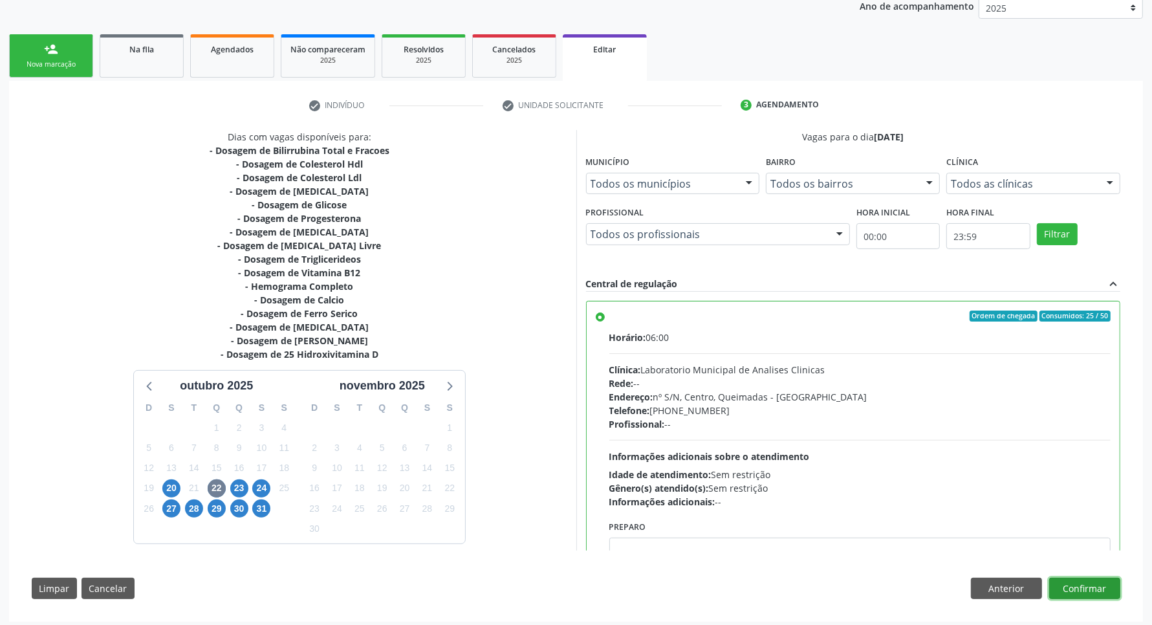
click at [1106, 585] on button "Confirmar" at bounding box center [1084, 588] width 71 height 22
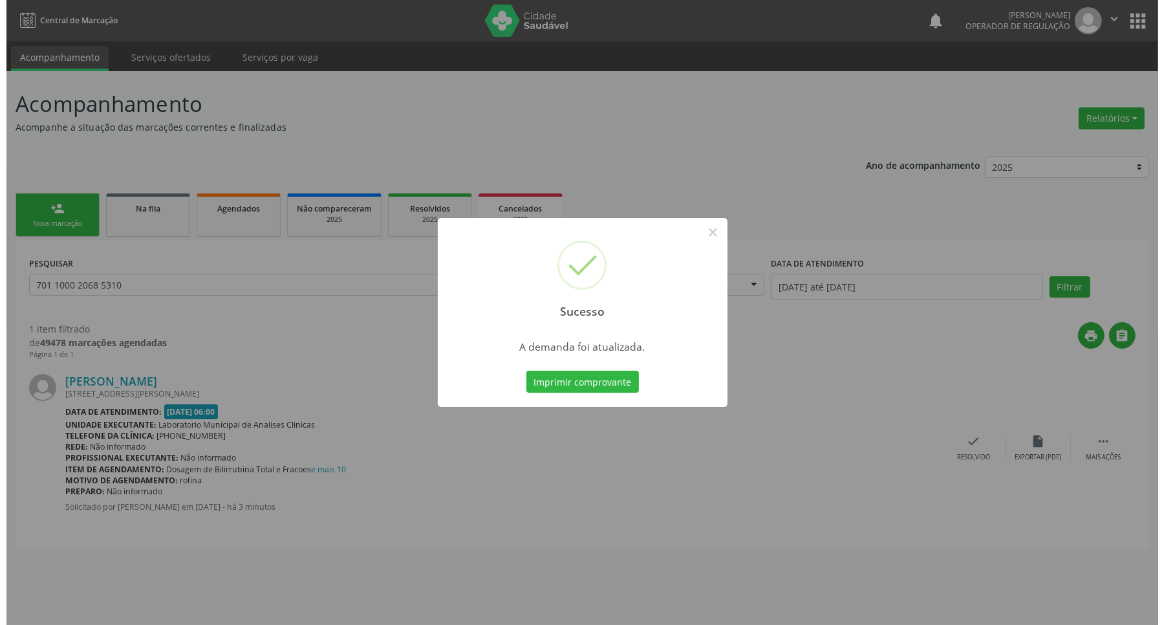
scroll to position [0, 0]
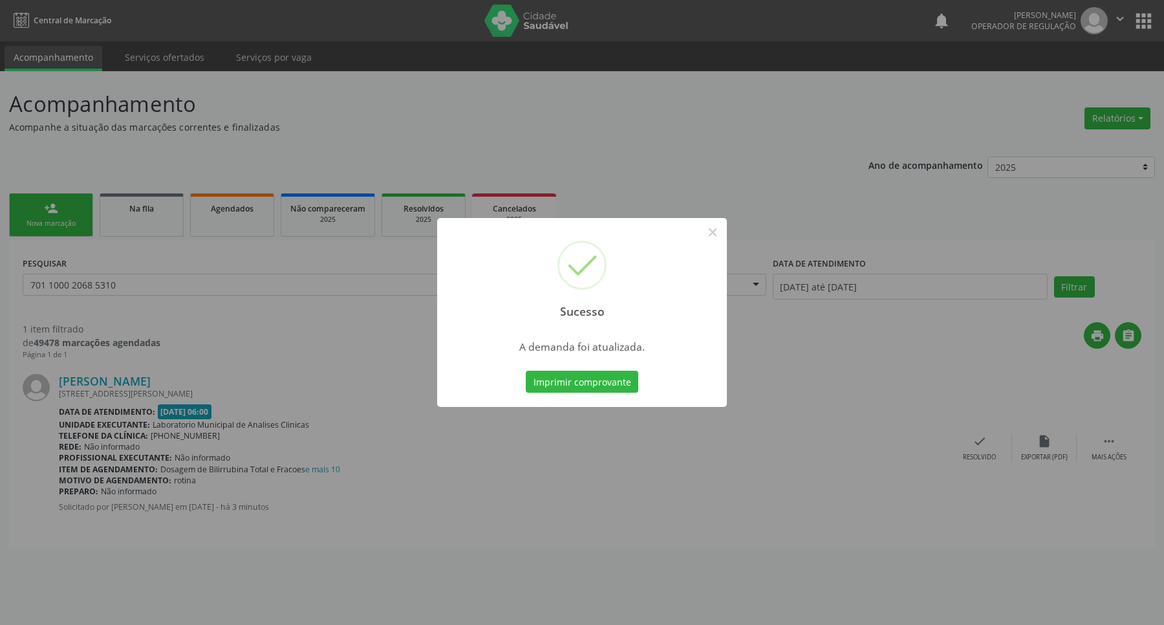
click at [526, 371] on button "Imprimir comprovante" at bounding box center [582, 382] width 113 height 22
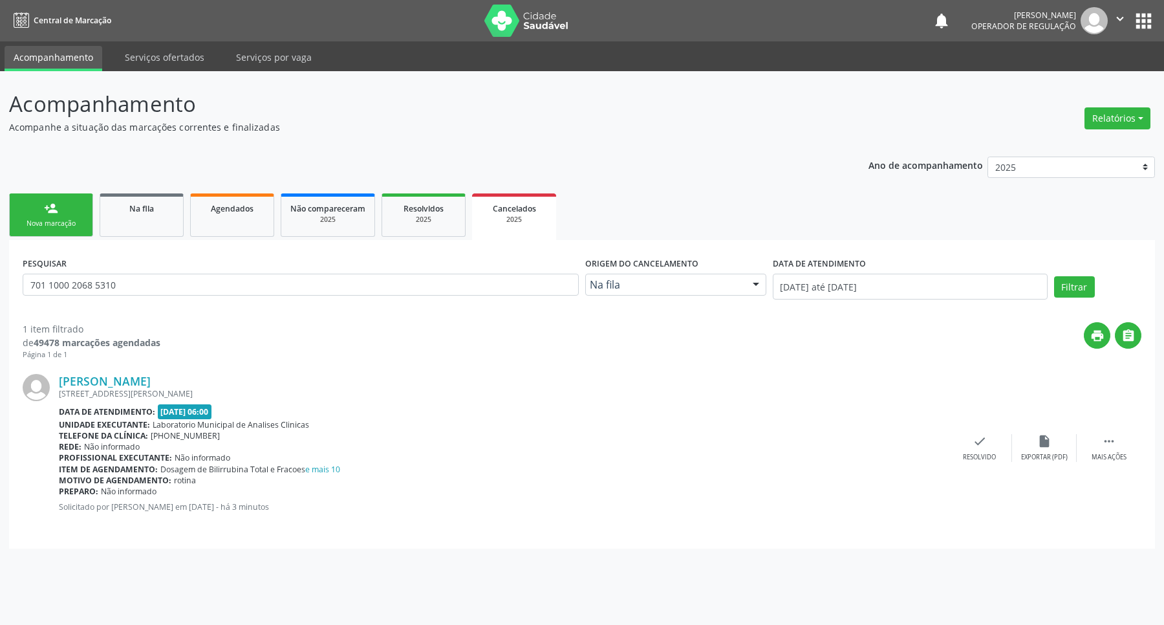
click at [88, 234] on link "person_add Nova marcação" at bounding box center [51, 214] width 84 height 43
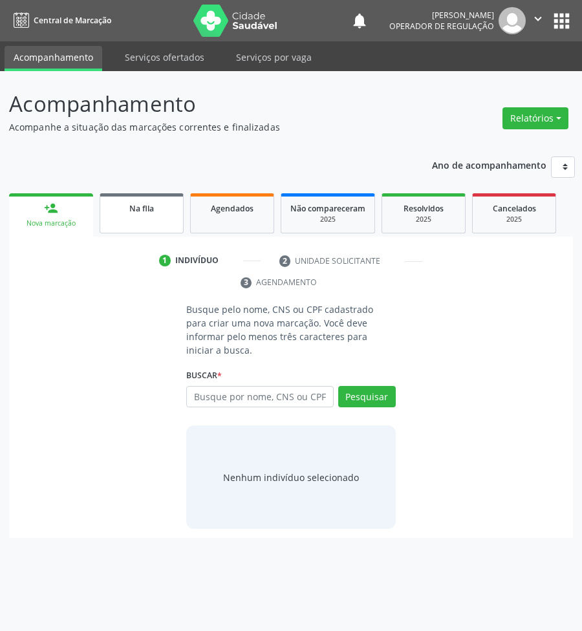
click at [117, 214] on div "Na fila" at bounding box center [141, 208] width 65 height 14
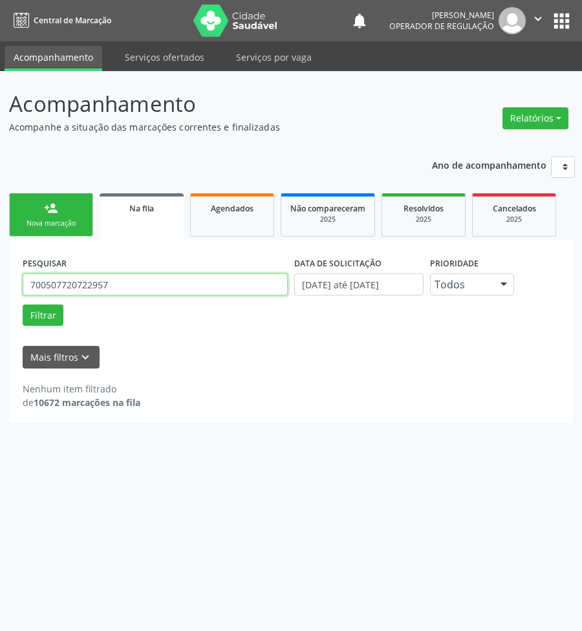
click at [72, 281] on input "700507720722957" at bounding box center [155, 285] width 265 height 22
type input "17195123707"
click at [23, 305] on button "Filtrar" at bounding box center [43, 316] width 41 height 22
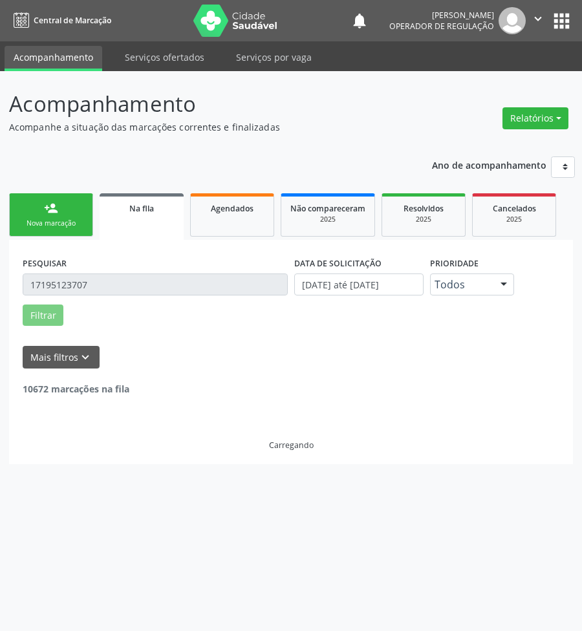
click at [82, 288] on input "17195123707" at bounding box center [155, 285] width 265 height 22
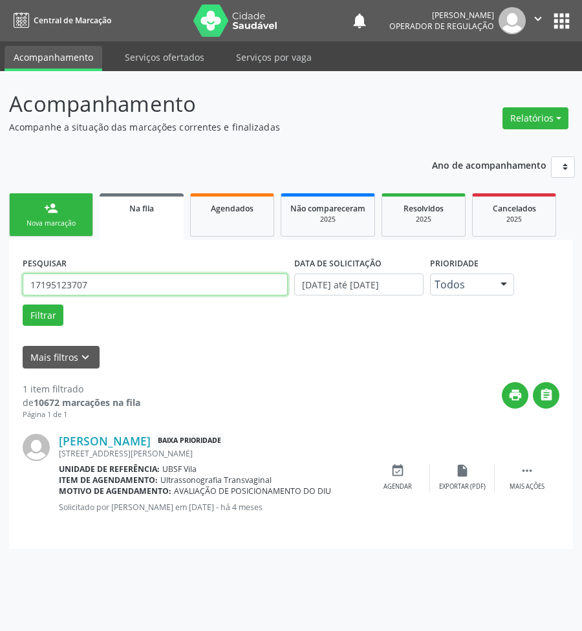
click at [82, 288] on input "17195123707" at bounding box center [155, 285] width 265 height 22
click at [405, 479] on div "event_available Agendar" at bounding box center [397, 478] width 65 height 28
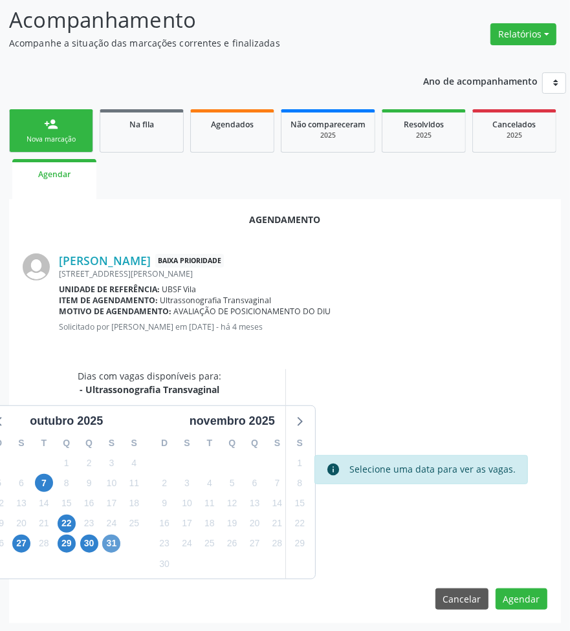
scroll to position [85, 0]
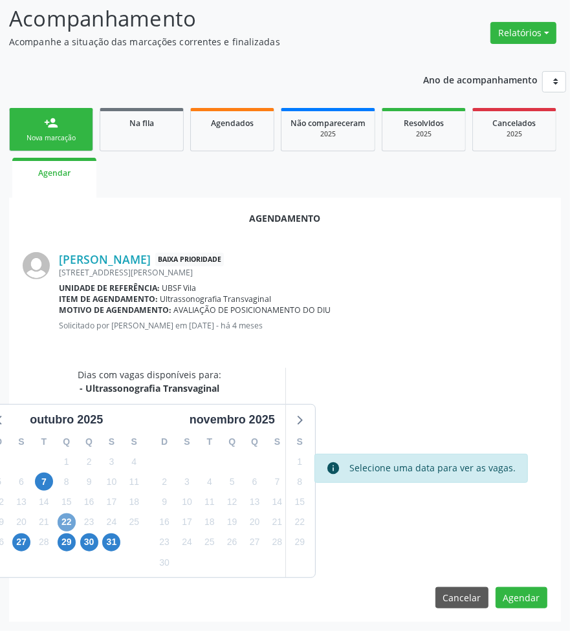
click at [65, 516] on span "22" at bounding box center [67, 522] width 18 height 18
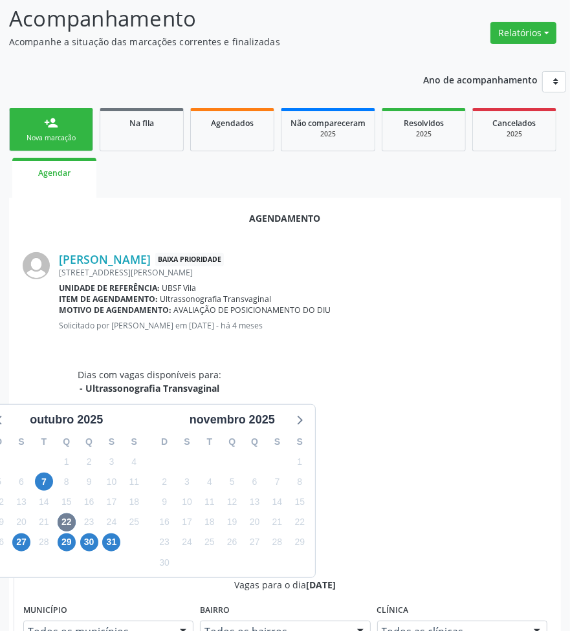
drag, startPoint x: 396, startPoint y: 566, endPoint x: 240, endPoint y: 464, distance: 187.2
radio input "true"
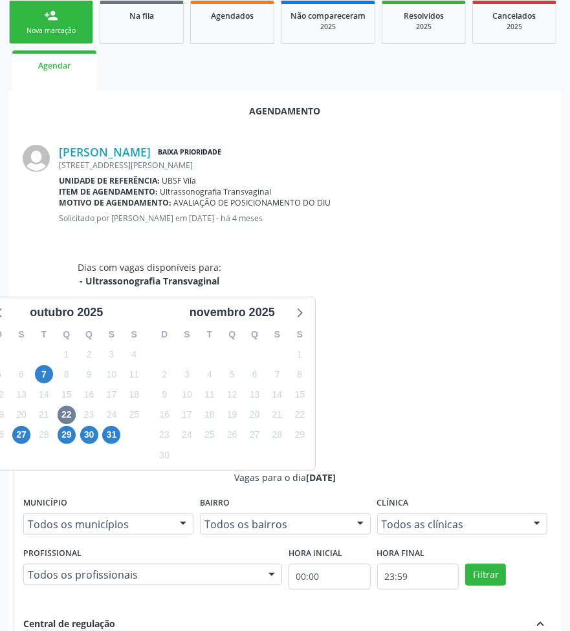
scroll to position [302, 0]
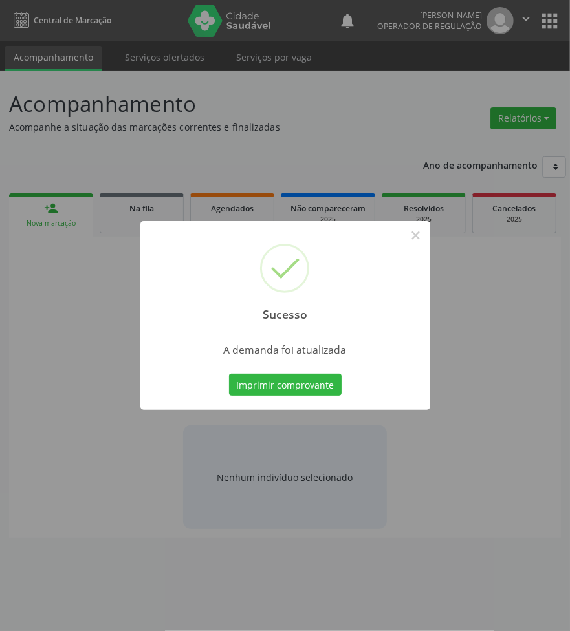
scroll to position [0, 0]
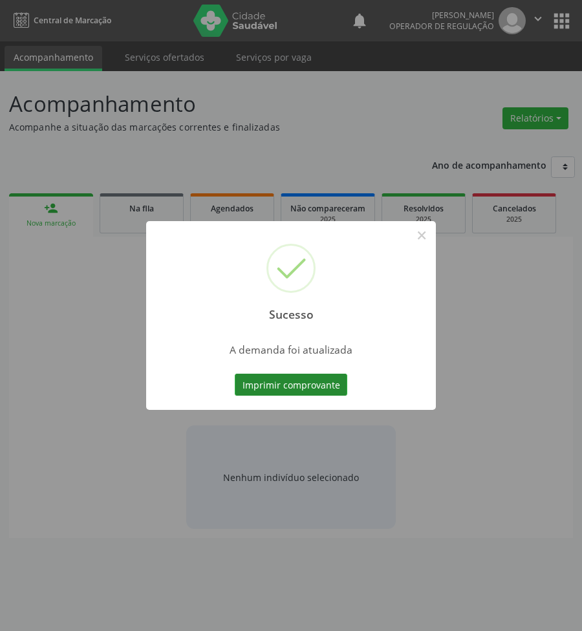
click at [269, 376] on button "Imprimir comprovante" at bounding box center [291, 385] width 113 height 22
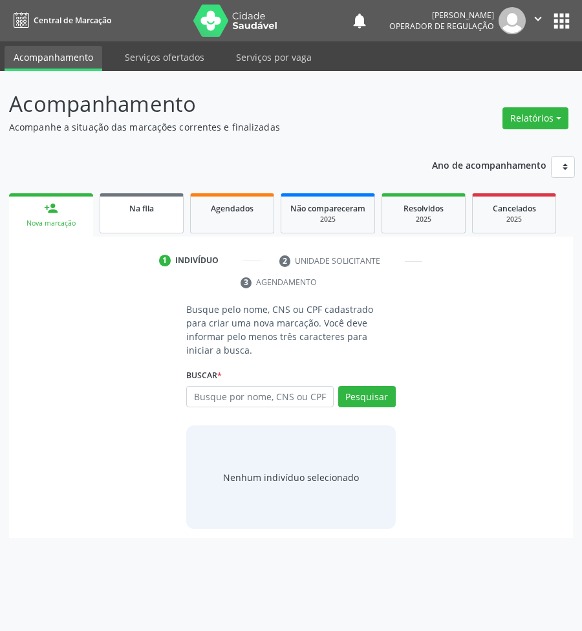
click at [141, 204] on span "Na fila" at bounding box center [141, 208] width 25 height 11
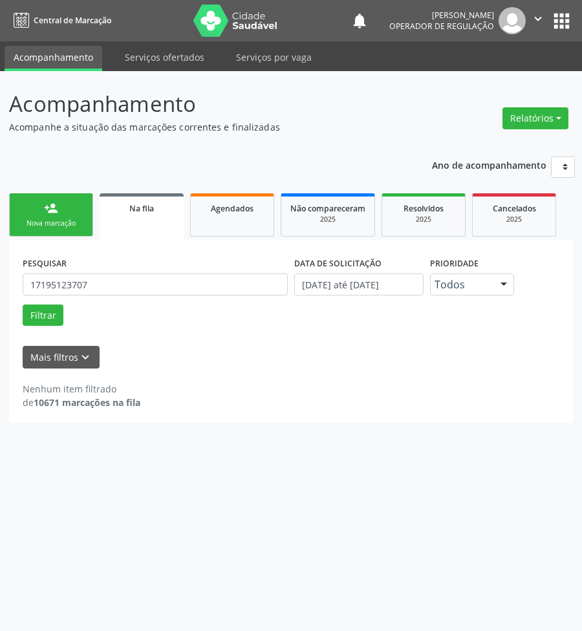
click at [100, 193] on link "Na fila" at bounding box center [142, 216] width 84 height 47
click at [120, 288] on input "17195123707" at bounding box center [155, 285] width 265 height 22
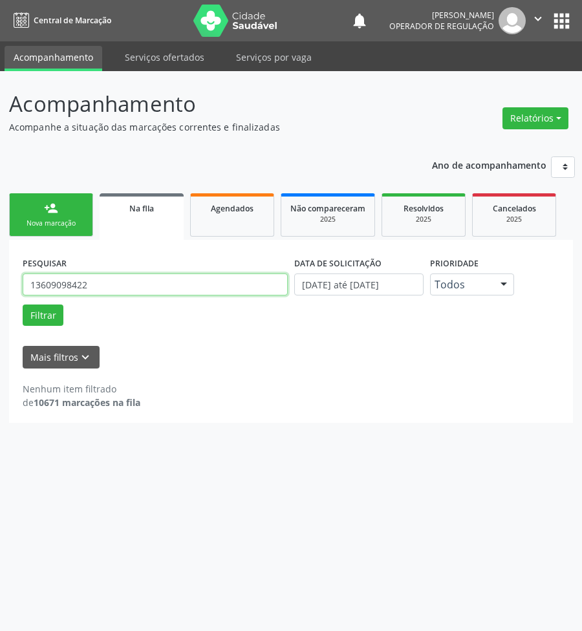
type input "13609098422"
click at [23, 305] on button "Filtrar" at bounding box center [43, 316] width 41 height 22
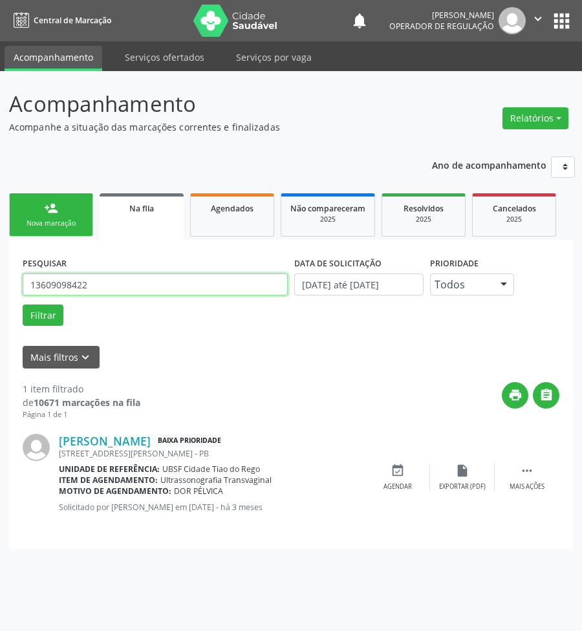
click at [179, 274] on input "13609098422" at bounding box center [155, 285] width 265 height 22
click at [178, 275] on input "13609098422" at bounding box center [155, 285] width 265 height 22
click at [402, 360] on div "Mais filtros keyboard_arrow_down" at bounding box center [290, 357] width 543 height 23
click at [385, 475] on div "event_available Agendar" at bounding box center [397, 478] width 65 height 28
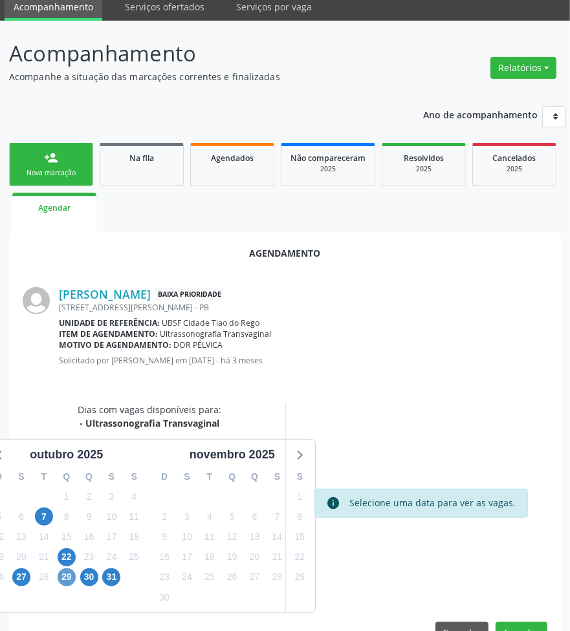
scroll to position [85, 0]
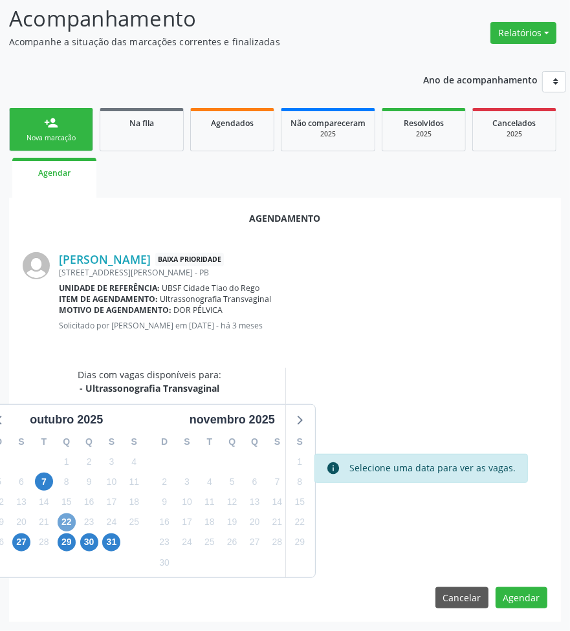
click at [70, 523] on span "22" at bounding box center [67, 522] width 18 height 18
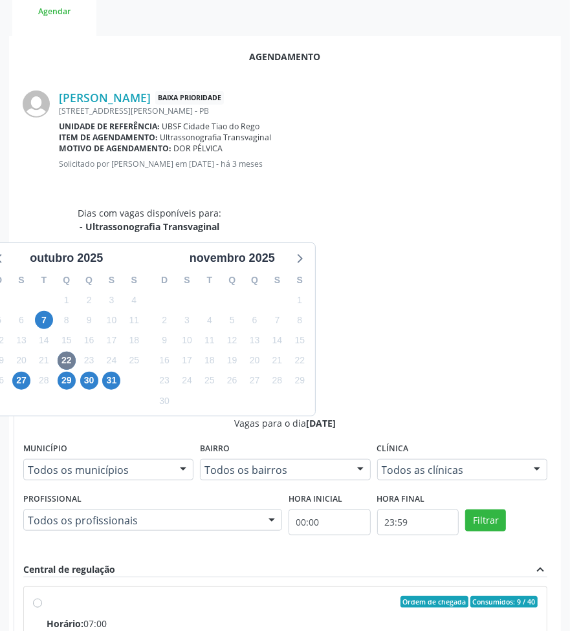
click at [42, 596] on input "Ordem de chegada Consumidos: 9 / 40 Horário: 07:00 Clínica: Policlinica de Quei…" at bounding box center [37, 602] width 9 height 12
radio input "true"
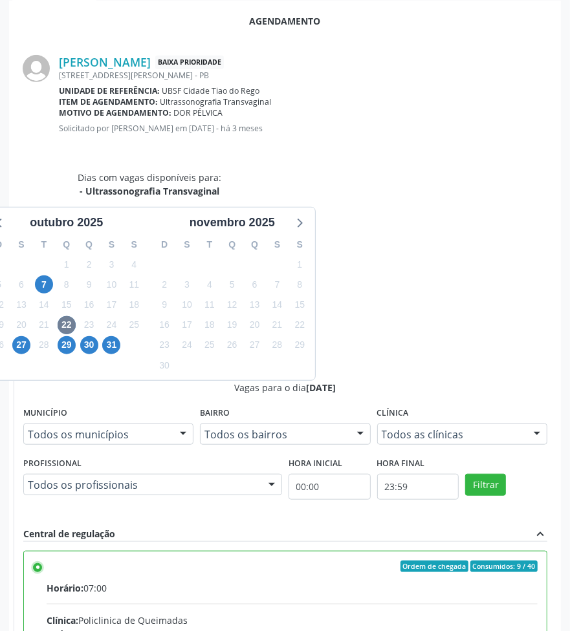
scroll to position [302, 0]
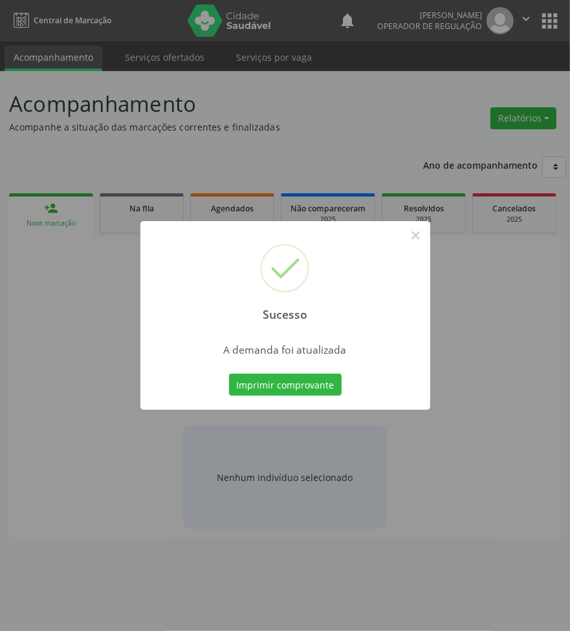
scroll to position [0, 0]
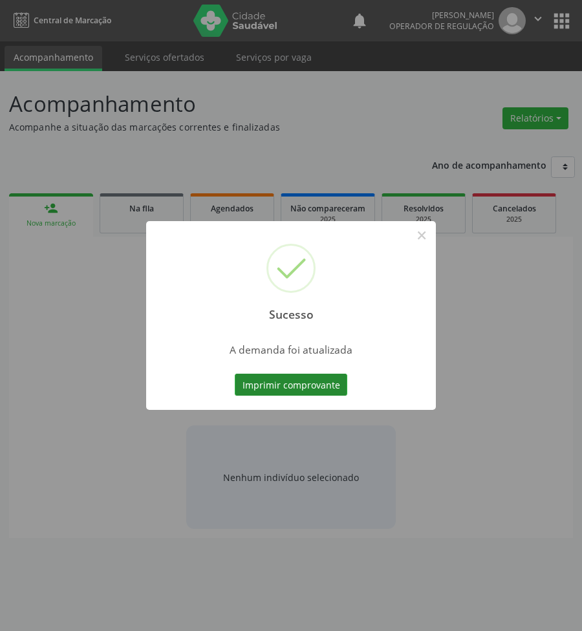
click at [314, 392] on button "Imprimir comprovante" at bounding box center [291, 385] width 113 height 22
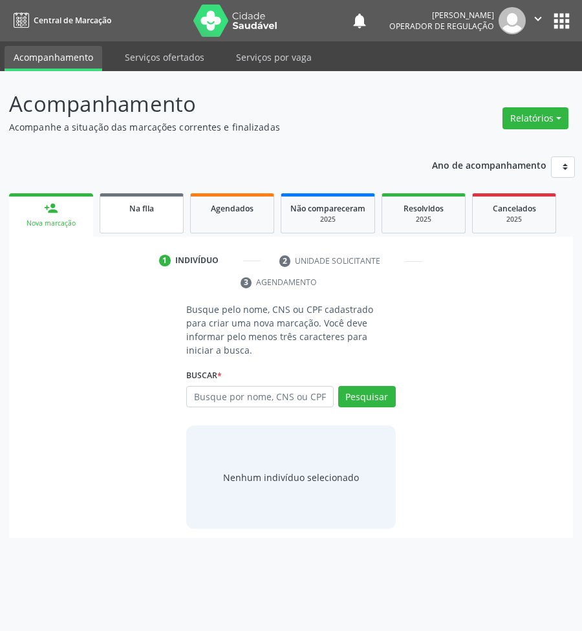
click at [131, 208] on span "Na fila" at bounding box center [141, 208] width 25 height 11
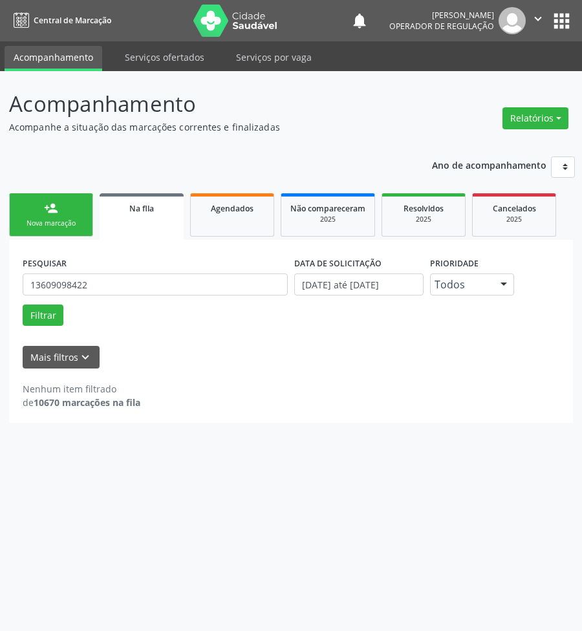
click at [63, 272] on label "PESQUISAR" at bounding box center [45, 263] width 44 height 20
click at [66, 279] on input "13609098422" at bounding box center [155, 285] width 265 height 22
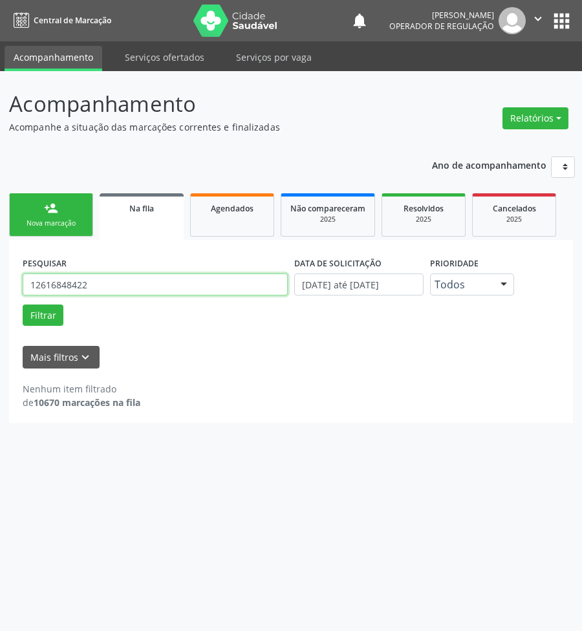
type input "12616848422"
click at [23, 305] on button "Filtrar" at bounding box center [43, 316] width 41 height 22
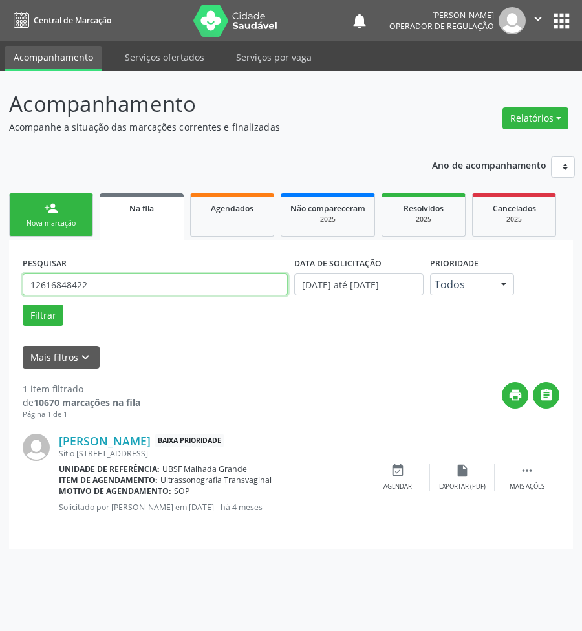
click at [154, 288] on input "12616848422" at bounding box center [155, 285] width 265 height 22
click at [409, 475] on div "event_available Agendar" at bounding box center [397, 478] width 65 height 28
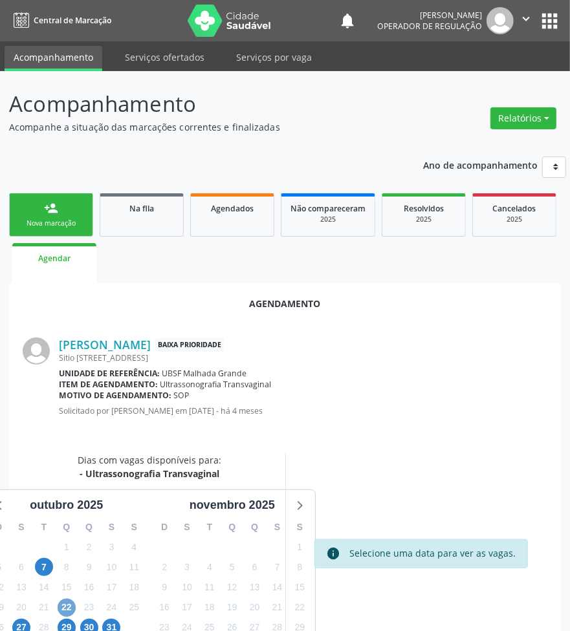
click at [65, 602] on span "22" at bounding box center [67, 608] width 18 height 18
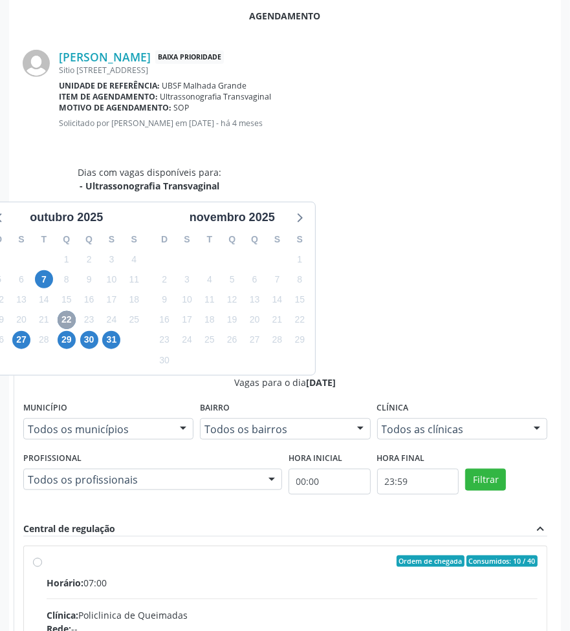
scroll to position [302, 0]
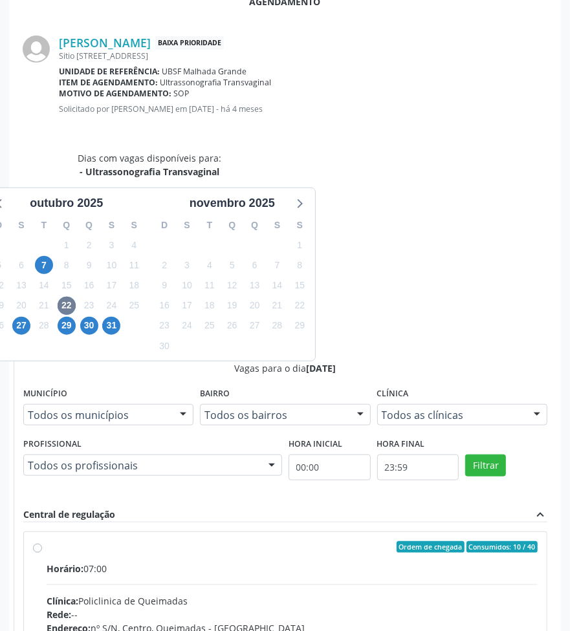
click at [42, 541] on input "Ordem de chegada Consumidos: 10 / 40 Horário: 07:00 Clínica: Policlinica de Que…" at bounding box center [37, 547] width 9 height 12
radio input "true"
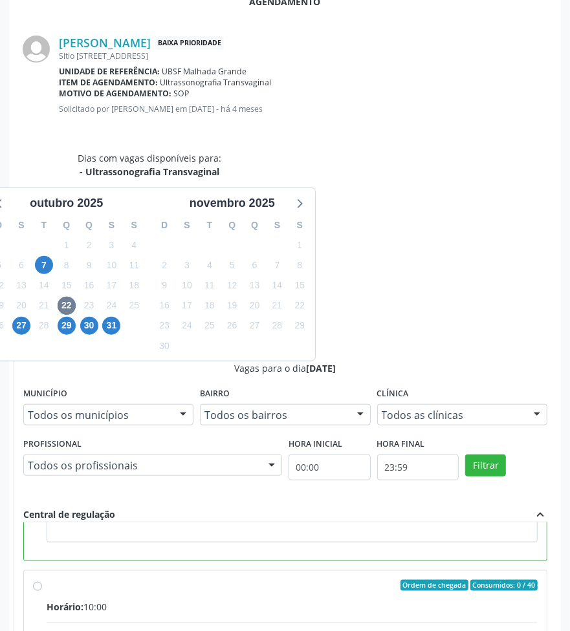
scroll to position [292, 0]
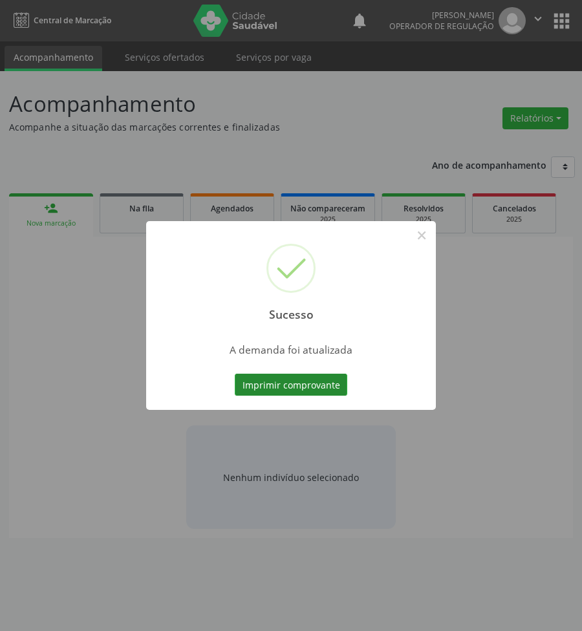
click at [264, 380] on button "Imprimir comprovante" at bounding box center [291, 385] width 113 height 22
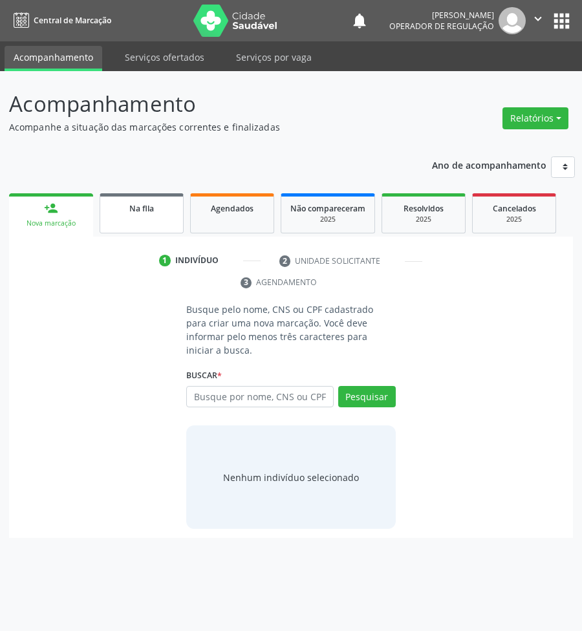
click at [144, 211] on span "Na fila" at bounding box center [141, 208] width 25 height 11
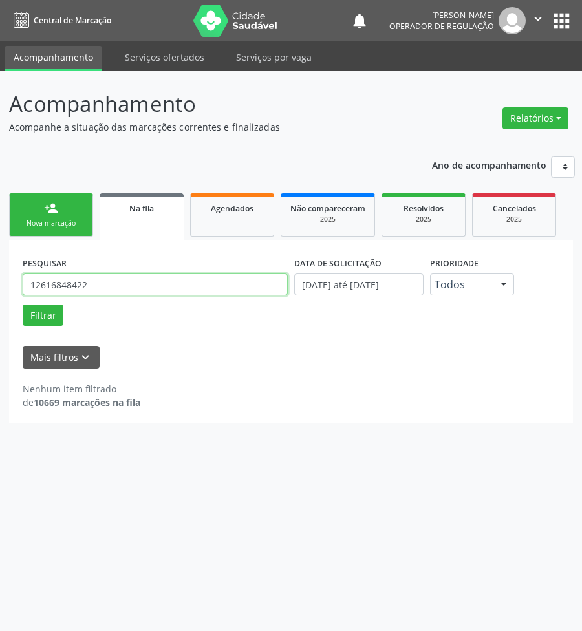
click at [117, 283] on input "12616848422" at bounding box center [155, 285] width 265 height 22
type input "07261042480"
click at [23, 305] on button "Filtrar" at bounding box center [43, 316] width 41 height 22
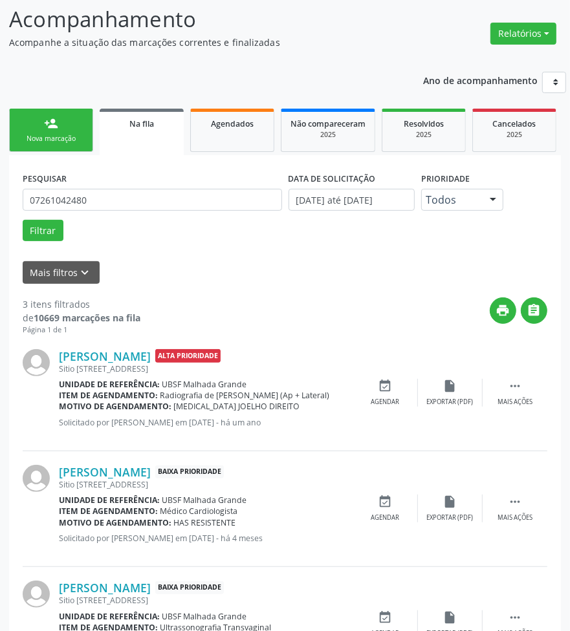
scroll to position [159, 0]
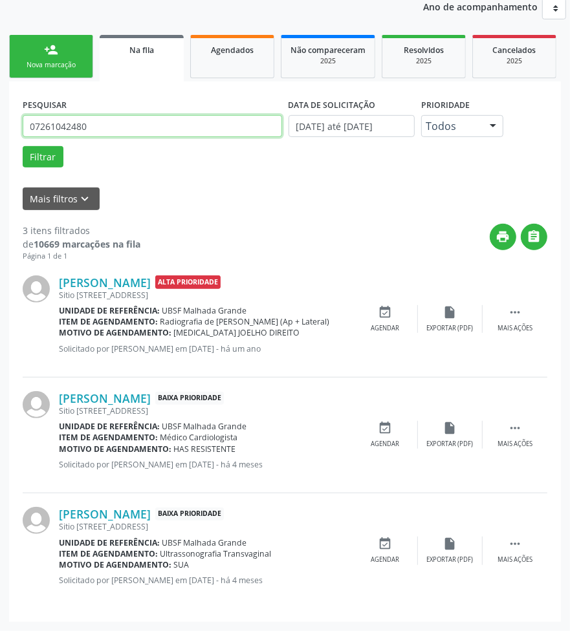
click at [140, 120] on input "07261042480" at bounding box center [152, 126] width 259 height 22
drag, startPoint x: 382, startPoint y: 538, endPoint x: 561, endPoint y: 492, distance: 184.9
click at [382, 537] on icon "event_available" at bounding box center [385, 544] width 14 height 14
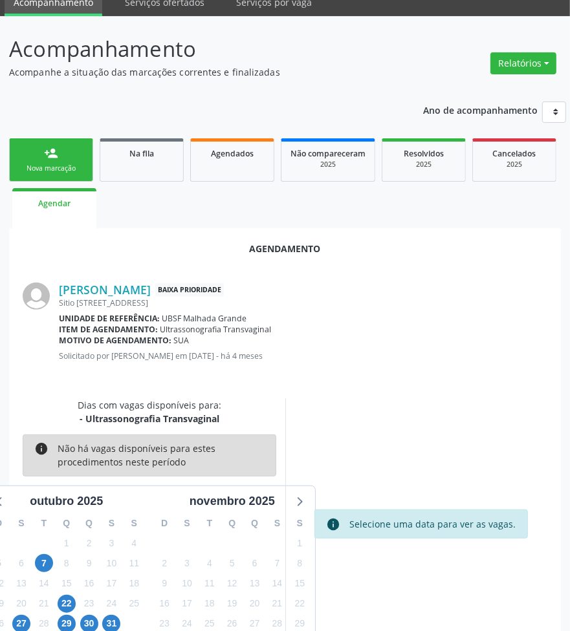
scroll to position [85, 0]
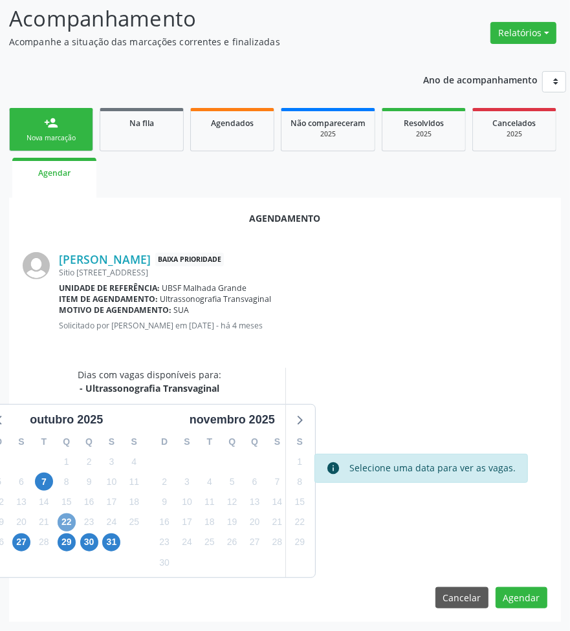
click at [67, 521] on span "22" at bounding box center [67, 522] width 18 height 18
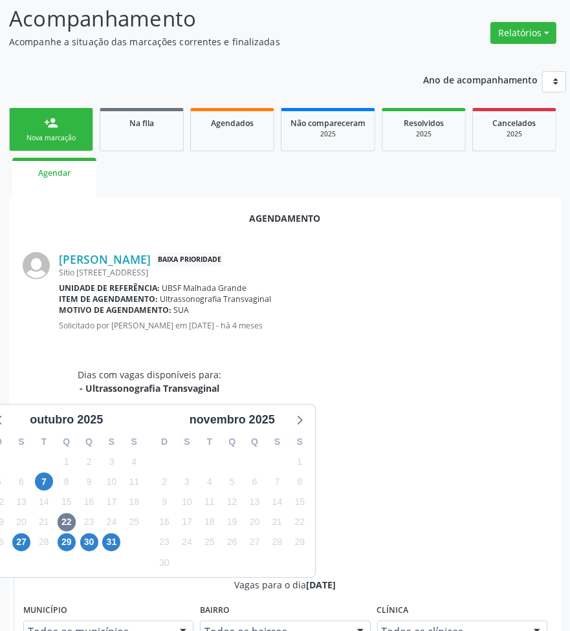
drag, startPoint x: 502, startPoint y: 587, endPoint x: 497, endPoint y: 557, distance: 30.9
radio input "true"
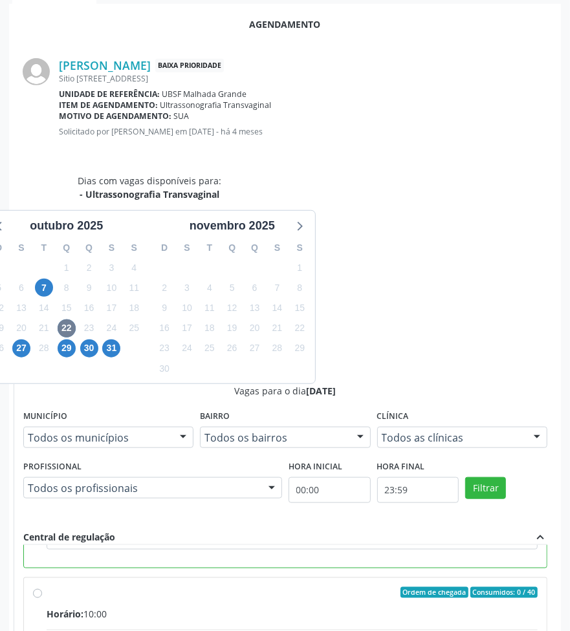
scroll to position [302, 0]
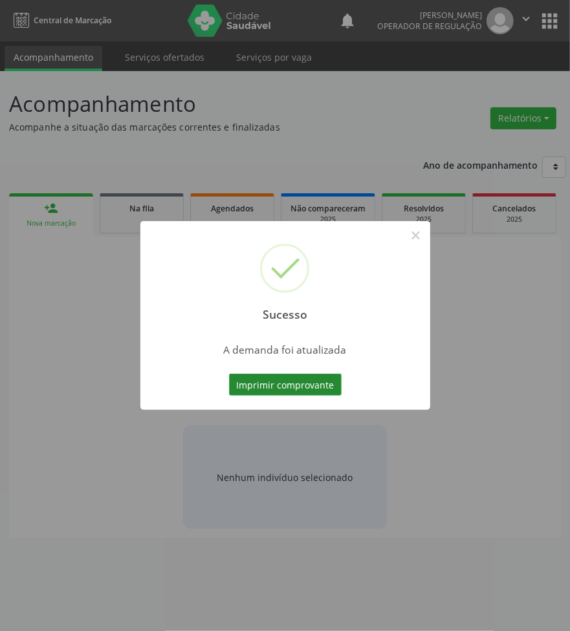
scroll to position [0, 0]
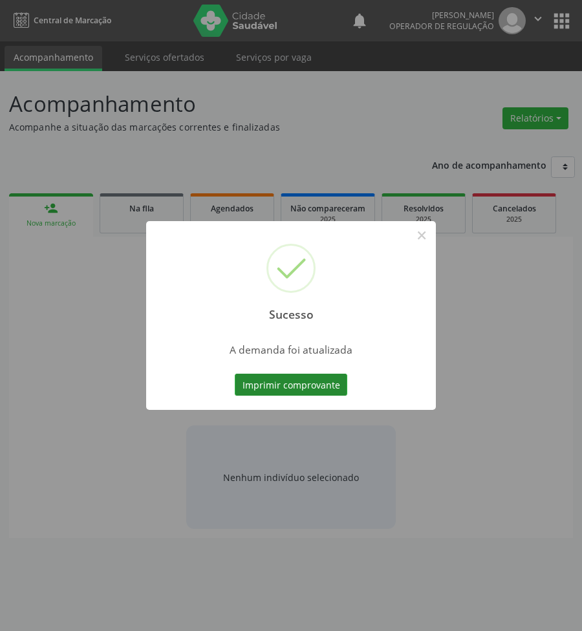
click at [260, 385] on button "Imprimir comprovante" at bounding box center [291, 385] width 113 height 22
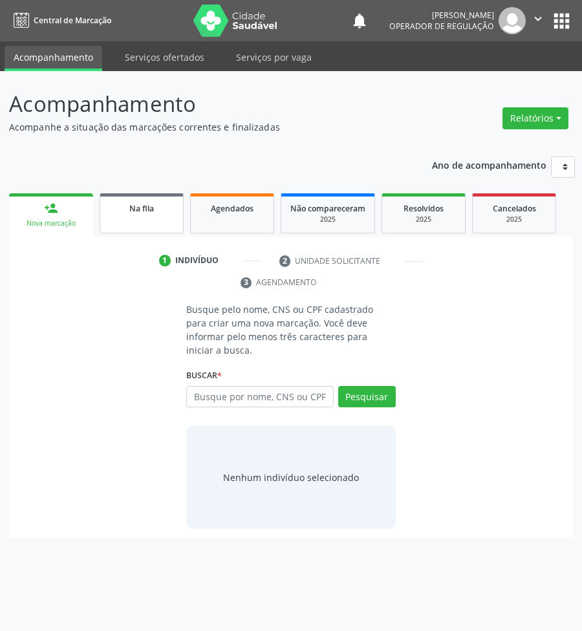
click at [142, 204] on span "Na fila" at bounding box center [141, 208] width 25 height 11
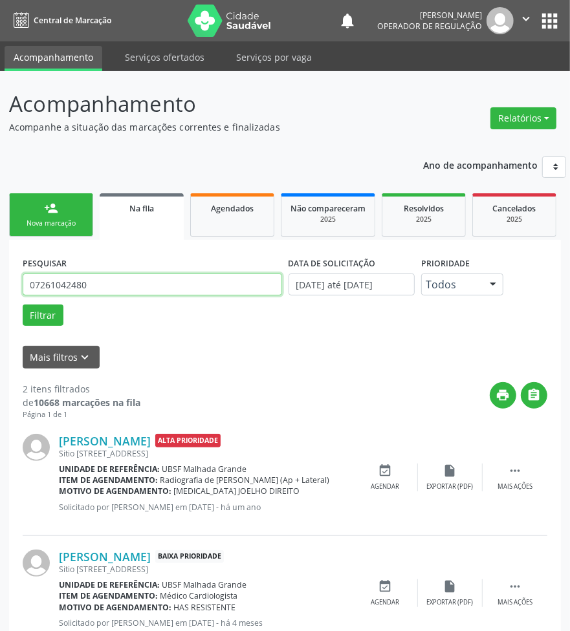
click at [83, 285] on input "07261042480" at bounding box center [152, 285] width 259 height 22
click at [23, 305] on button "Filtrar" at bounding box center [43, 316] width 41 height 22
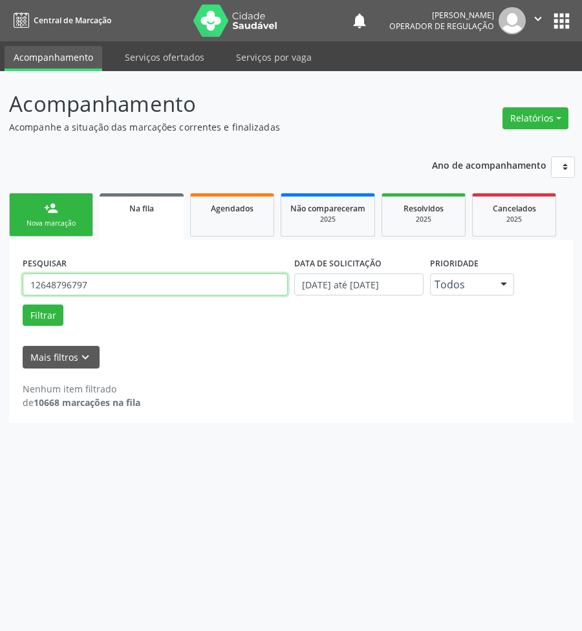
click at [81, 285] on input "12648796797" at bounding box center [155, 285] width 265 height 22
click at [76, 279] on input "12648796797" at bounding box center [155, 285] width 265 height 22
type input "03111819450"
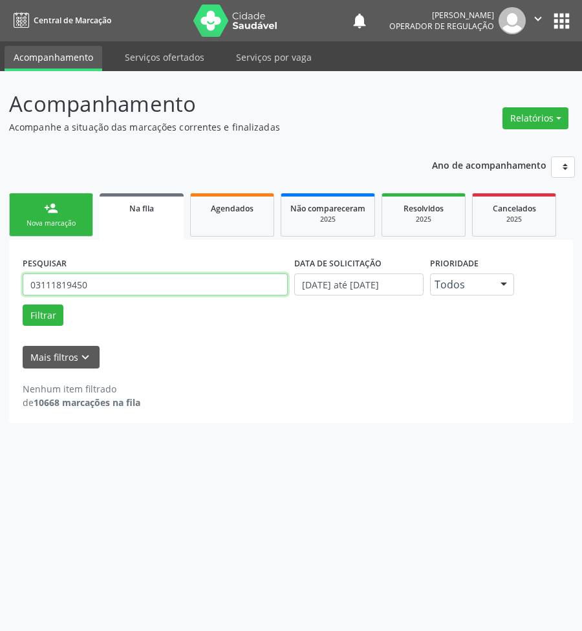
click at [23, 305] on button "Filtrar" at bounding box center [43, 316] width 41 height 22
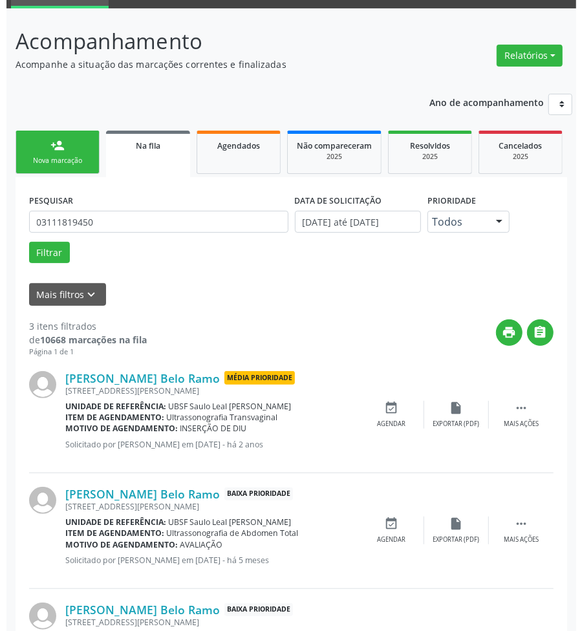
scroll to position [159, 0]
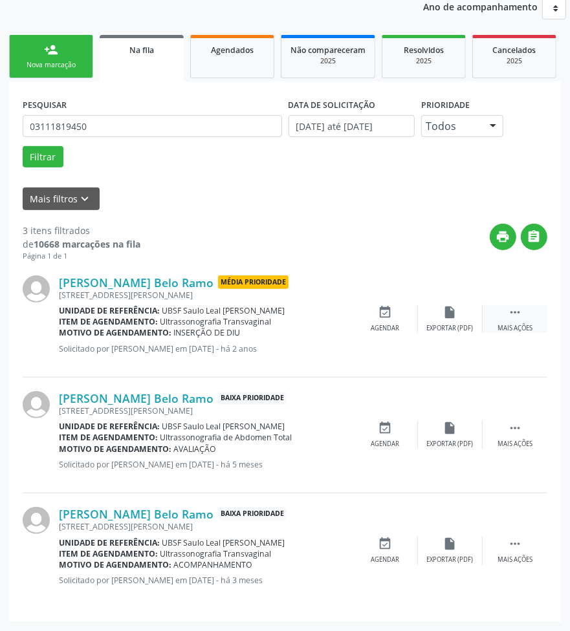
drag, startPoint x: 516, startPoint y: 324, endPoint x: 488, endPoint y: 331, distance: 28.7
click at [515, 324] on div "Mais ações" at bounding box center [514, 328] width 35 height 9
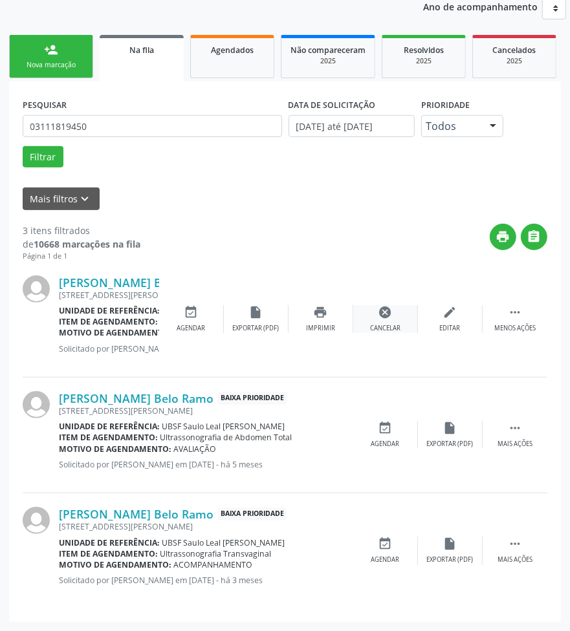
click at [390, 308] on icon "cancel" at bounding box center [385, 312] width 14 height 14
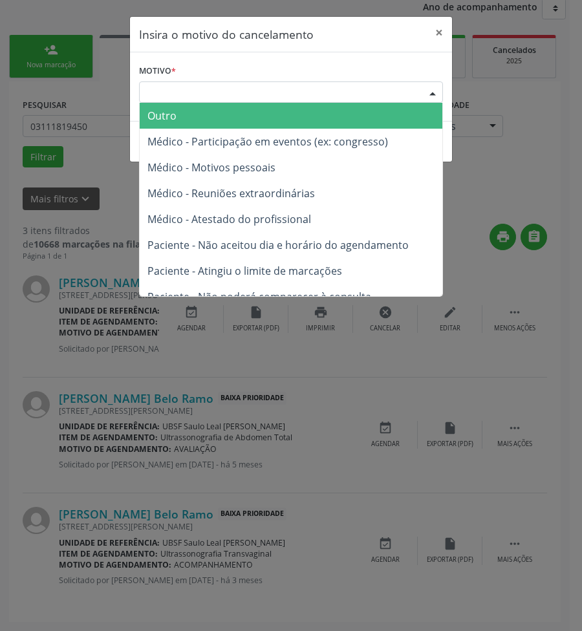
click at [354, 88] on div "Escolha o motivo" at bounding box center [291, 92] width 304 height 22
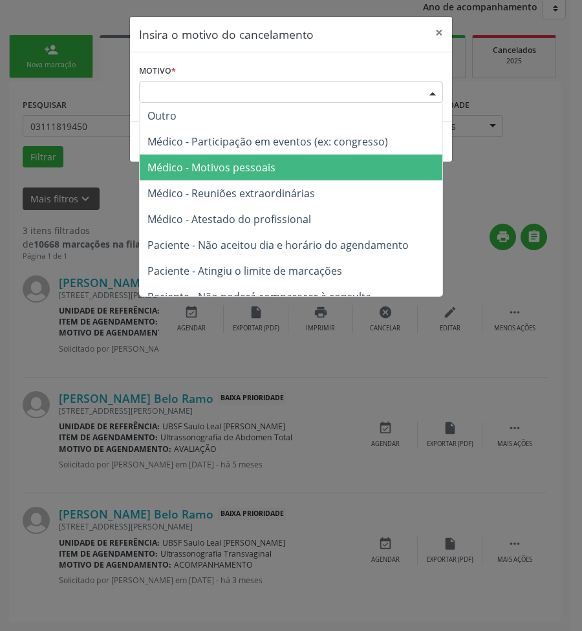
click at [344, 166] on span "Médico - Motivos pessoais" at bounding box center [291, 168] width 303 height 26
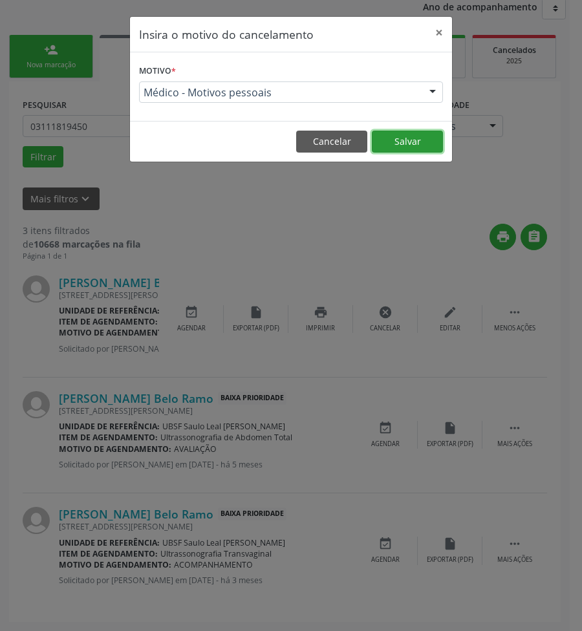
drag, startPoint x: 409, startPoint y: 136, endPoint x: 46, endPoint y: 116, distance: 364.0
click at [406, 136] on button "Salvar" at bounding box center [407, 142] width 71 height 22
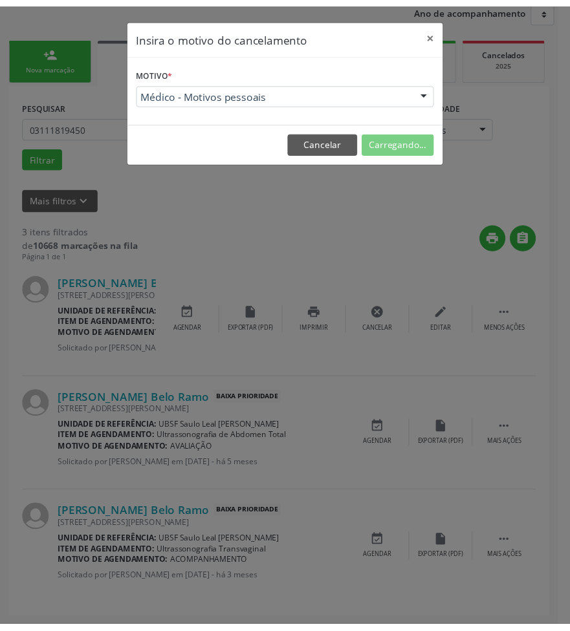
scroll to position [0, 0]
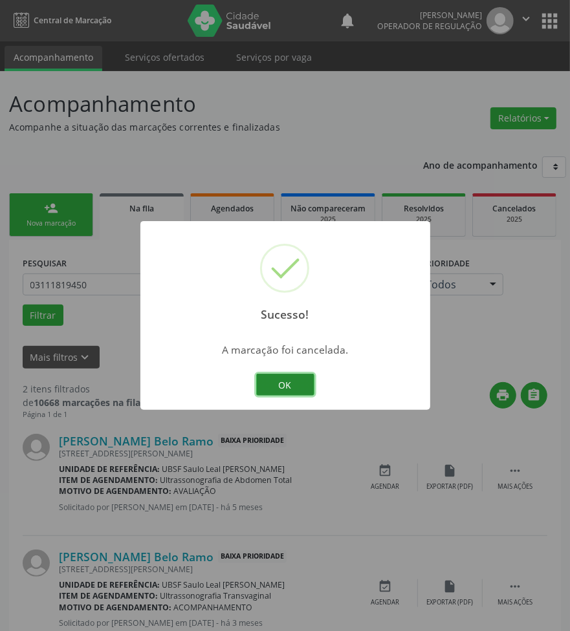
click at [278, 380] on button "OK" at bounding box center [285, 385] width 58 height 22
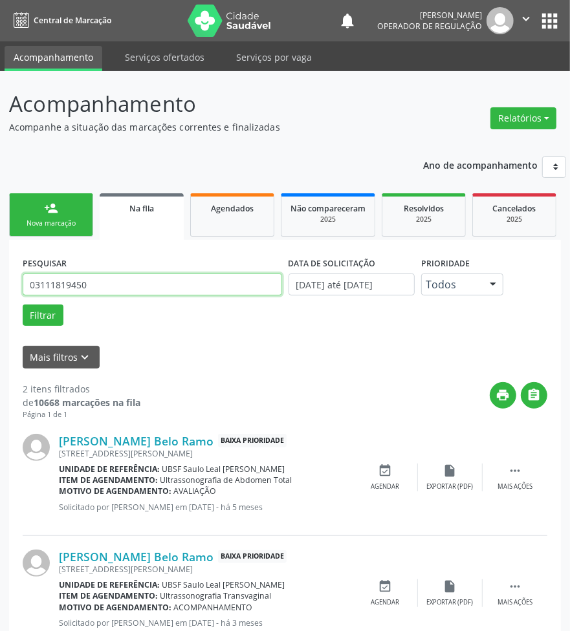
click at [108, 285] on input "03111819450" at bounding box center [152, 285] width 259 height 22
click at [108, 283] on input "03111819450" at bounding box center [152, 285] width 259 height 22
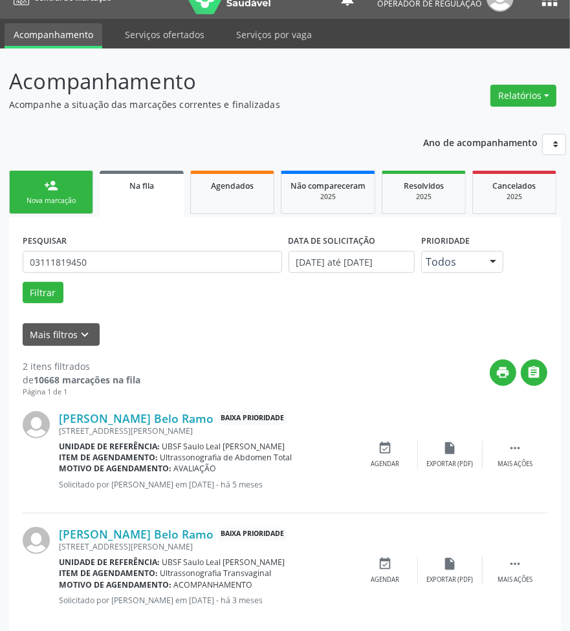
scroll to position [43, 0]
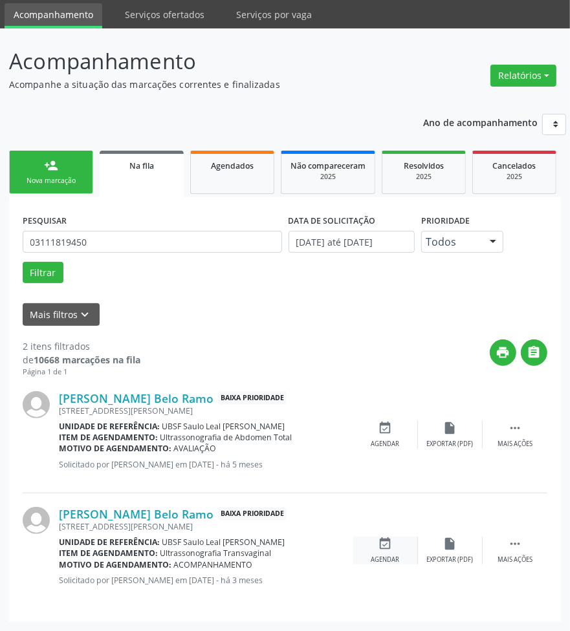
click at [382, 556] on div "Agendar" at bounding box center [385, 559] width 28 height 9
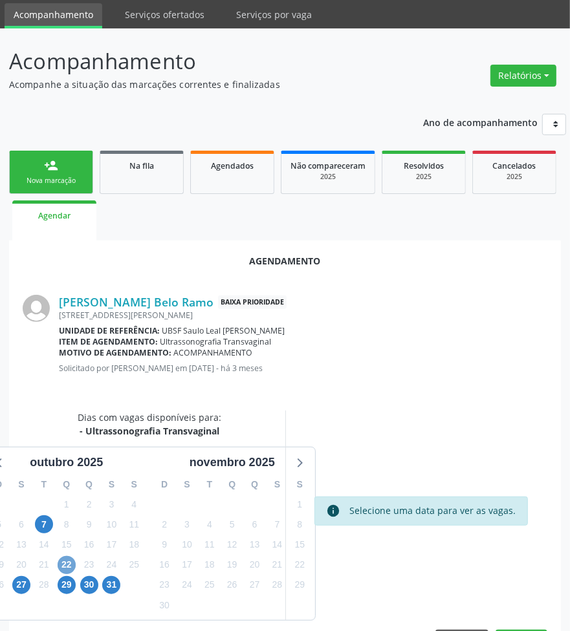
click at [69, 565] on span "22" at bounding box center [67, 565] width 18 height 18
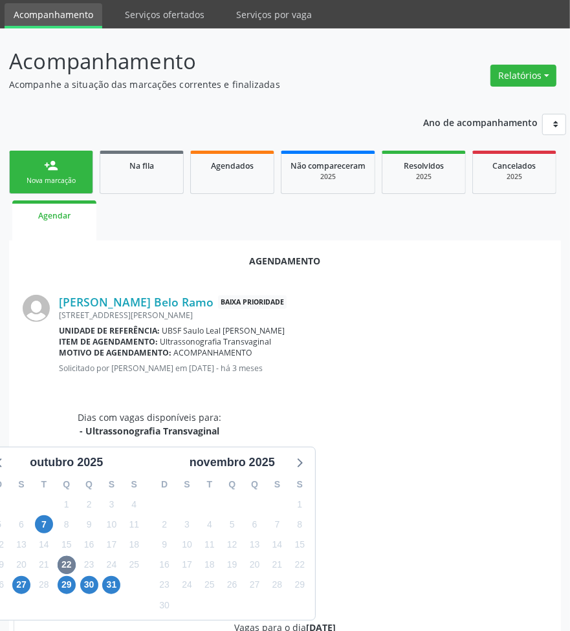
radio input "true"
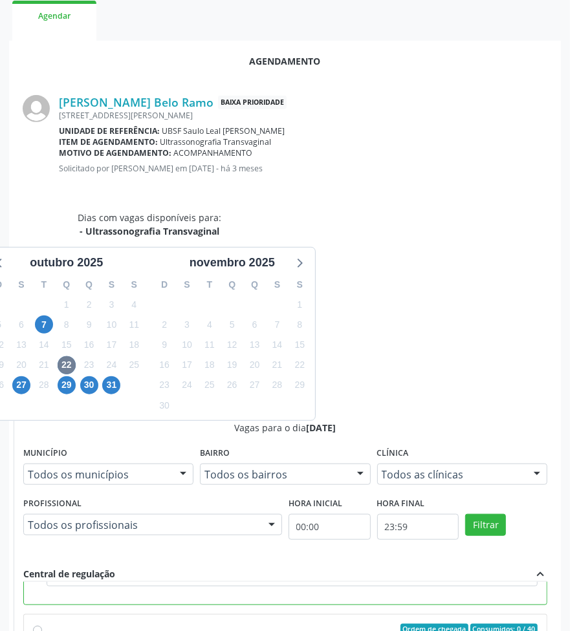
scroll to position [285, 0]
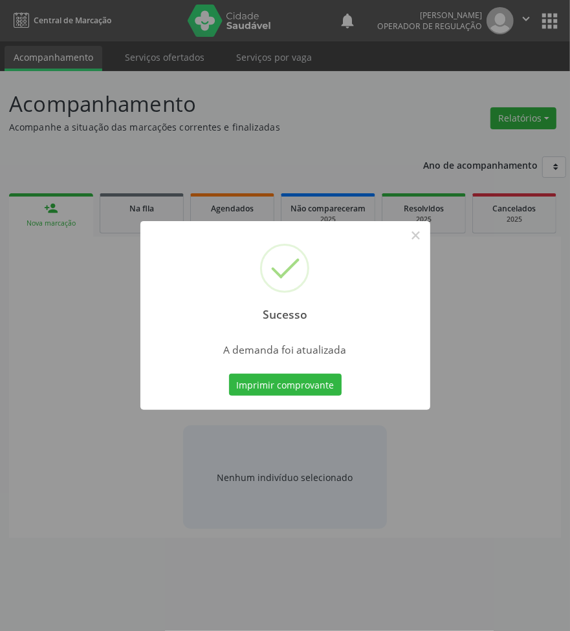
scroll to position [0, 0]
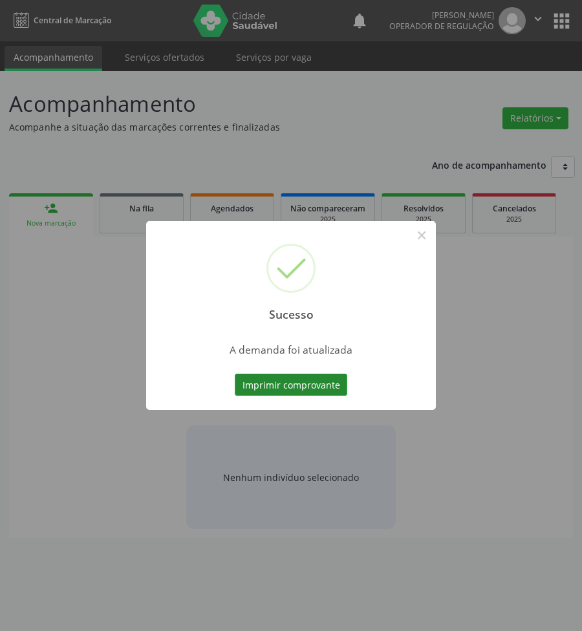
click at [298, 376] on button "Imprimir comprovante" at bounding box center [291, 385] width 113 height 22
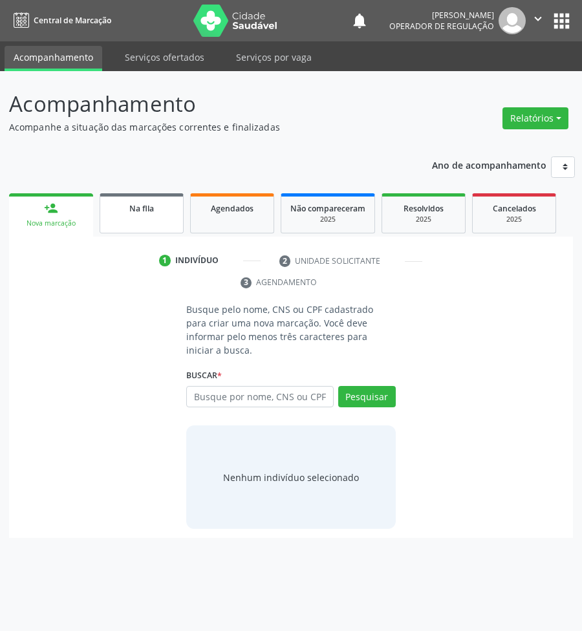
click at [117, 194] on link "Na fila" at bounding box center [142, 213] width 84 height 40
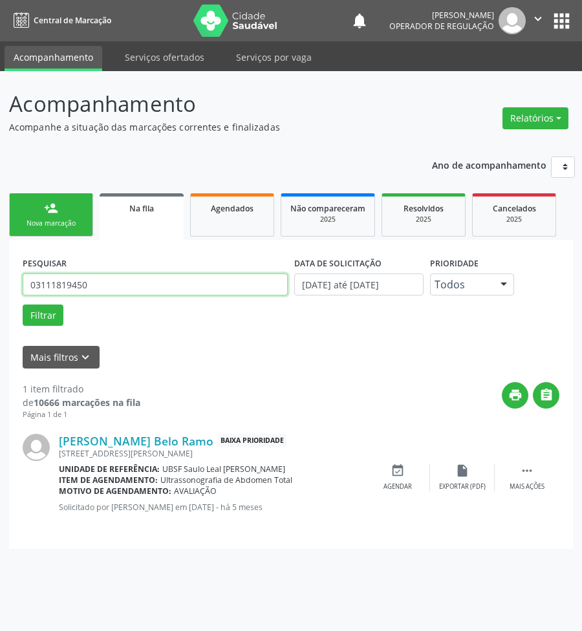
click at [49, 289] on input "03111819450" at bounding box center [155, 285] width 265 height 22
type input "10951731467"
click at [23, 305] on button "Filtrar" at bounding box center [43, 316] width 41 height 22
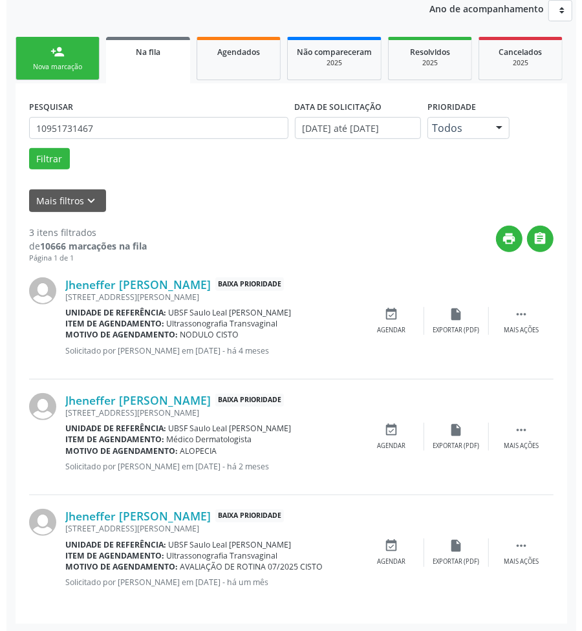
scroll to position [159, 0]
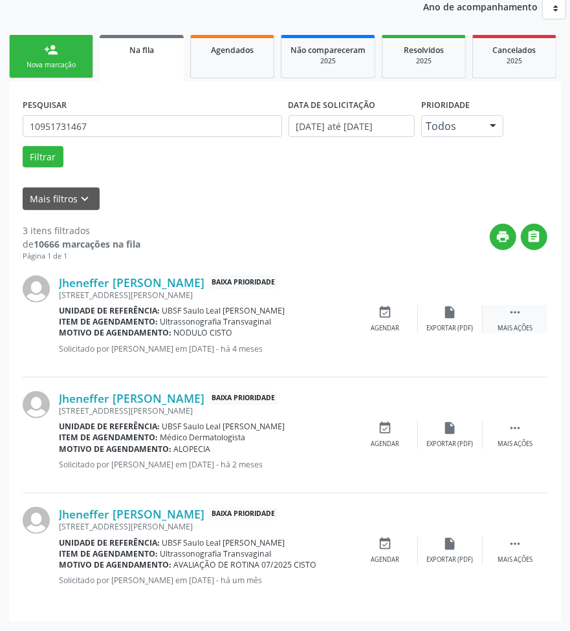
click at [530, 322] on div " Mais ações" at bounding box center [514, 319] width 65 height 28
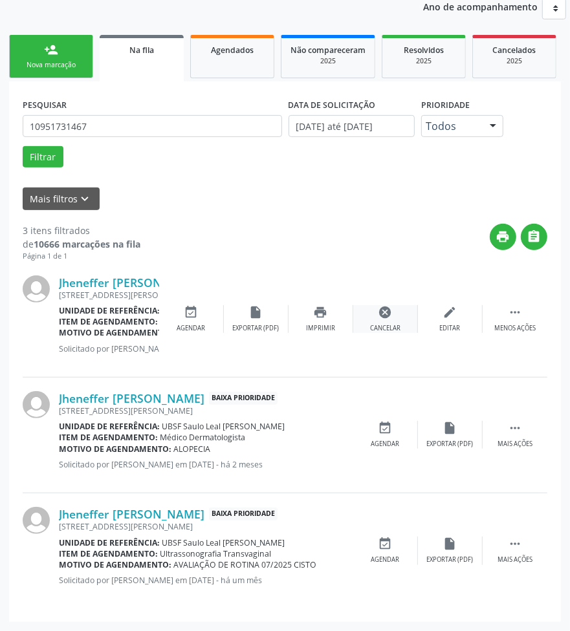
click at [375, 324] on div "Cancelar" at bounding box center [385, 328] width 30 height 9
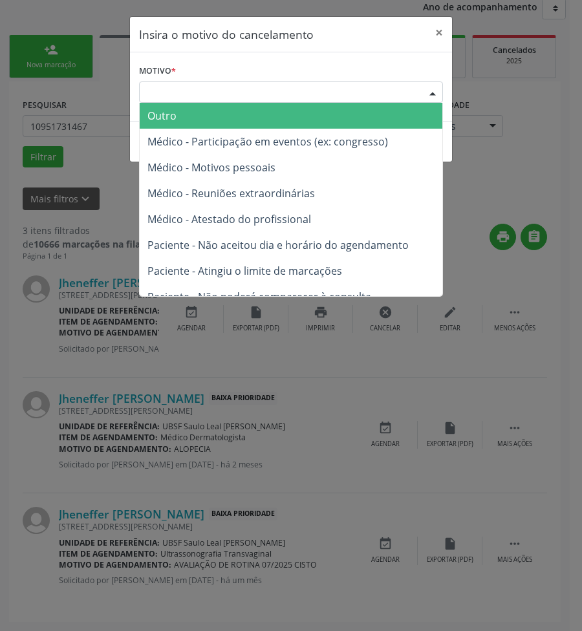
drag, startPoint x: 282, startPoint y: 96, endPoint x: 241, endPoint y: 157, distance: 74.1
click at [280, 99] on div "Escolha o motivo" at bounding box center [291, 92] width 304 height 22
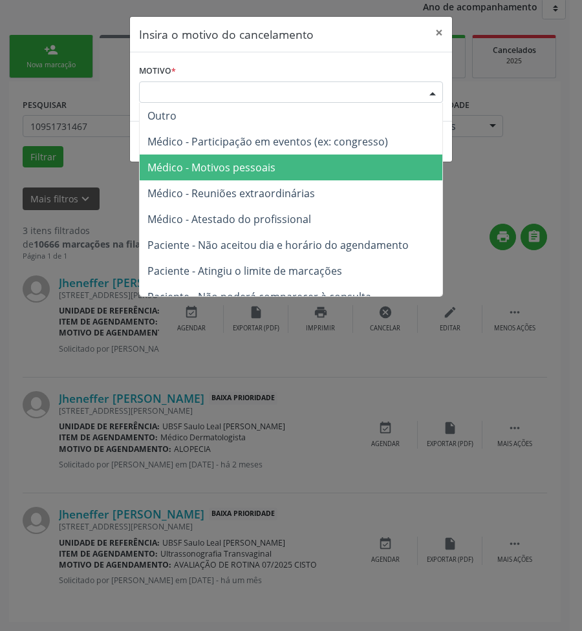
click at [237, 162] on span "Médico - Motivos pessoais" at bounding box center [211, 167] width 128 height 14
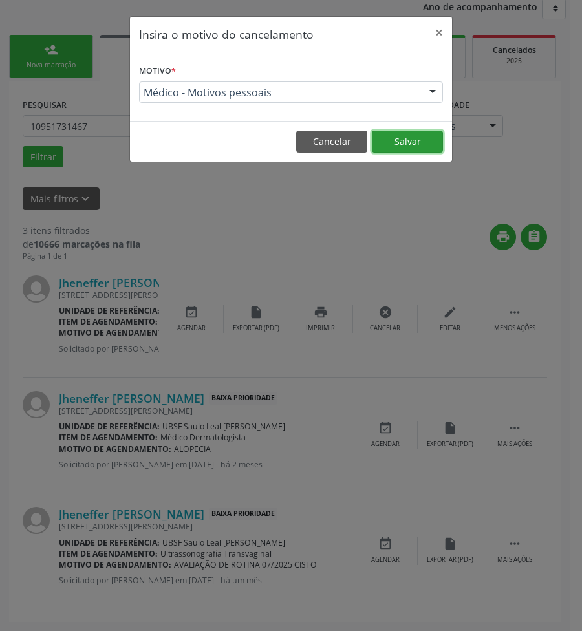
click at [386, 131] on button "Salvar" at bounding box center [407, 142] width 71 height 22
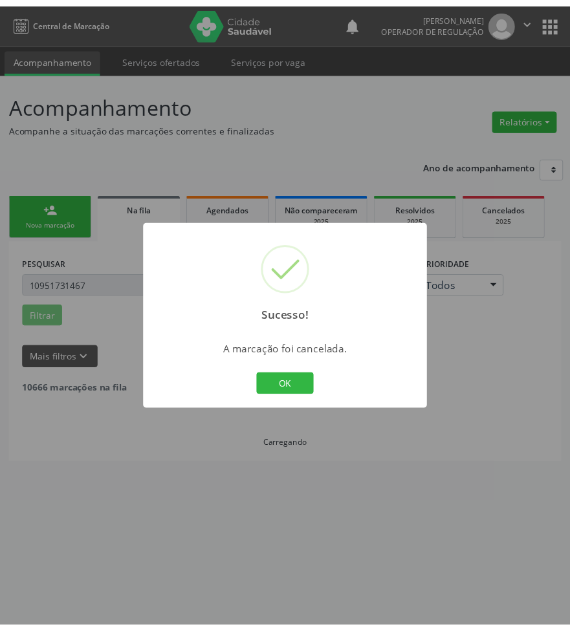
scroll to position [0, 0]
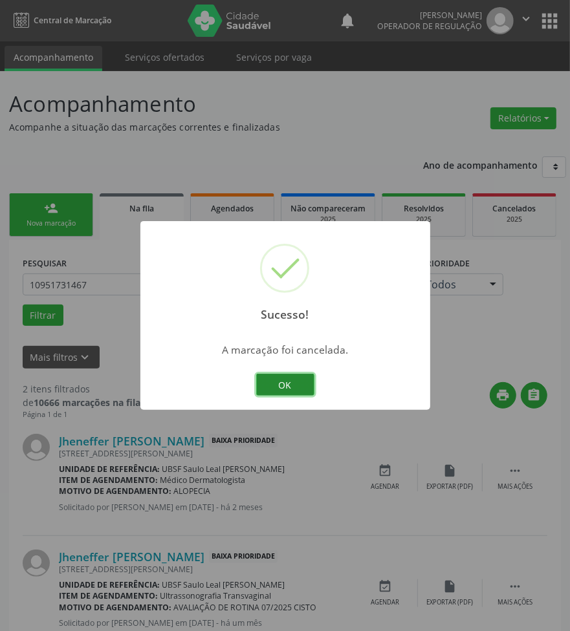
click at [279, 382] on button "OK" at bounding box center [285, 385] width 58 height 22
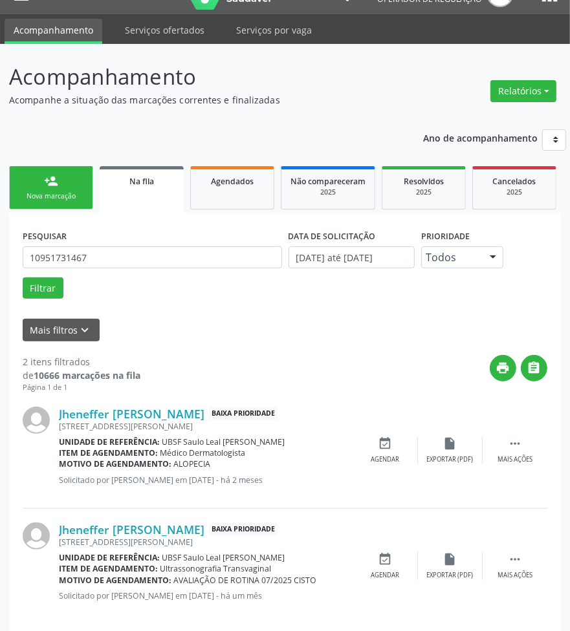
scroll to position [43, 0]
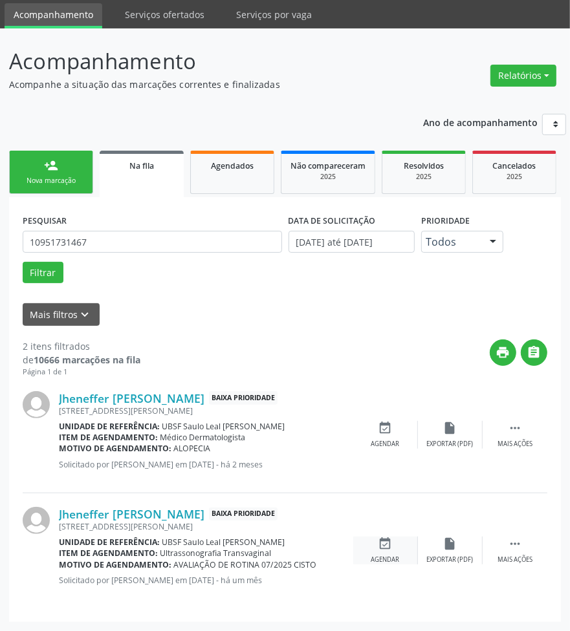
click at [380, 546] on icon "event_available" at bounding box center [385, 544] width 14 height 14
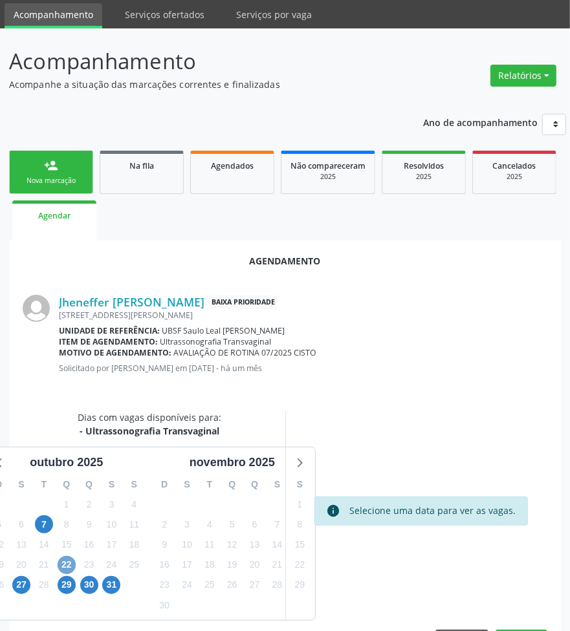
click at [67, 565] on span "22" at bounding box center [67, 565] width 18 height 18
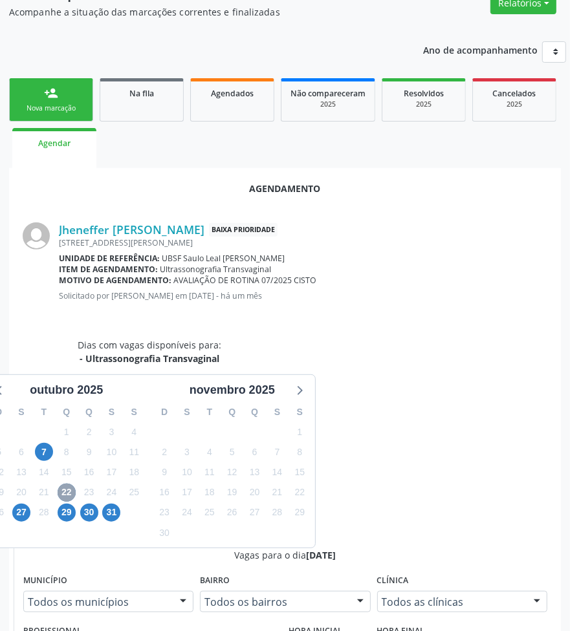
scroll to position [302, 0]
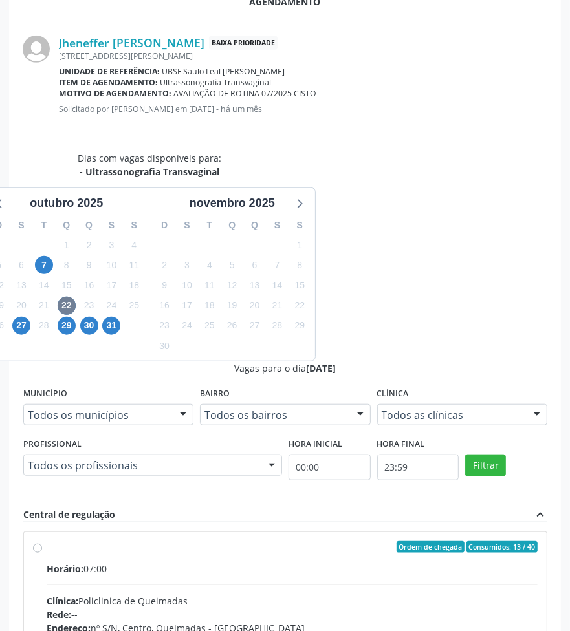
click at [42, 541] on input "Ordem de chegada Consumidos: 13 / 40 Horário: 07:00 Clínica: Policlinica de Que…" at bounding box center [37, 547] width 9 height 12
radio input "true"
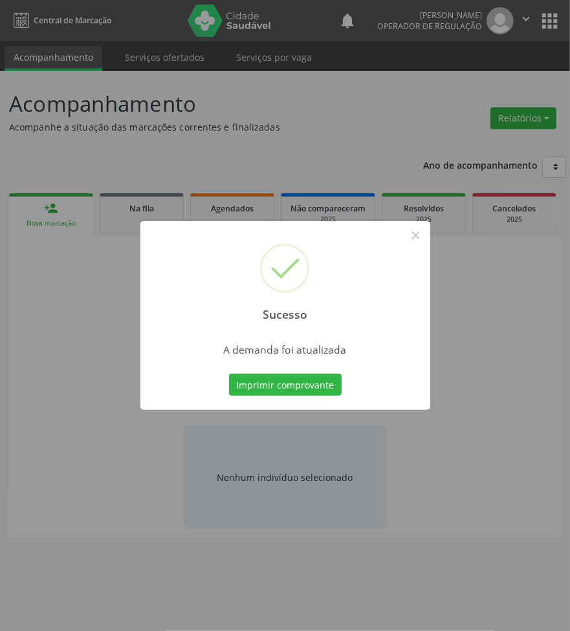
scroll to position [0, 0]
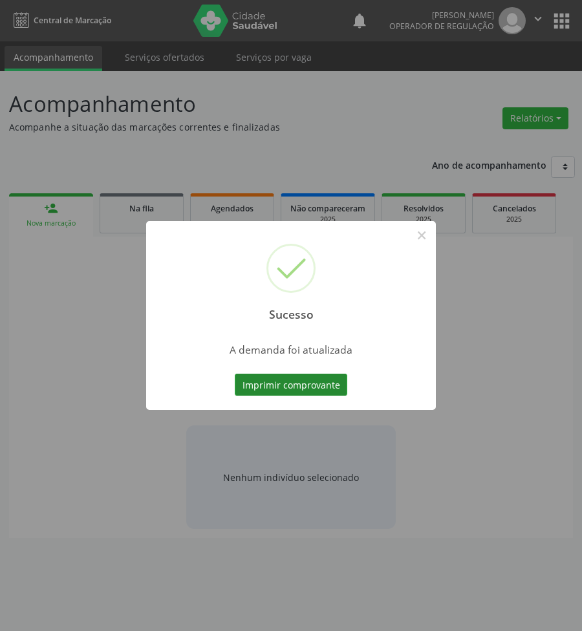
click at [315, 383] on button "Imprimir comprovante" at bounding box center [291, 385] width 113 height 22
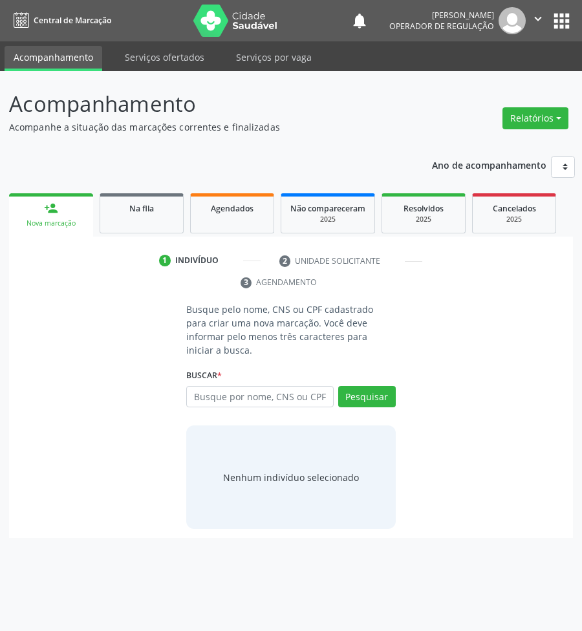
click at [155, 201] on div "Na fila" at bounding box center [141, 208] width 65 height 14
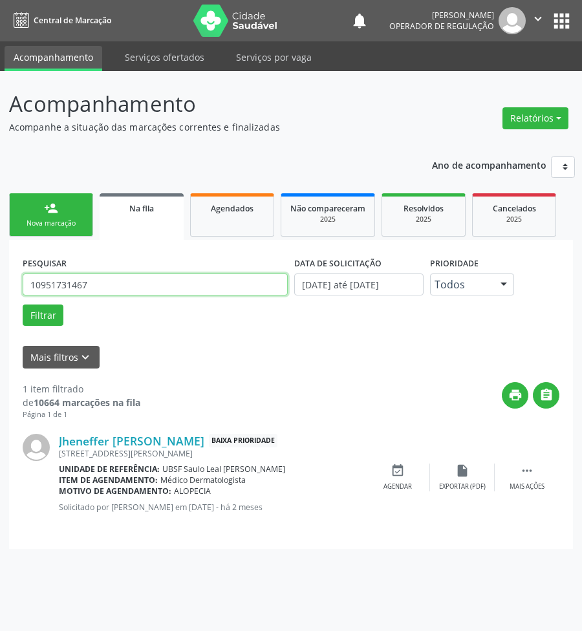
click at [156, 285] on input "10951731467" at bounding box center [155, 285] width 265 height 22
type input "700509349391856"
click at [23, 305] on button "Filtrar" at bounding box center [43, 316] width 41 height 22
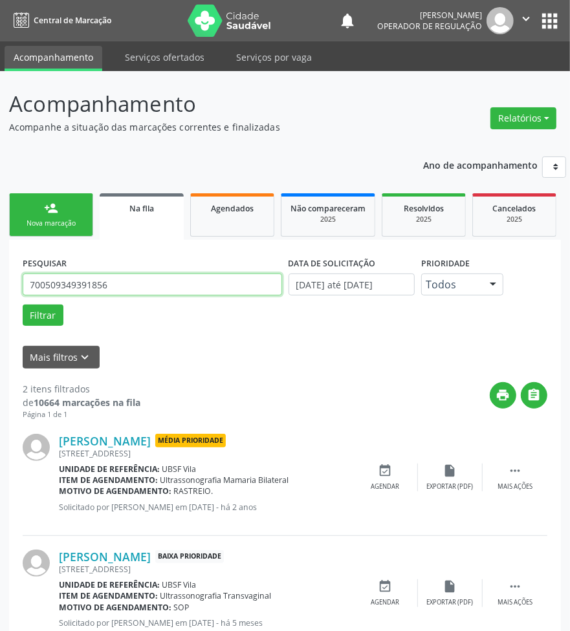
click at [86, 292] on input "700509349391856" at bounding box center [152, 285] width 259 height 22
click at [87, 293] on input "700509349391856" at bounding box center [152, 285] width 259 height 22
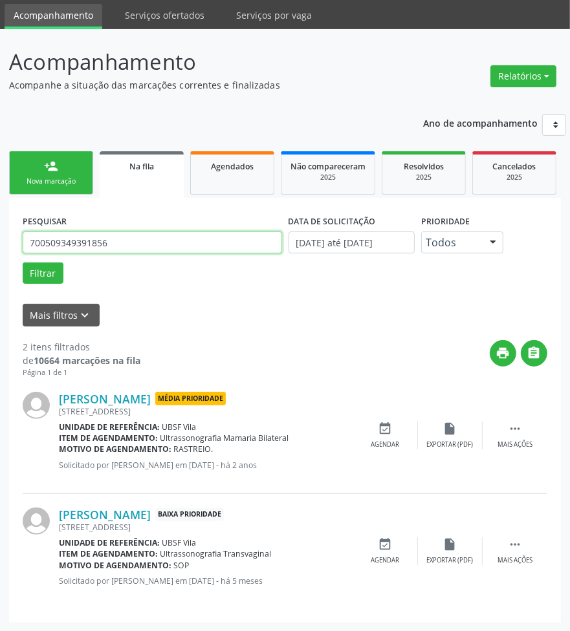
scroll to position [43, 0]
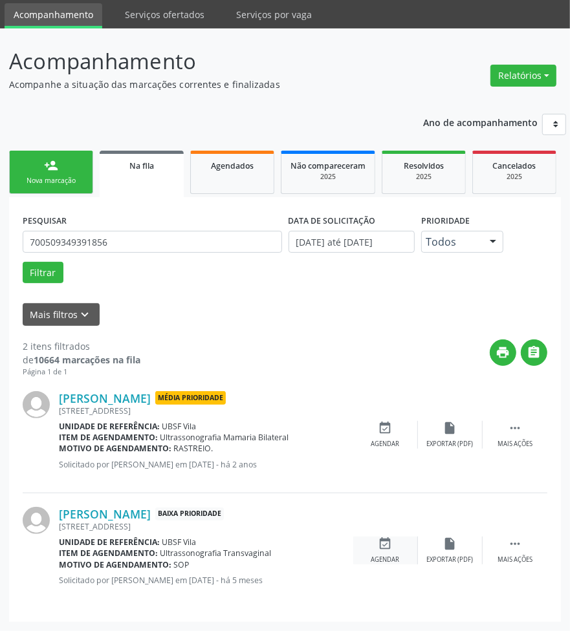
click at [382, 550] on icon "event_available" at bounding box center [385, 544] width 14 height 14
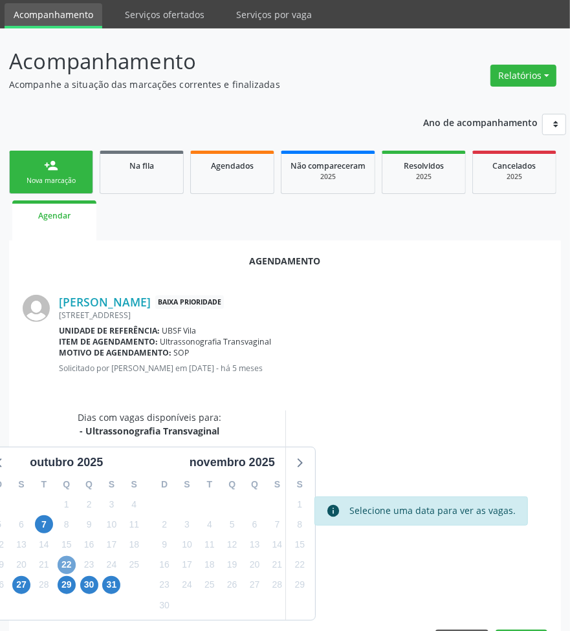
click at [62, 561] on span "22" at bounding box center [67, 565] width 18 height 18
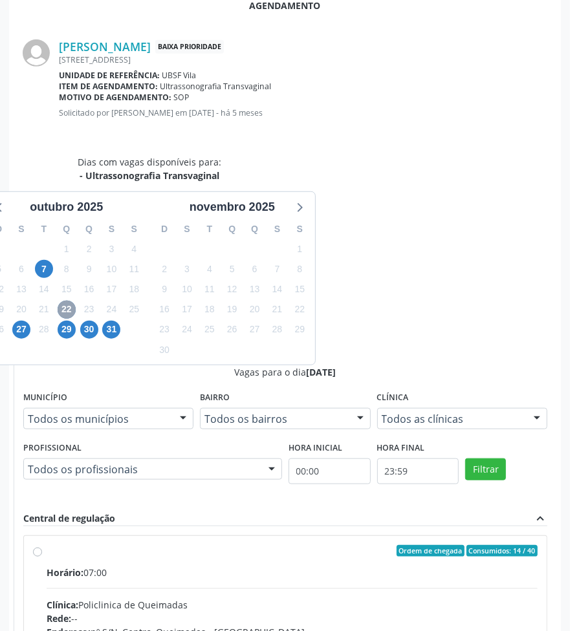
scroll to position [302, 0]
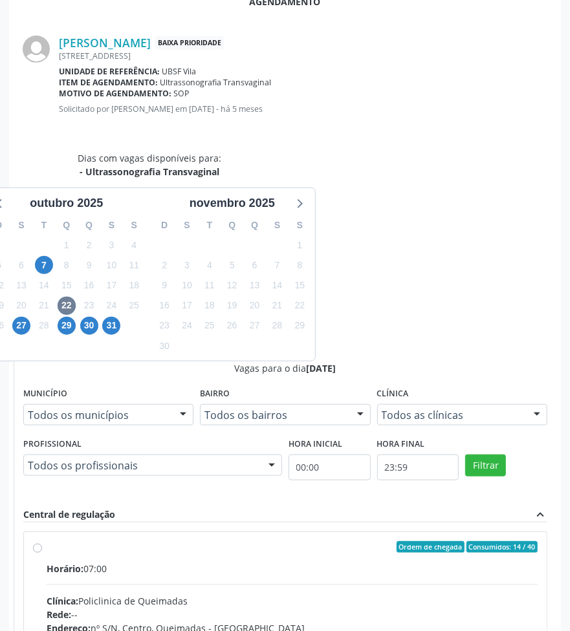
click at [42, 541] on input "Ordem de chegada Consumidos: 14 / 40 Horário: 07:00 Clínica: Policlinica de Que…" at bounding box center [37, 547] width 9 height 12
radio input "true"
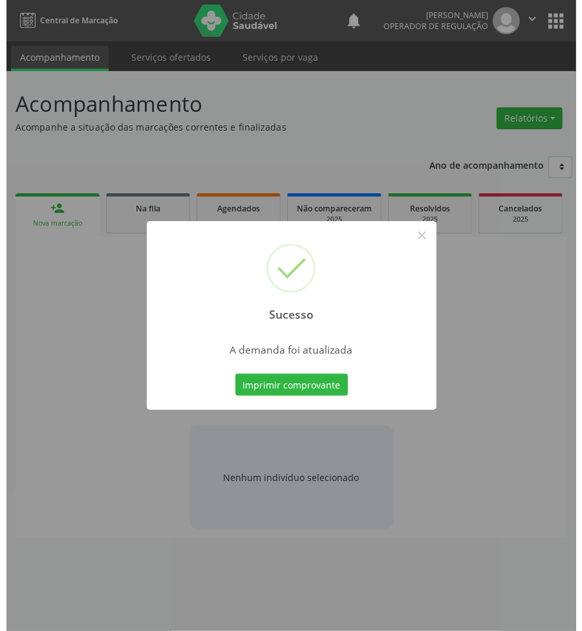
scroll to position [0, 0]
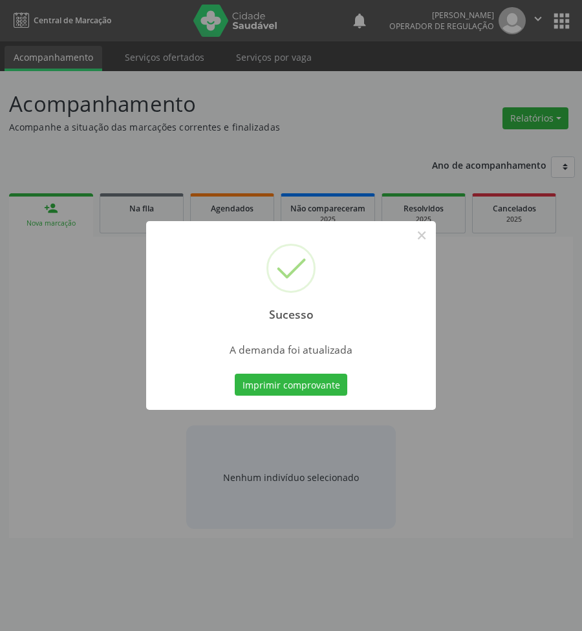
click at [235, 374] on button "Imprimir comprovante" at bounding box center [291, 385] width 113 height 22
